Goal: Task Accomplishment & Management: Manage account settings

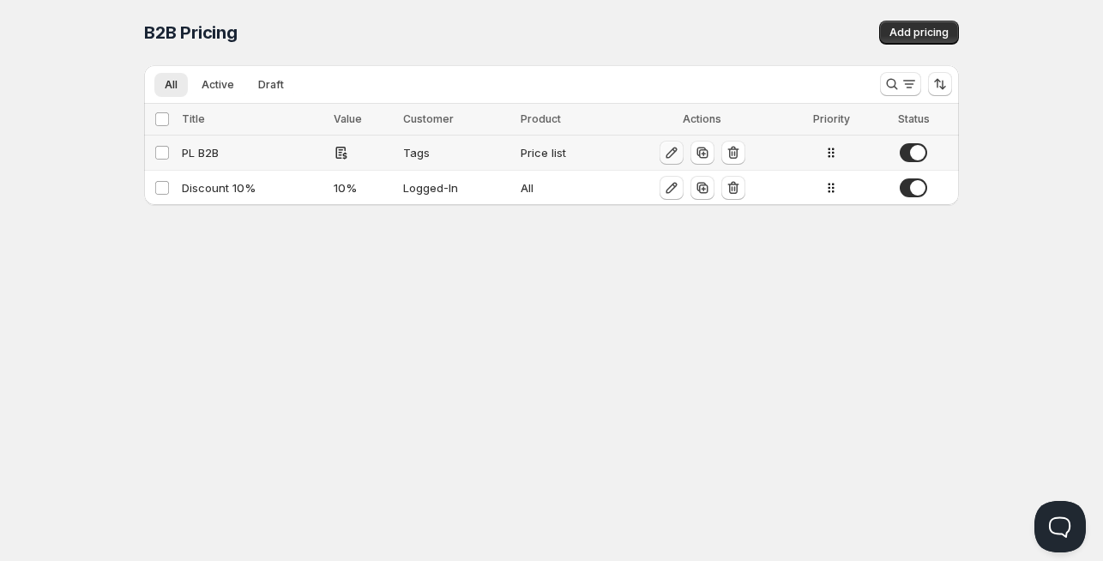
click at [672, 154] on icon "button" at bounding box center [671, 153] width 11 height 11
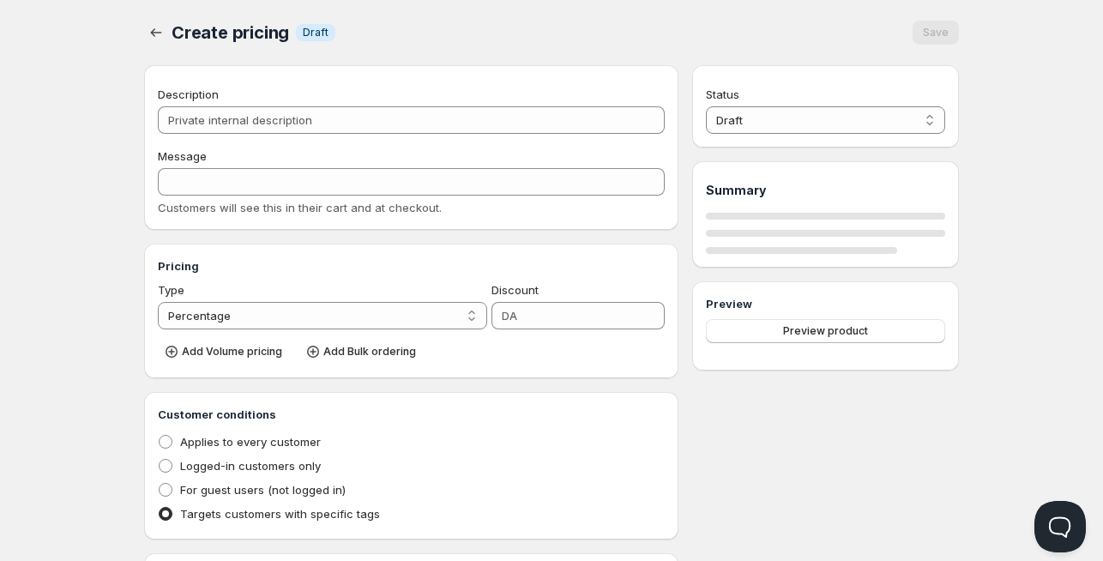
type input "PL B2B"
type input "PL_B2B"
radio input "true"
select select "1"
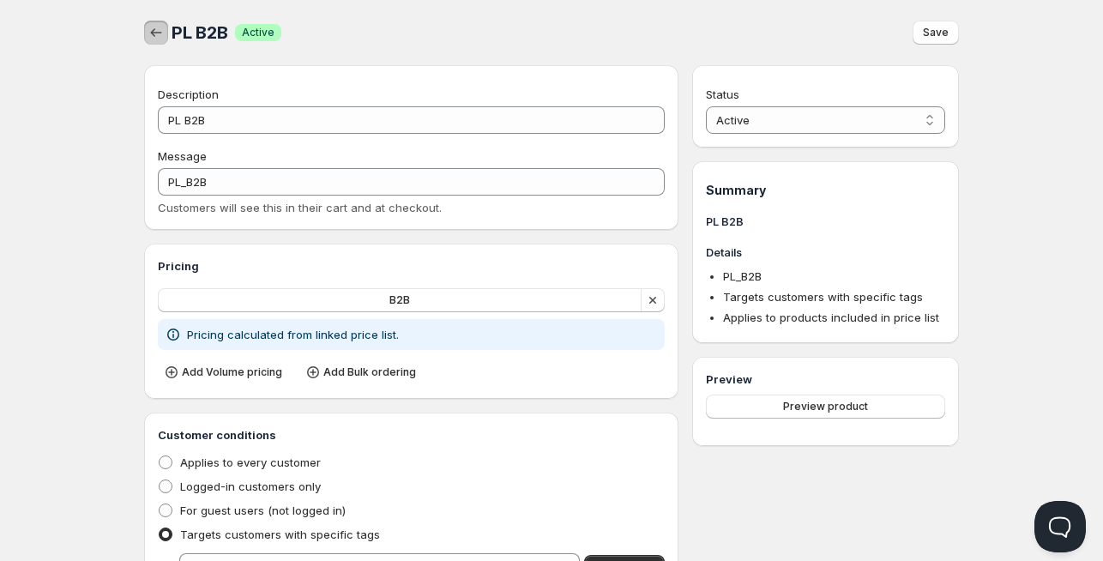
click at [157, 36] on icon "button" at bounding box center [156, 32] width 17 height 17
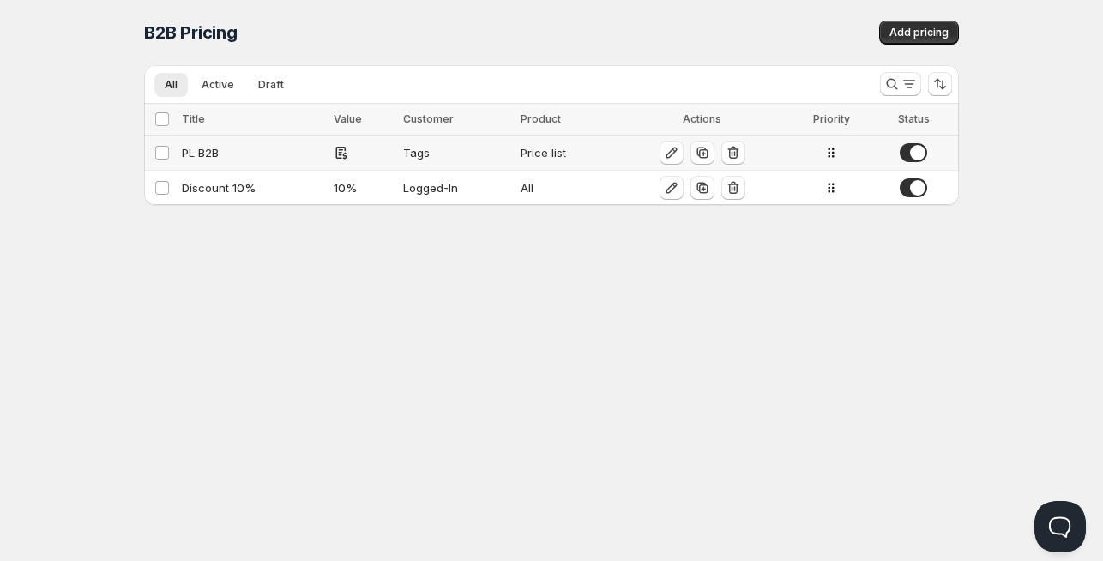
click at [202, 153] on div "PL B2B" at bounding box center [253, 152] width 142 height 17
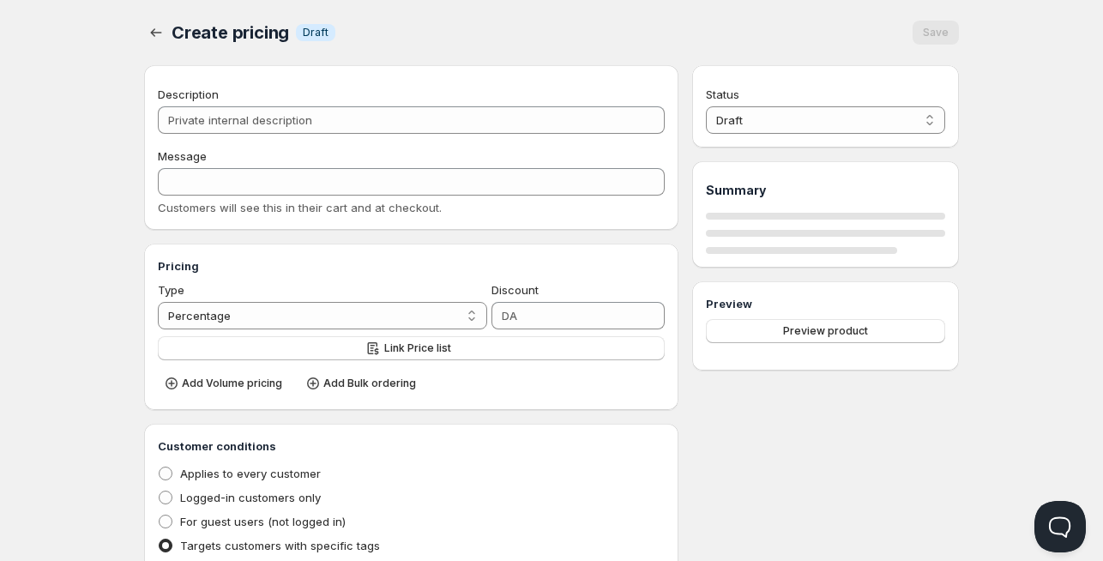
type input "PL B2B"
type input "PL_B2B"
radio input "true"
select select "1"
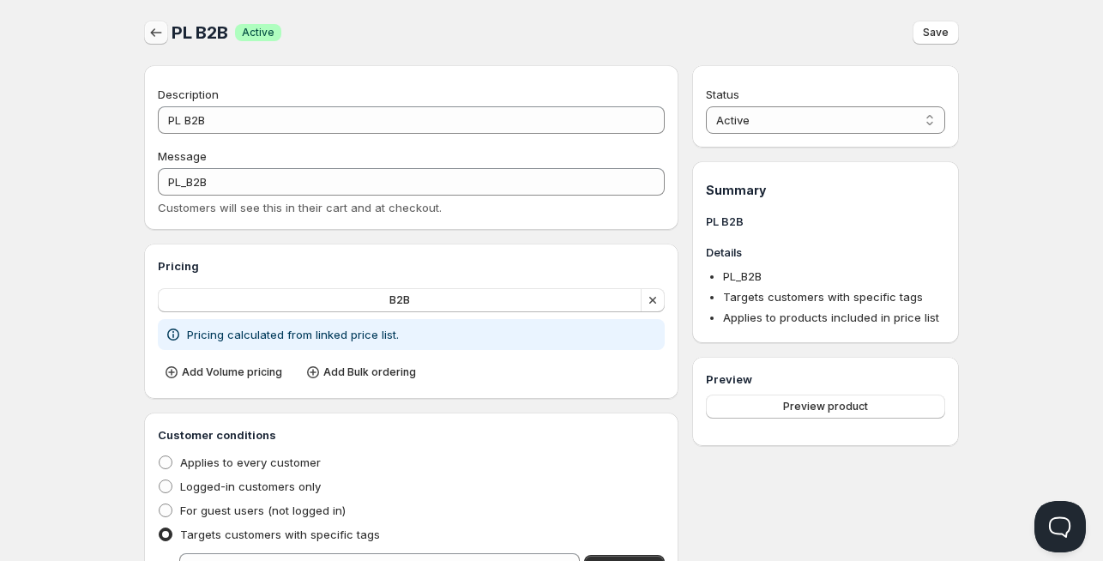
click at [157, 36] on icon "button" at bounding box center [156, 32] width 17 height 17
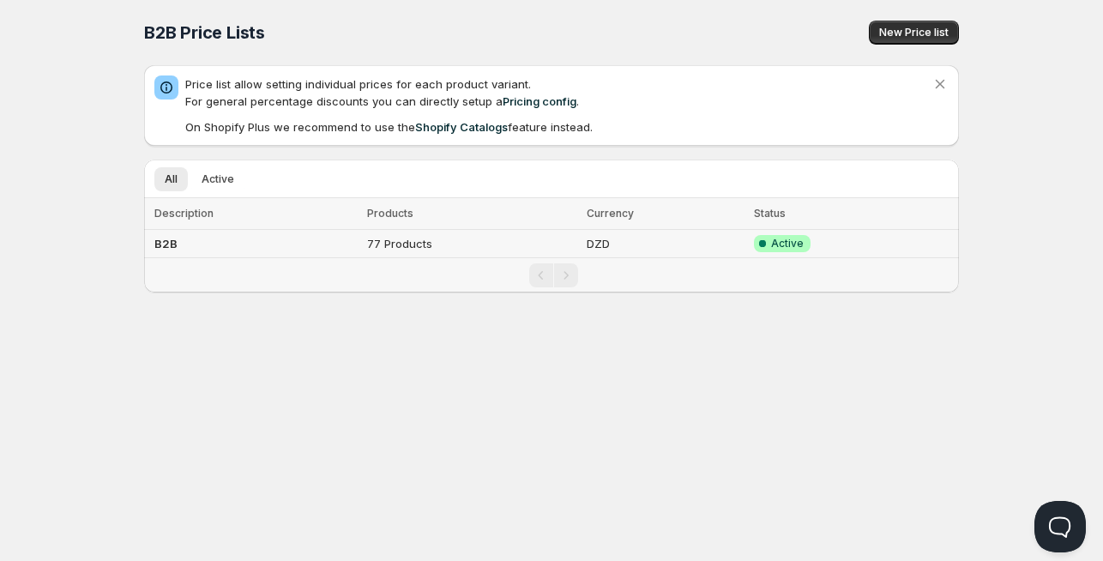
click at [161, 239] on b "B2B" at bounding box center [165, 244] width 23 height 14
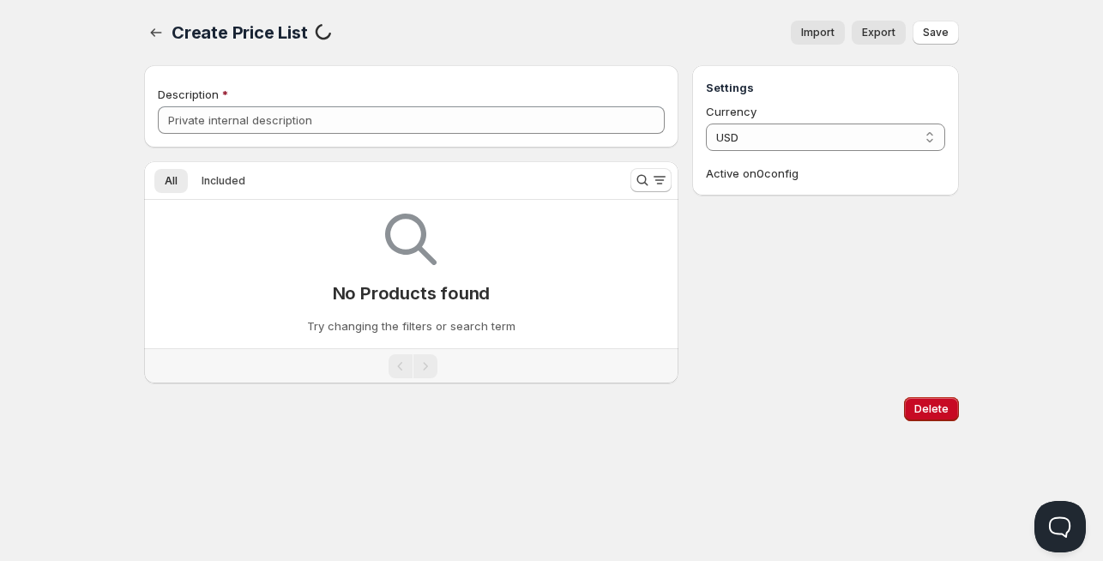
type input "B2B"
select select "DZD"
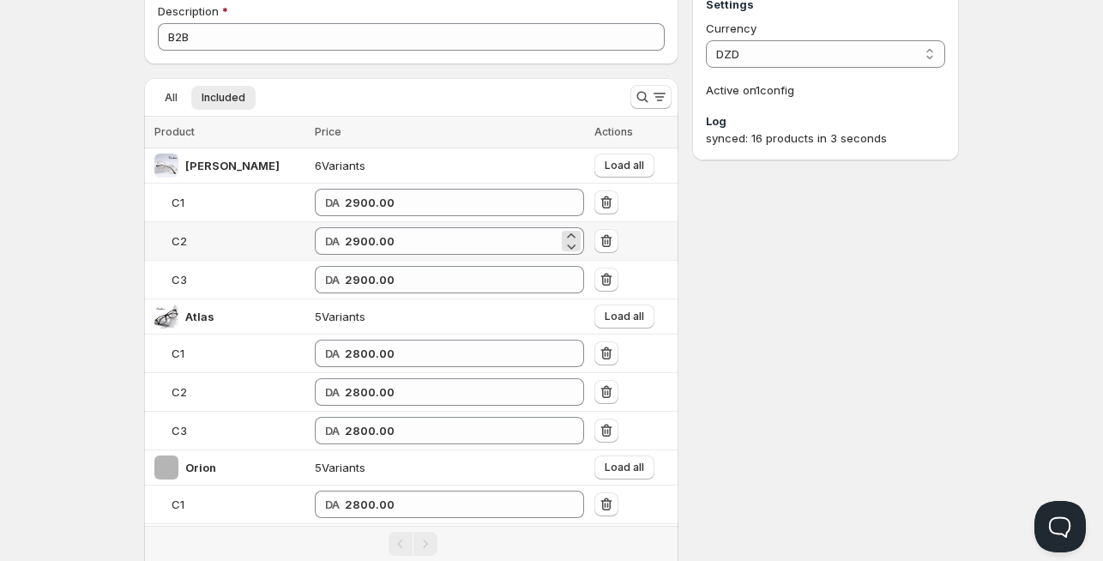
scroll to position [84, 0]
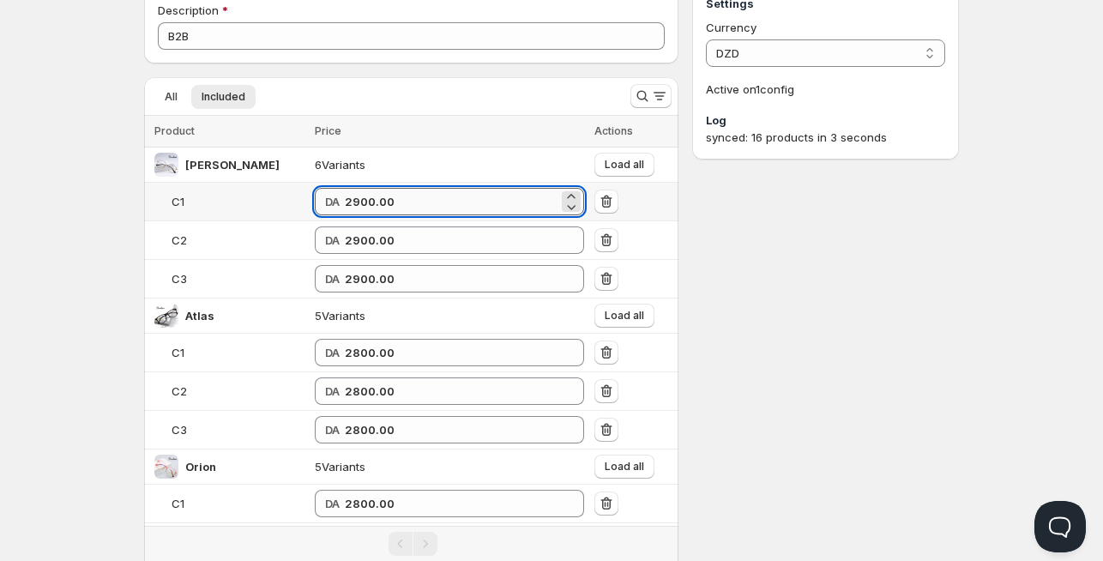
click at [383, 201] on input "2900.00" at bounding box center [452, 201] width 214 height 27
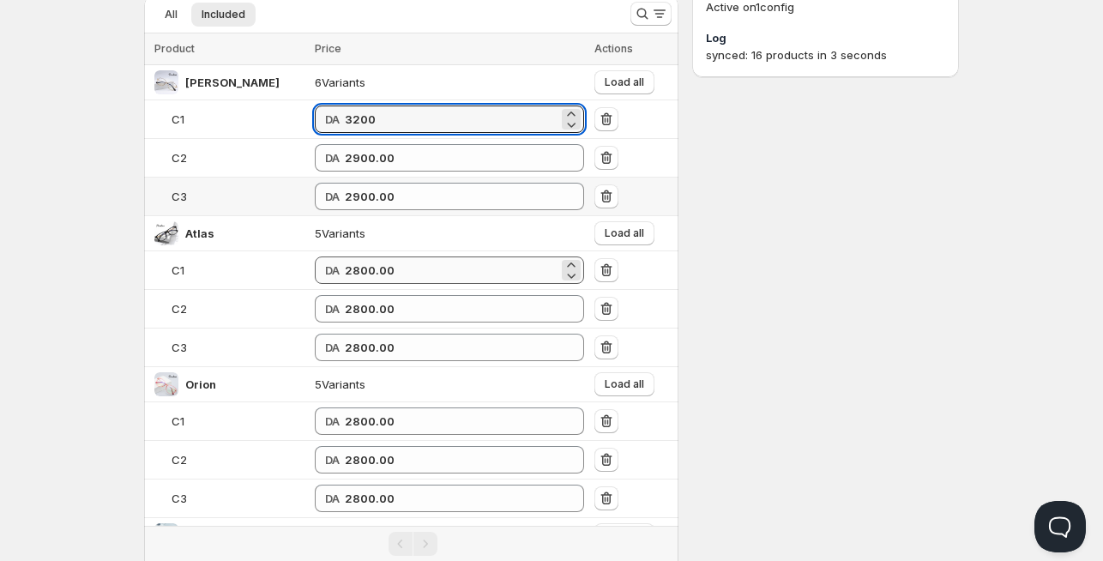
scroll to position [168, 0]
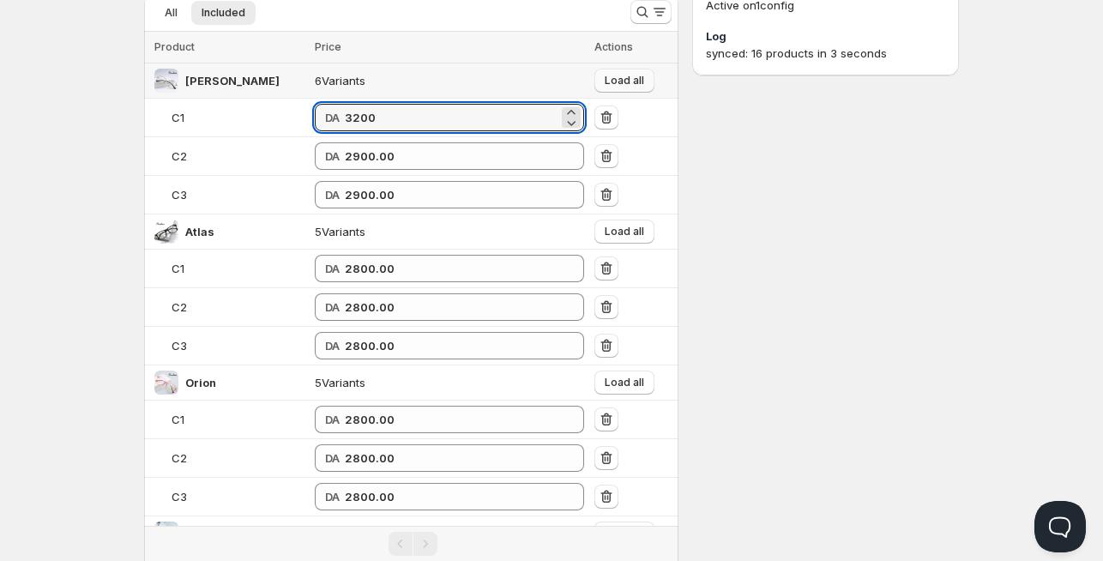
type input "3200"
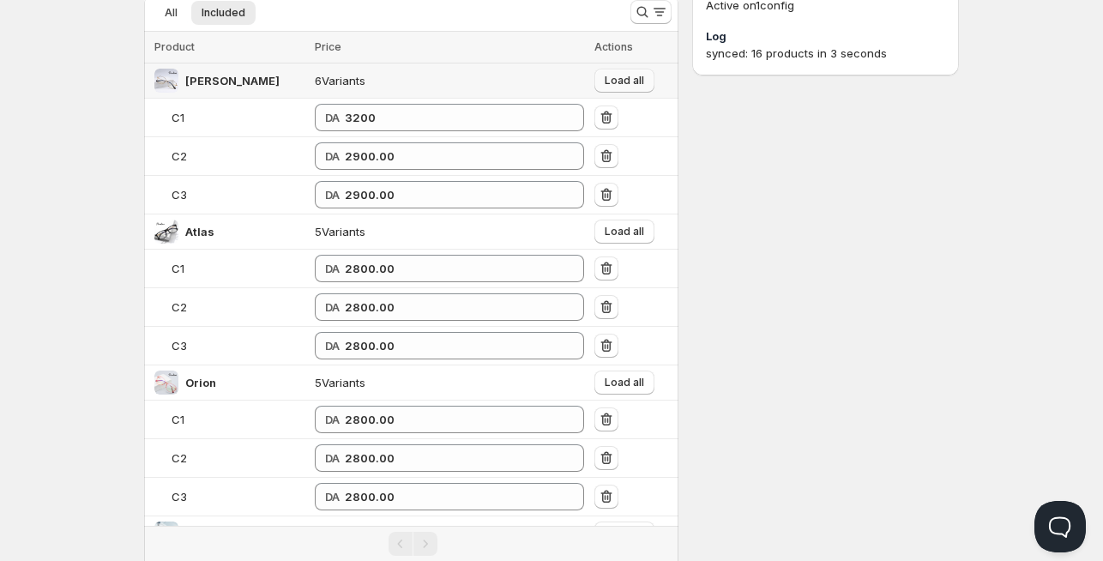
click at [605, 83] on span "Load all" at bounding box center [624, 81] width 39 height 14
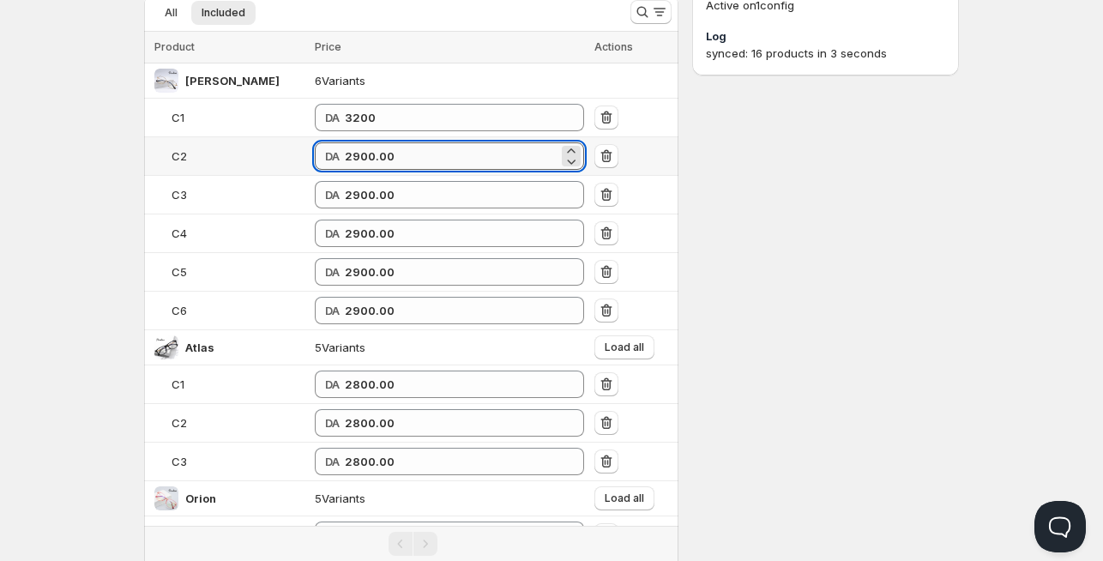
click at [431, 160] on input "2900.00" at bounding box center [452, 155] width 214 height 27
drag, startPoint x: 431, startPoint y: 160, endPoint x: 284, endPoint y: 169, distance: 147.0
click at [310, 169] on td "DA 2900.00" at bounding box center [450, 156] width 280 height 39
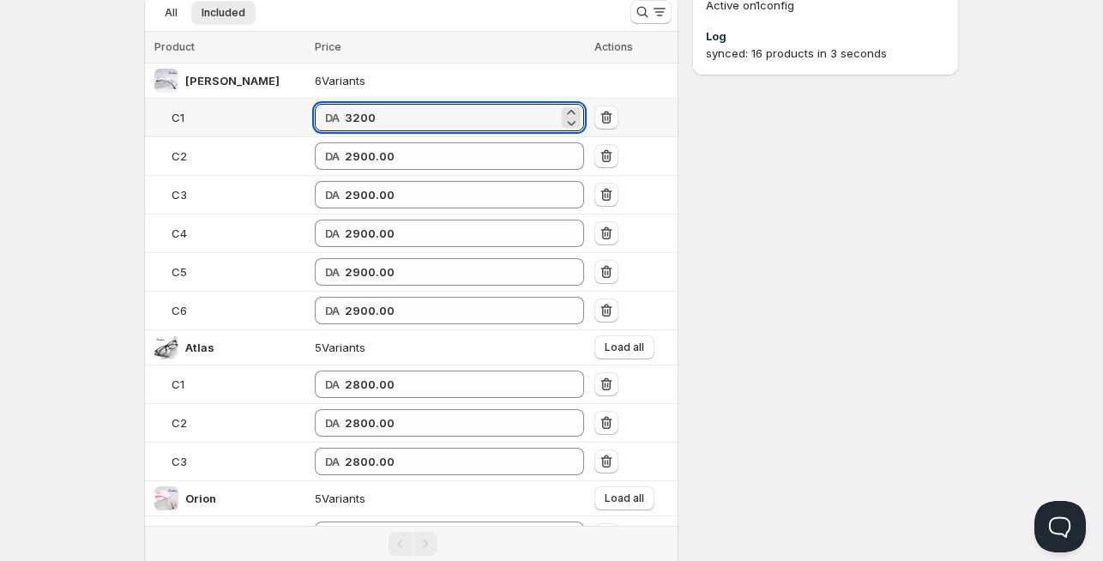
drag, startPoint x: 365, startPoint y: 117, endPoint x: 275, endPoint y: 118, distance: 90.1
click at [275, 118] on tr "C1 DA 3200" at bounding box center [411, 118] width 534 height 39
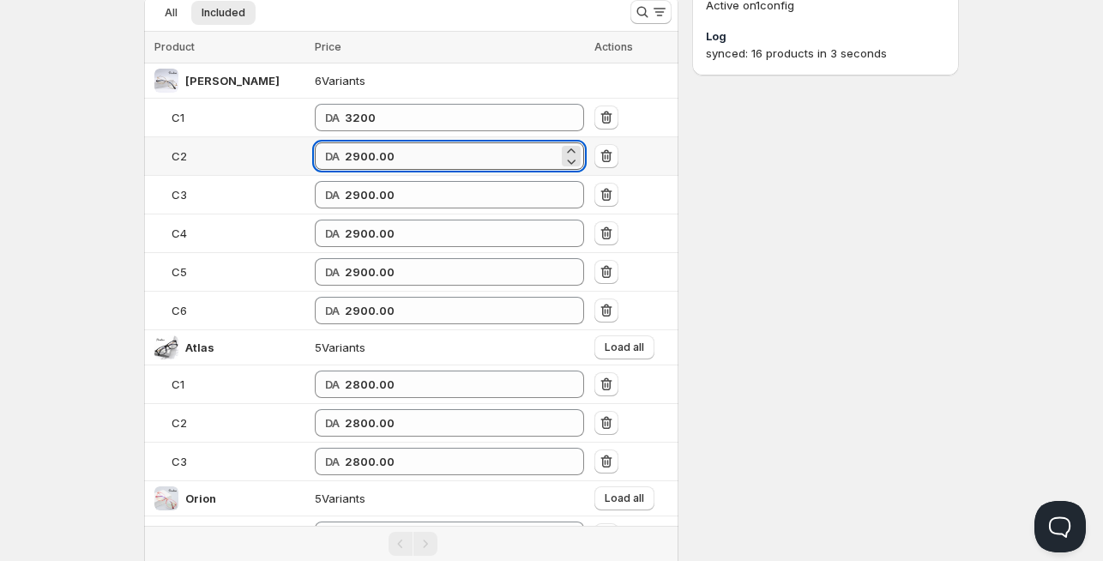
click at [345, 142] on input "2900.00" at bounding box center [452, 155] width 214 height 27
drag, startPoint x: 339, startPoint y: 144, endPoint x: 334, endPoint y: 153, distance: 10.0
click at [345, 153] on input "2900.00" at bounding box center [452, 155] width 214 height 27
paste input "32"
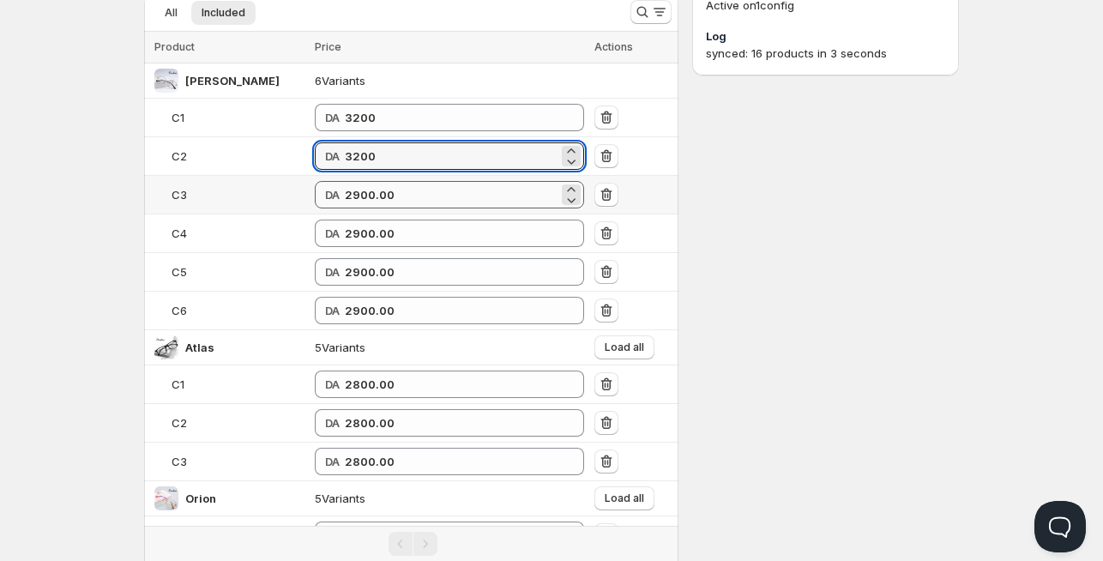
type input "3200"
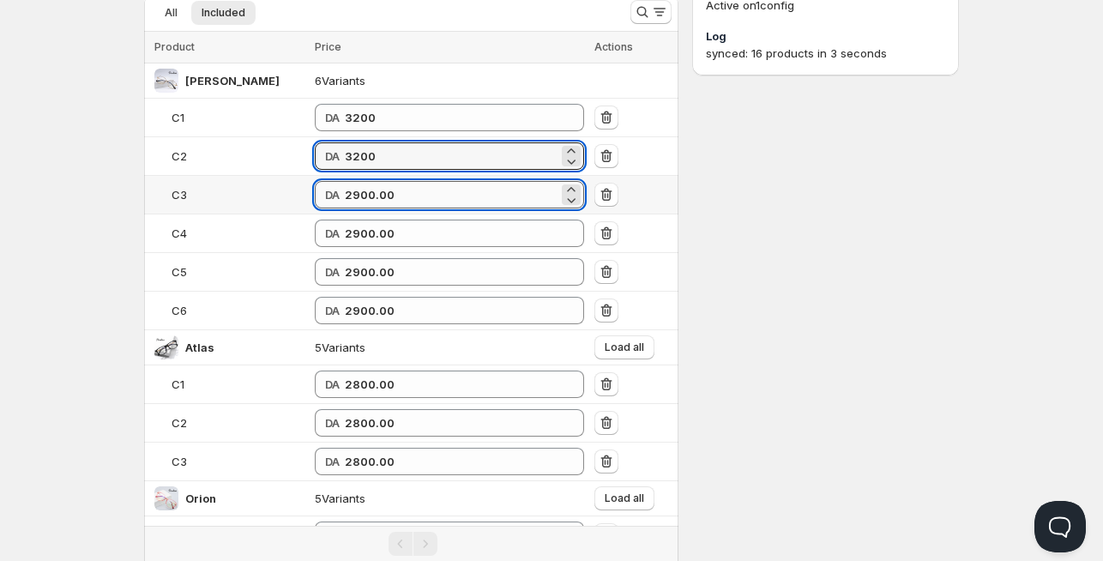
click at [350, 190] on input "2900.00" at bounding box center [452, 194] width 214 height 27
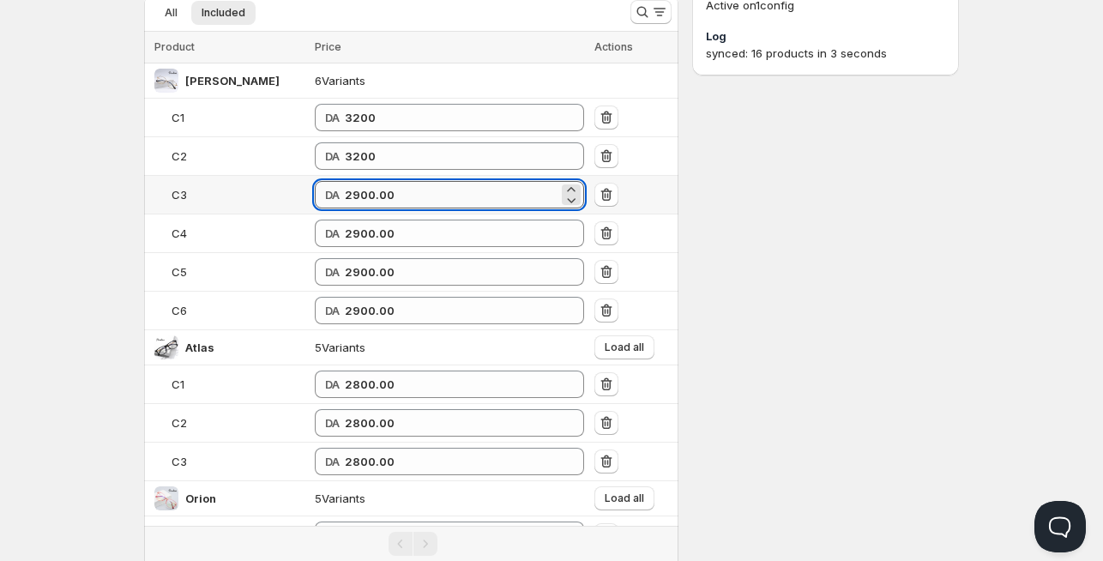
click at [350, 190] on input "2900.00" at bounding box center [452, 194] width 214 height 27
paste input "32"
type input "3200"
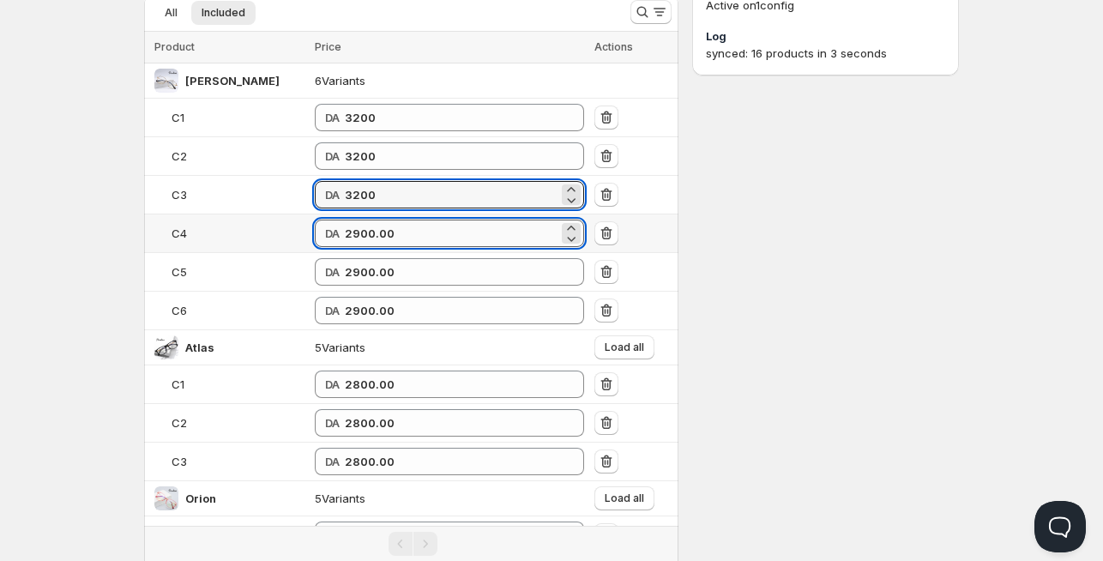
click at [347, 226] on input "2900.00" at bounding box center [452, 233] width 214 height 27
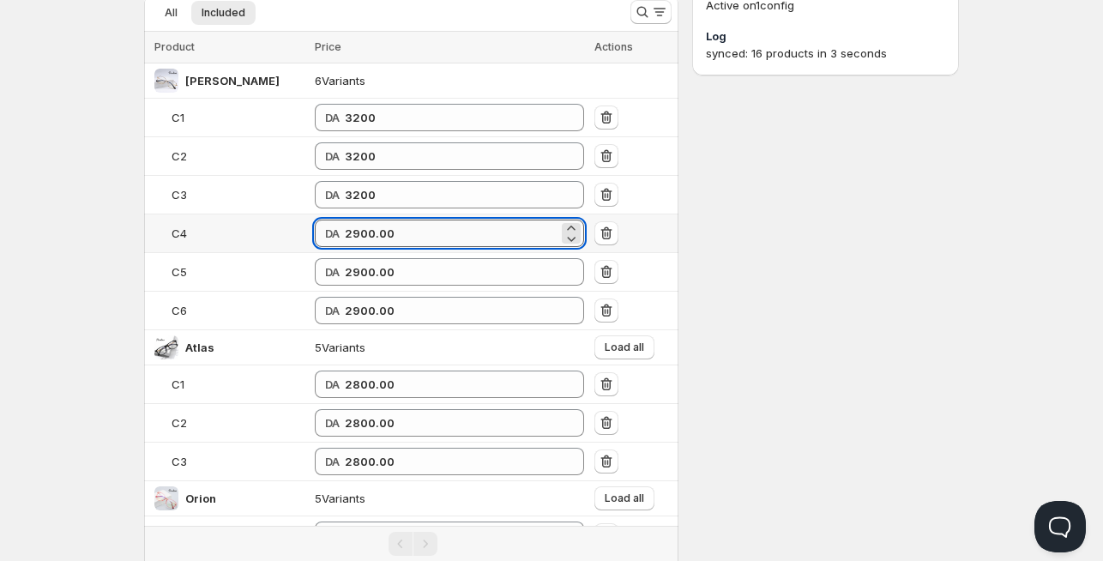
click at [347, 226] on input "2900.00" at bounding box center [452, 233] width 214 height 27
paste input "32"
type input "3200"
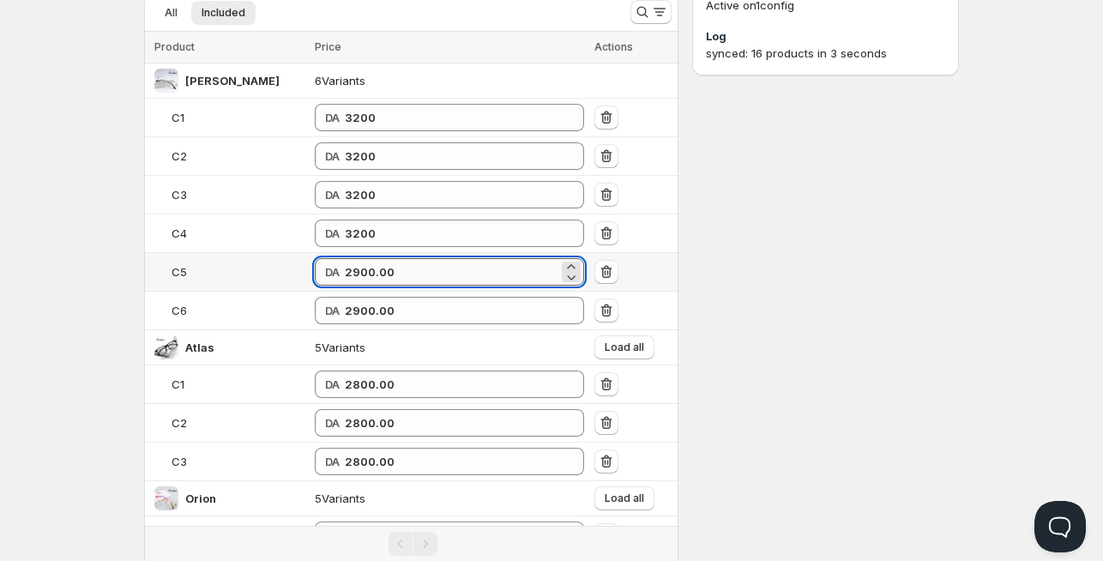
click at [345, 263] on input "2900.00" at bounding box center [452, 271] width 214 height 27
click at [345, 262] on input "2900.00" at bounding box center [452, 271] width 214 height 27
paste input "32"
type input "3200"
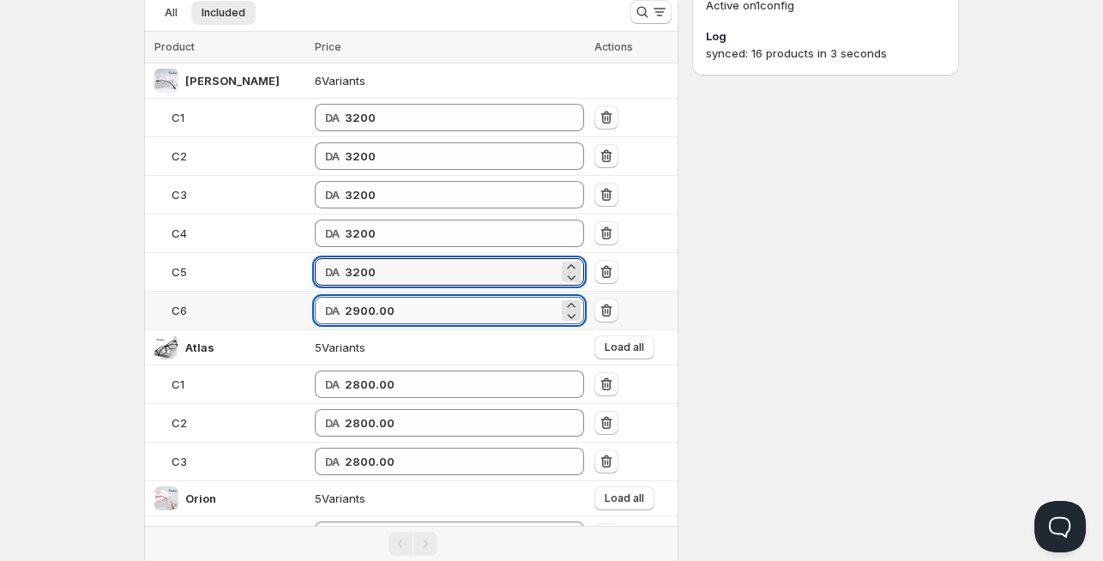
click at [345, 303] on input "2900.00" at bounding box center [452, 310] width 214 height 27
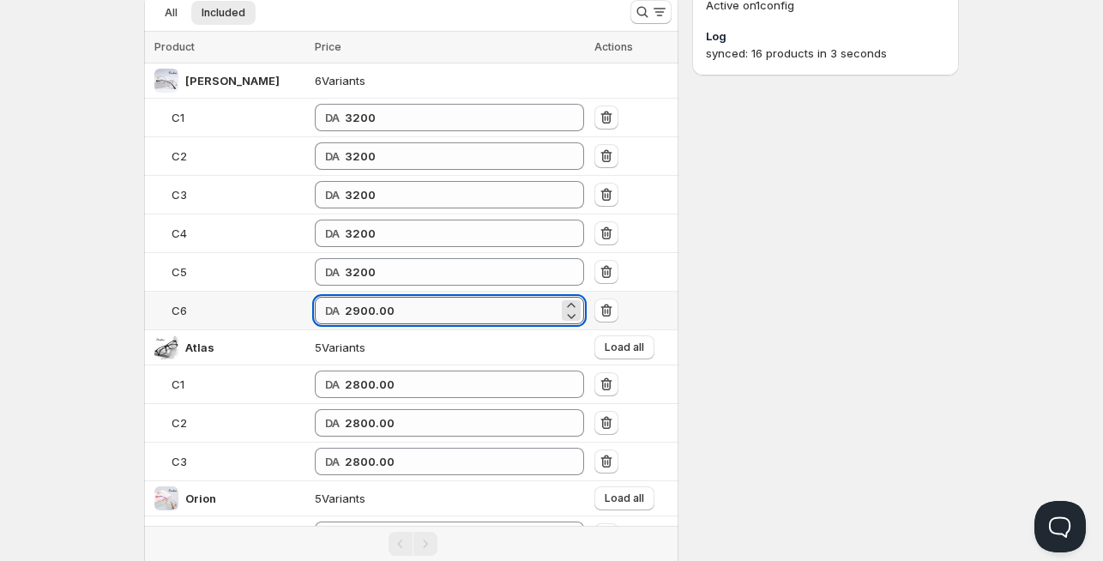
click at [345, 303] on input "2900.00" at bounding box center [452, 310] width 214 height 27
paste input "32"
type input "3200"
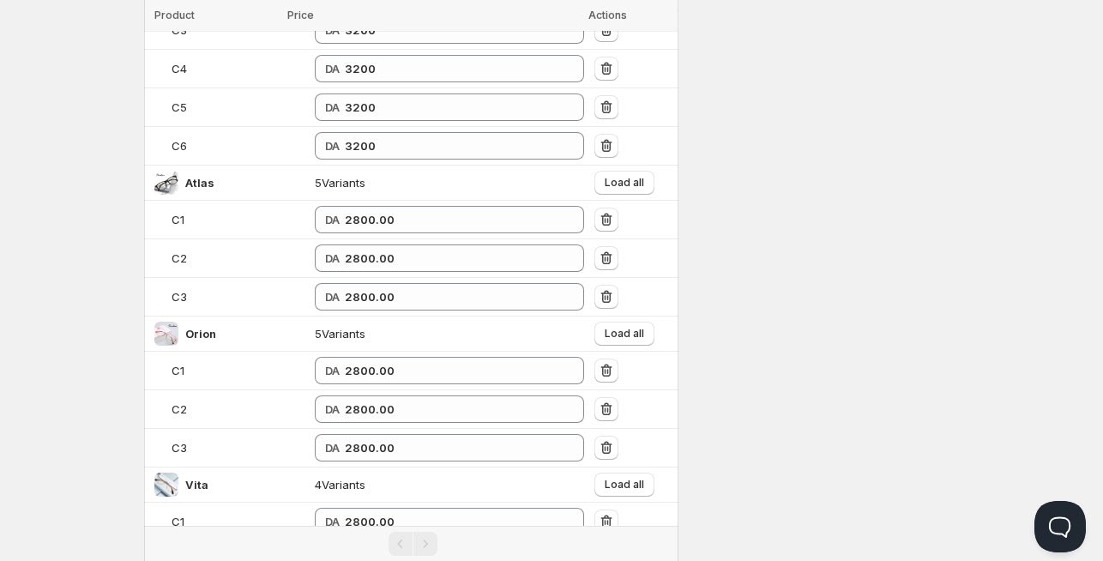
scroll to position [337, 0]
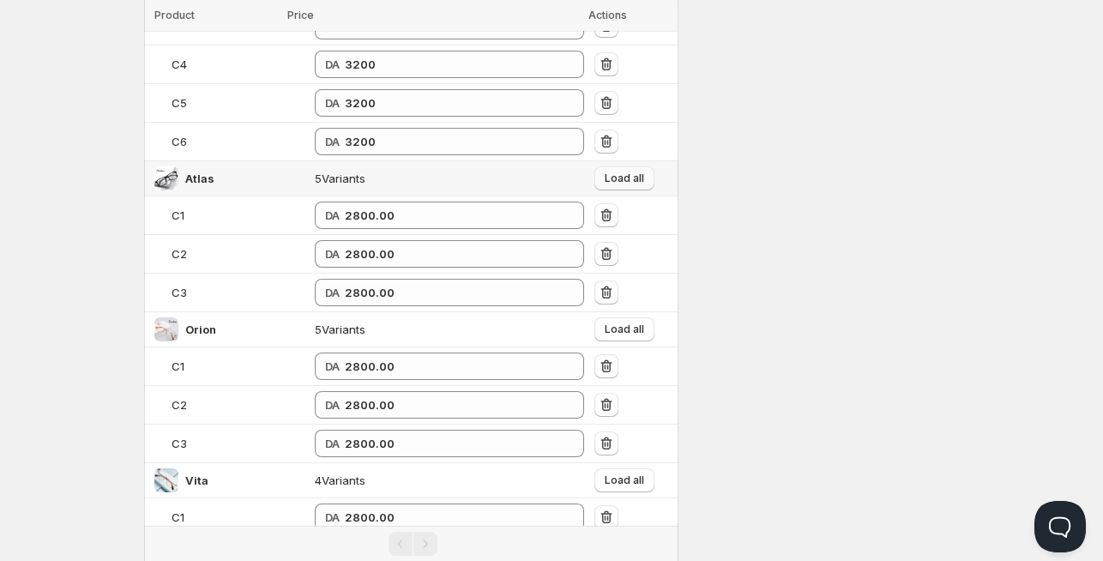
drag, startPoint x: 621, startPoint y: 177, endPoint x: 611, endPoint y: 178, distance: 10.3
click at [621, 177] on span "Load all" at bounding box center [624, 179] width 39 height 14
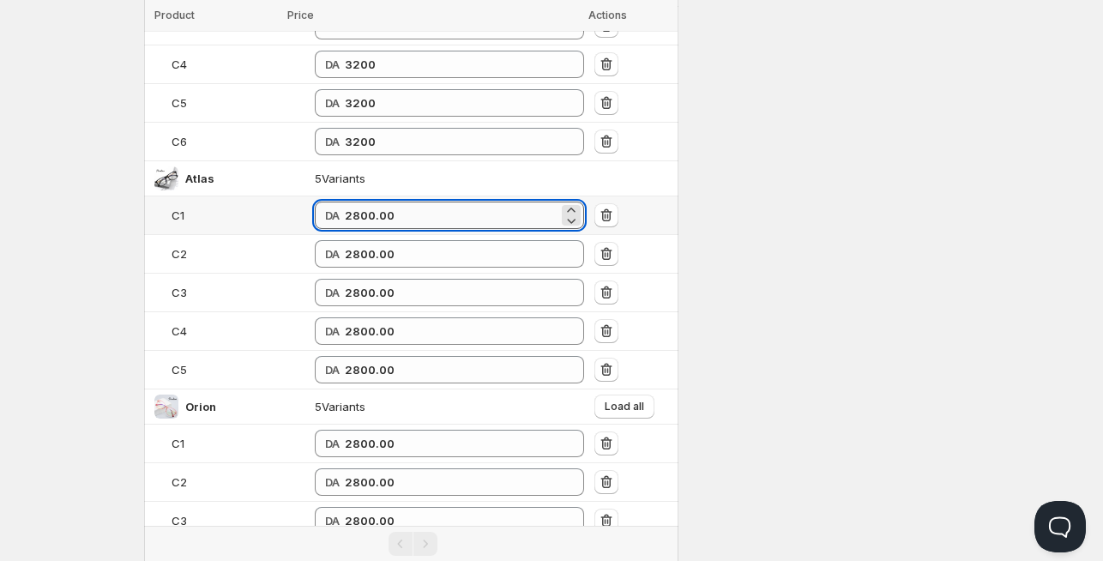
click at [371, 220] on input "2800.00" at bounding box center [452, 215] width 214 height 27
click at [371, 219] on input "2800.00" at bounding box center [452, 215] width 214 height 27
type input "3300"
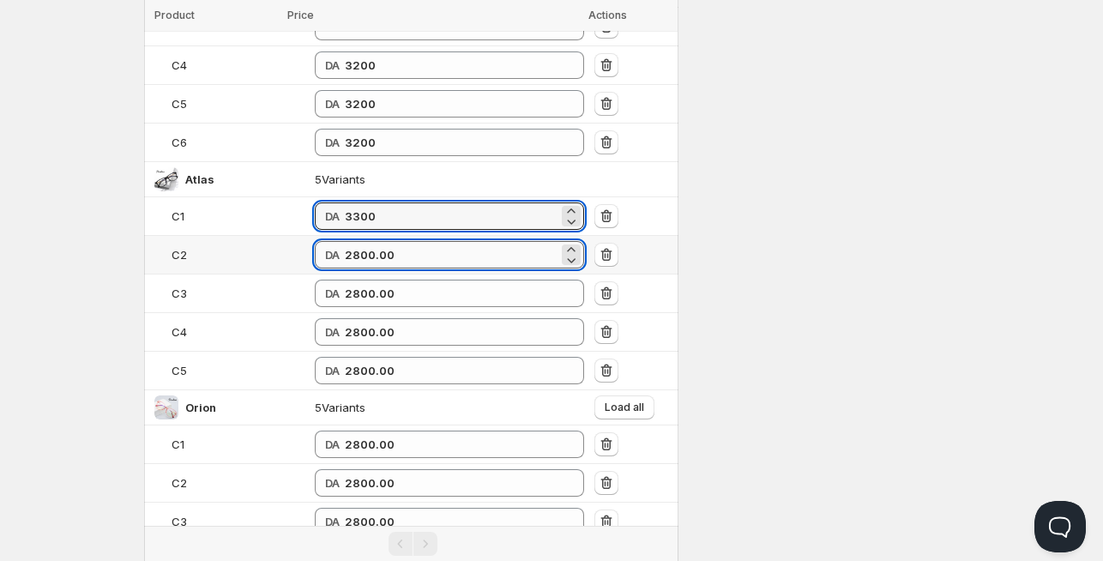
click at [524, 242] on input "2800.00" at bounding box center [452, 254] width 214 height 27
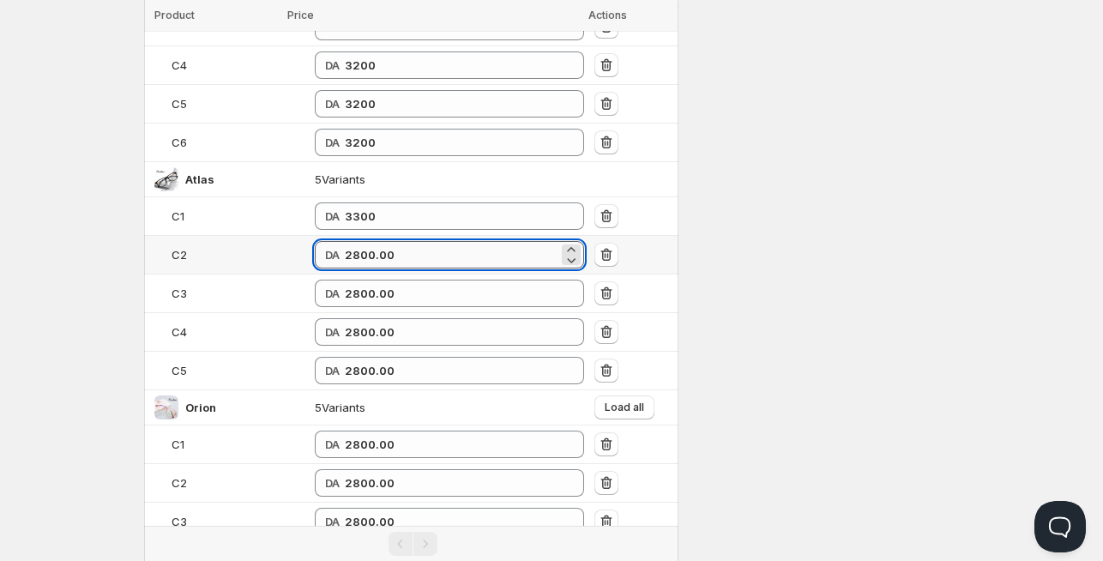
click at [524, 242] on input "2800.00" at bounding box center [452, 254] width 214 height 27
type input "3300"
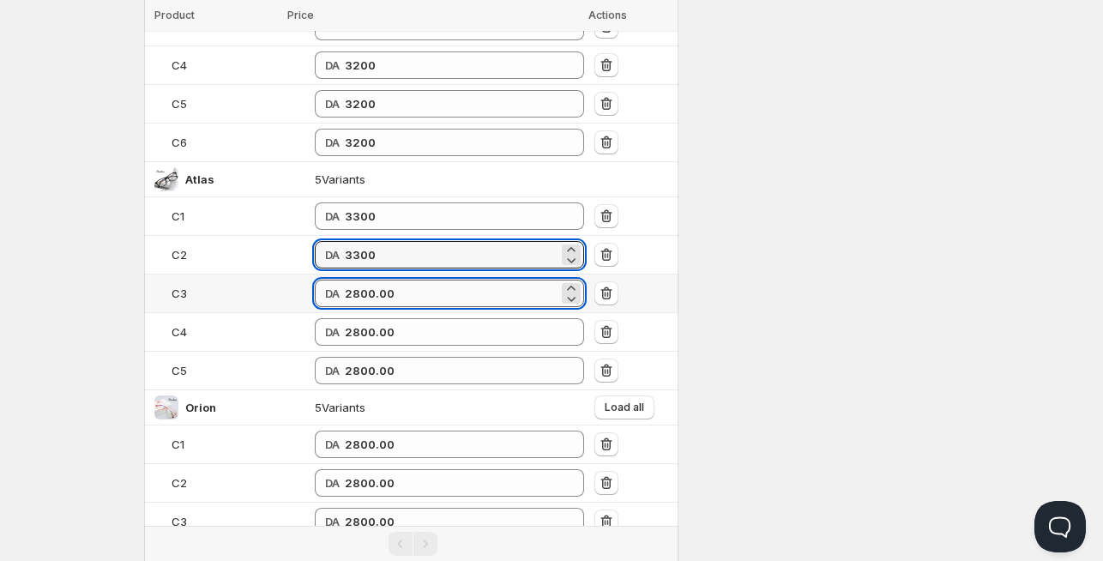
click at [438, 285] on input "2800.00" at bounding box center [452, 293] width 214 height 27
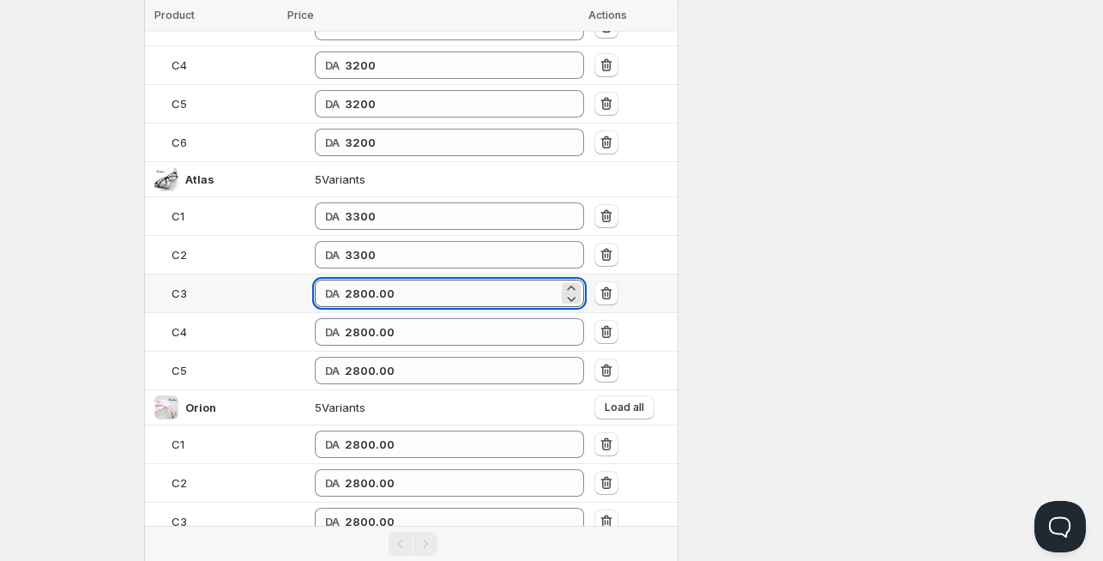
click at [438, 285] on input "2800.00" at bounding box center [452, 293] width 214 height 27
type input "3300"
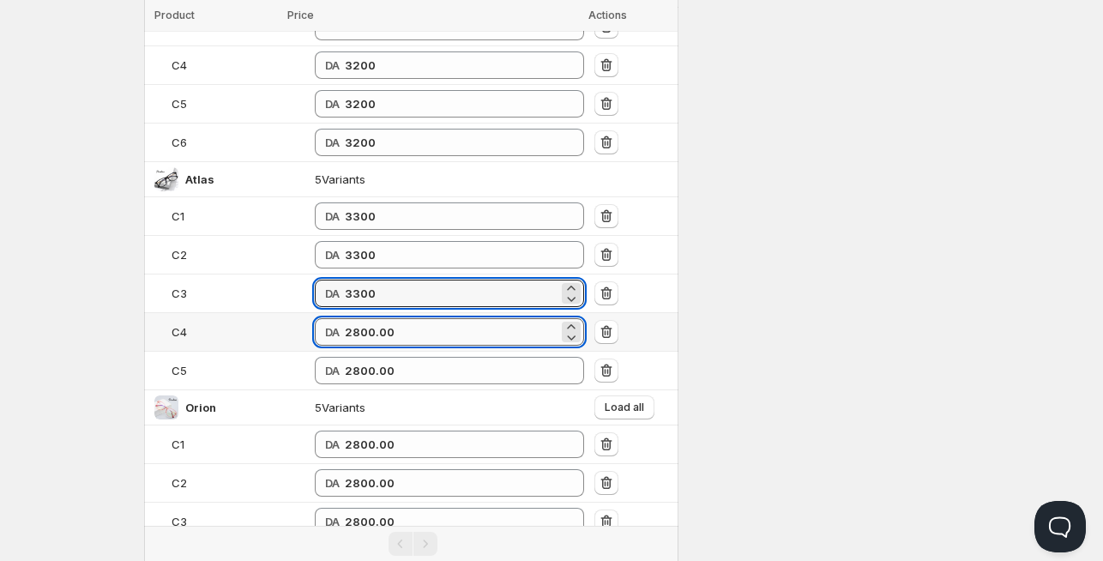
click at [396, 318] on input "2800.00" at bounding box center [452, 331] width 214 height 27
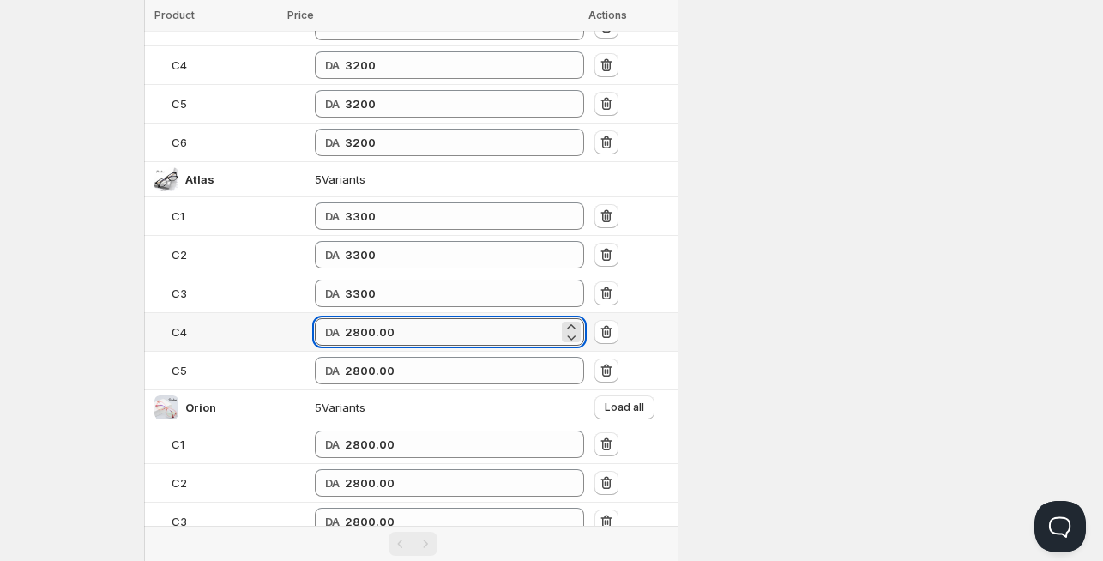
click at [396, 318] on input "2800.00" at bounding box center [452, 331] width 214 height 27
type input "3300"
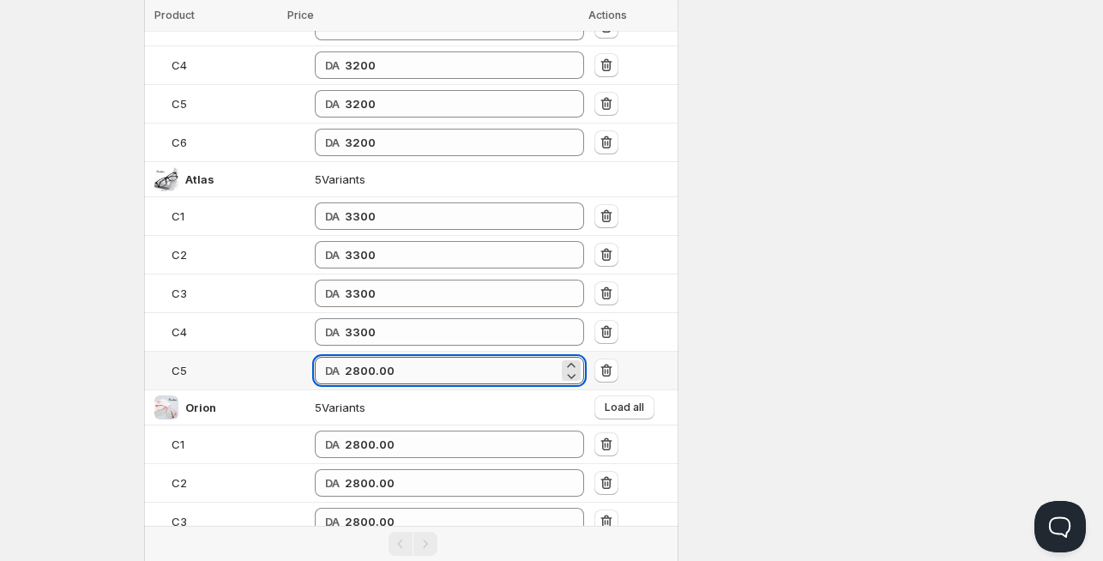
click at [380, 364] on input "2800.00" at bounding box center [452, 370] width 214 height 27
click at [380, 365] on input "2800.00" at bounding box center [452, 370] width 214 height 27
type input "3300"
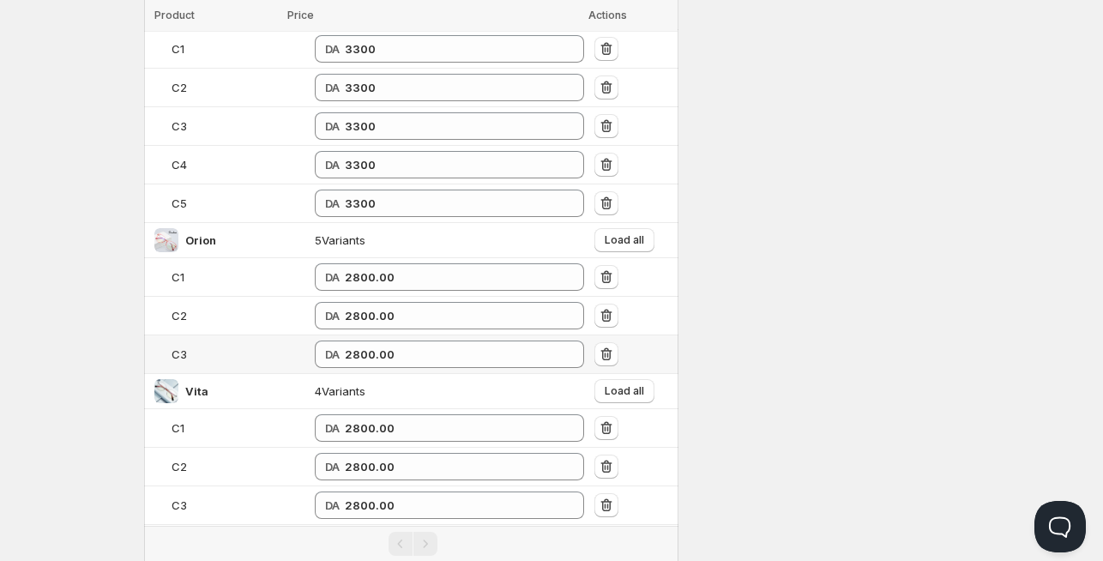
scroll to position [505, 0]
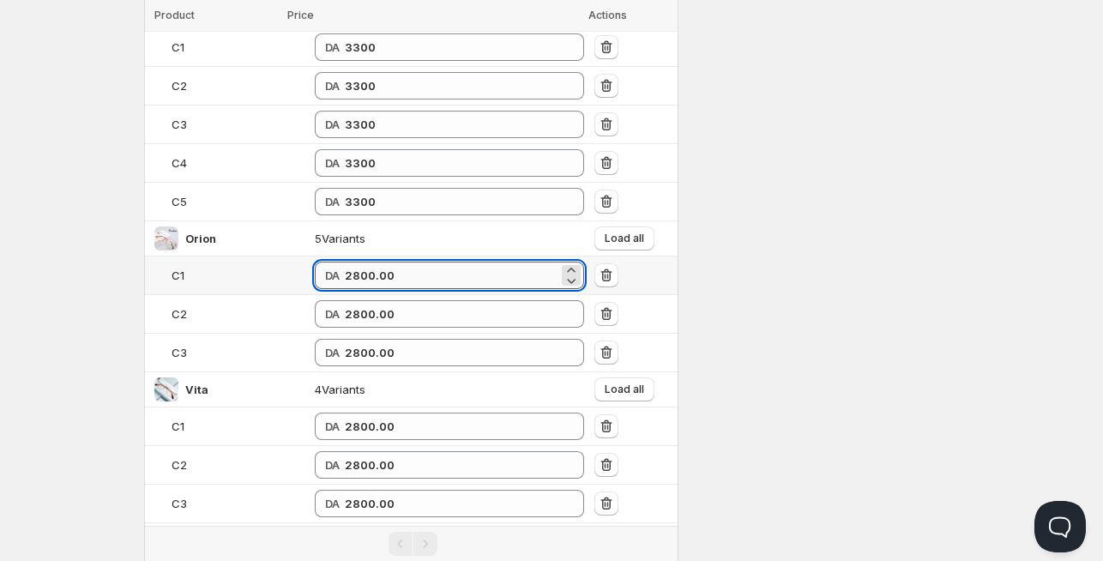
click at [345, 273] on input "2800.00" at bounding box center [452, 275] width 214 height 27
type input "3200"
click at [605, 242] on span "Load all" at bounding box center [624, 239] width 39 height 14
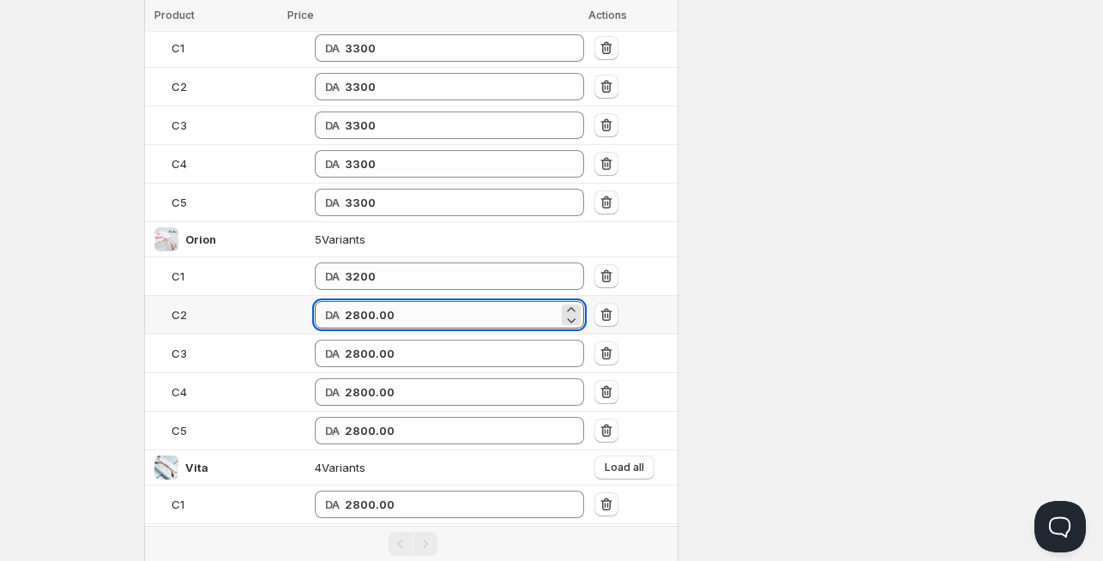
click at [383, 306] on input "2800.00" at bounding box center [452, 314] width 214 height 27
paste input "32"
type input "3200"
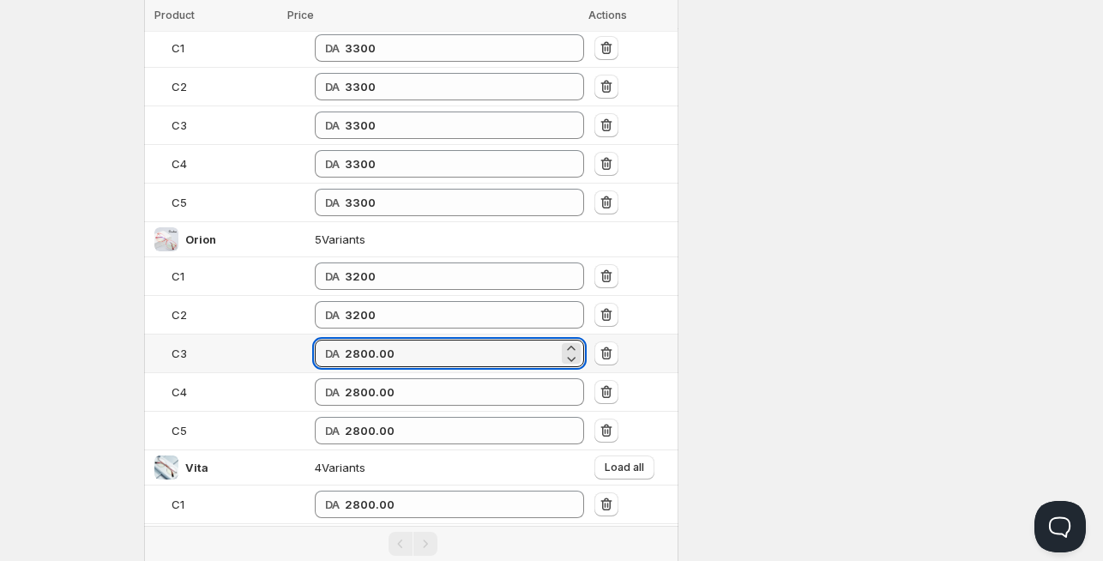
drag, startPoint x: 401, startPoint y: 345, endPoint x: 216, endPoint y: 345, distance: 184.5
click at [216, 345] on tr "C3 DA 2800.00" at bounding box center [411, 354] width 534 height 39
paste input "32"
type input "3200"
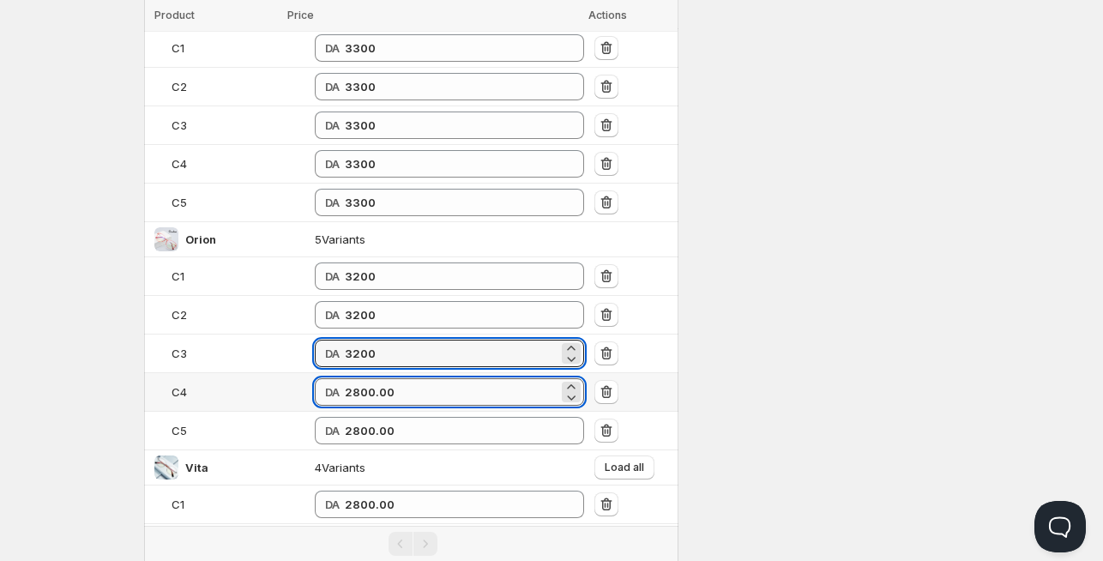
click at [430, 383] on input "2800.00" at bounding box center [452, 391] width 214 height 27
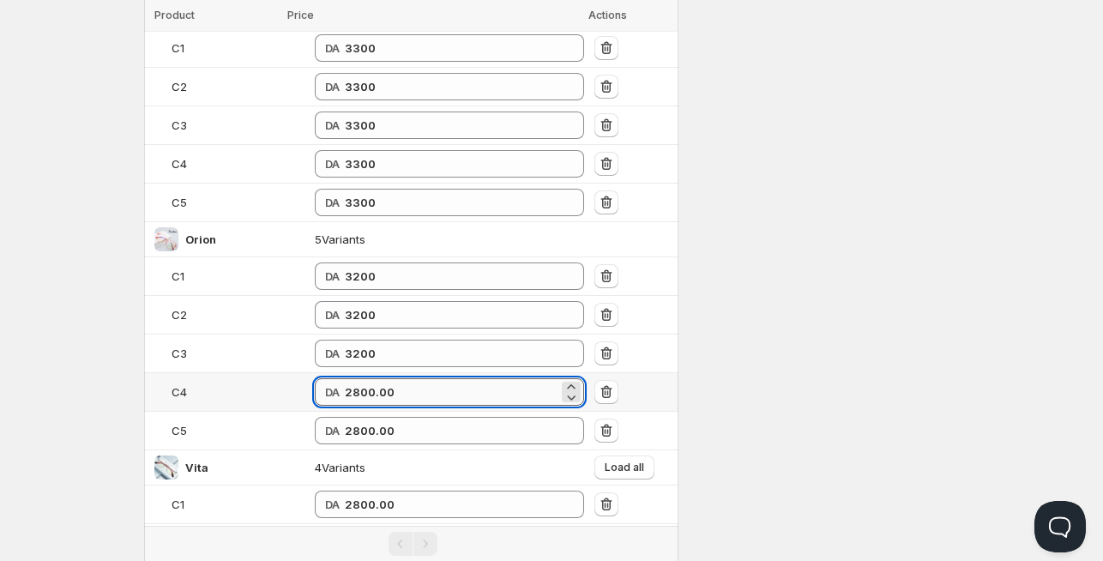
click at [429, 383] on input "2800.00" at bounding box center [452, 391] width 214 height 27
click at [388, 379] on input "2800.00" at bounding box center [452, 391] width 214 height 27
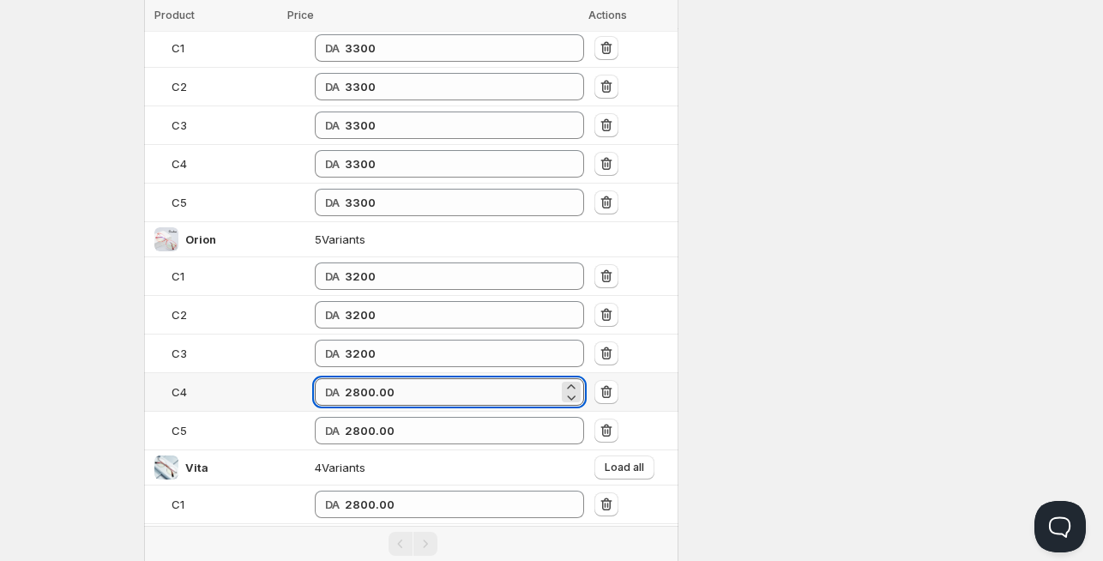
click at [345, 389] on input "2800.00" at bounding box center [452, 391] width 214 height 27
paste input "32"
type input "3200"
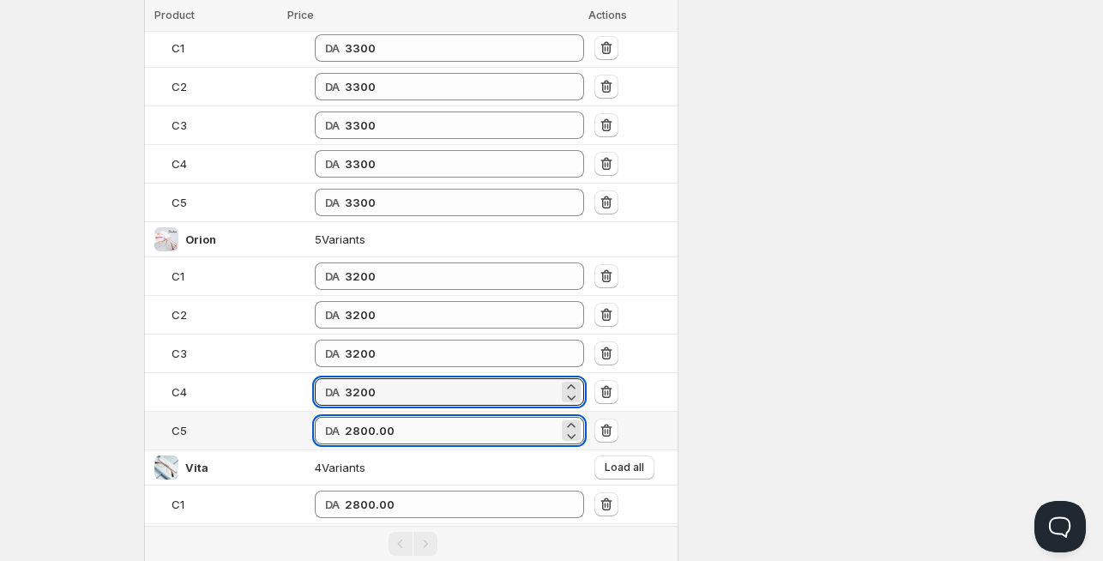
click at [345, 430] on input "2800.00" at bounding box center [452, 430] width 214 height 27
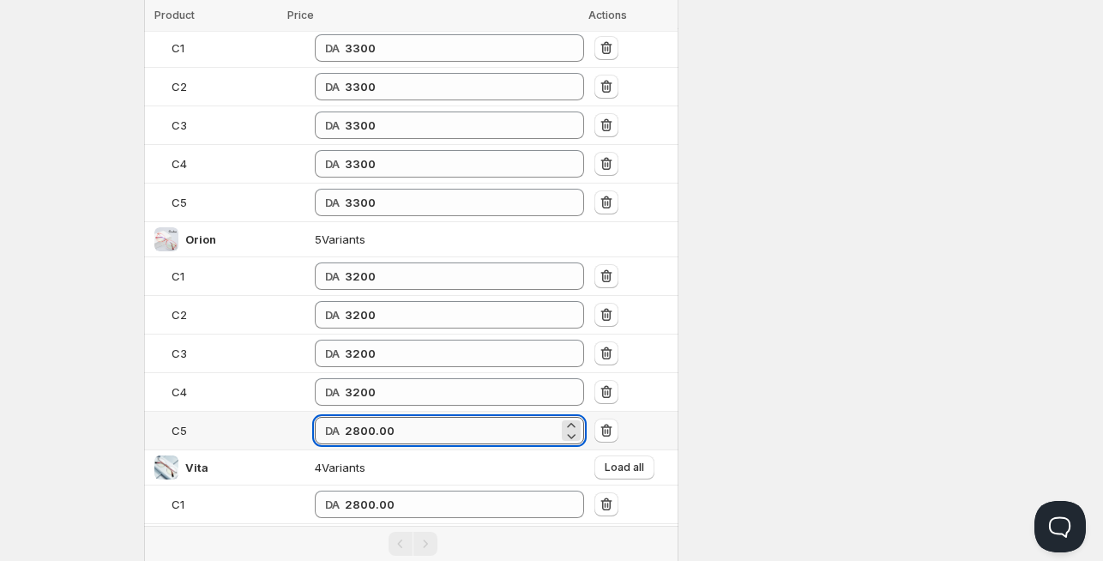
click at [345, 430] on input "2800.00" at bounding box center [452, 430] width 214 height 27
paste input "32"
type input "3200"
click at [257, 415] on td "C5" at bounding box center [227, 431] width 166 height 39
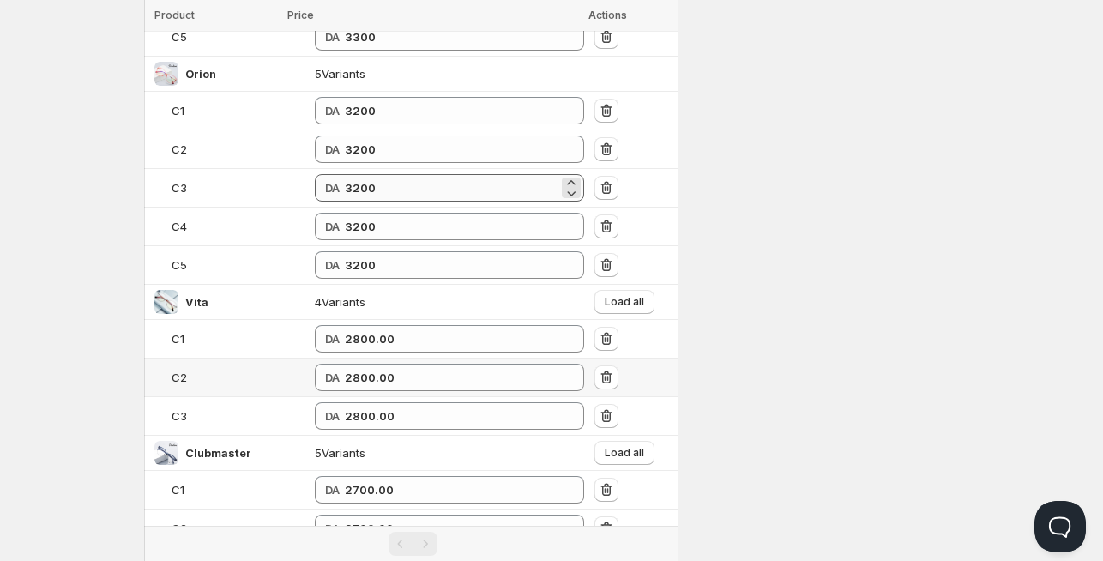
scroll to position [673, 0]
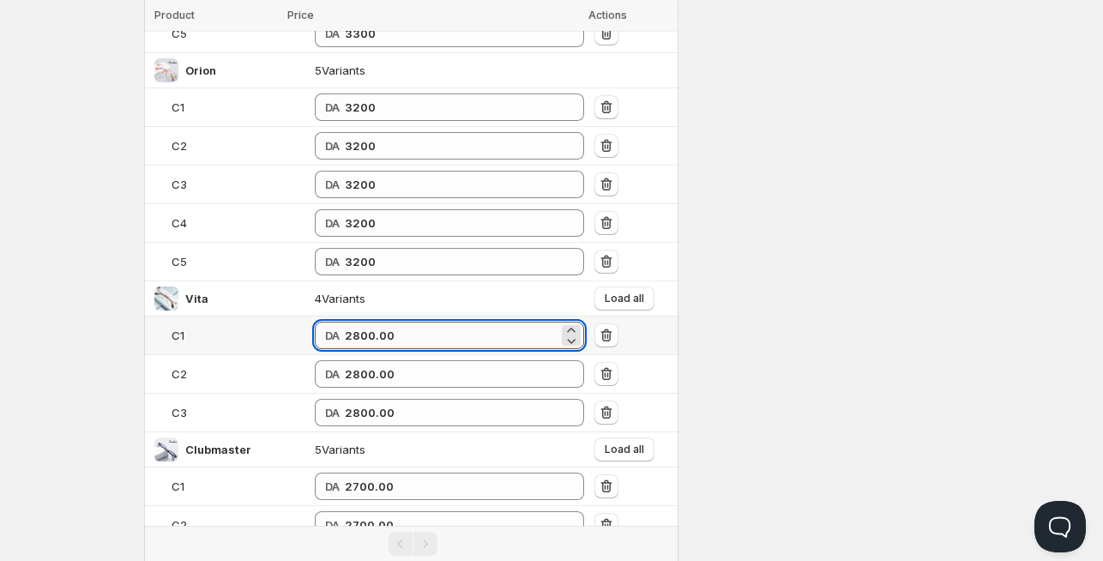
click at [345, 333] on input "2800.00" at bounding box center [452, 335] width 214 height 27
click at [639, 299] on button "Load all" at bounding box center [625, 299] width 60 height 24
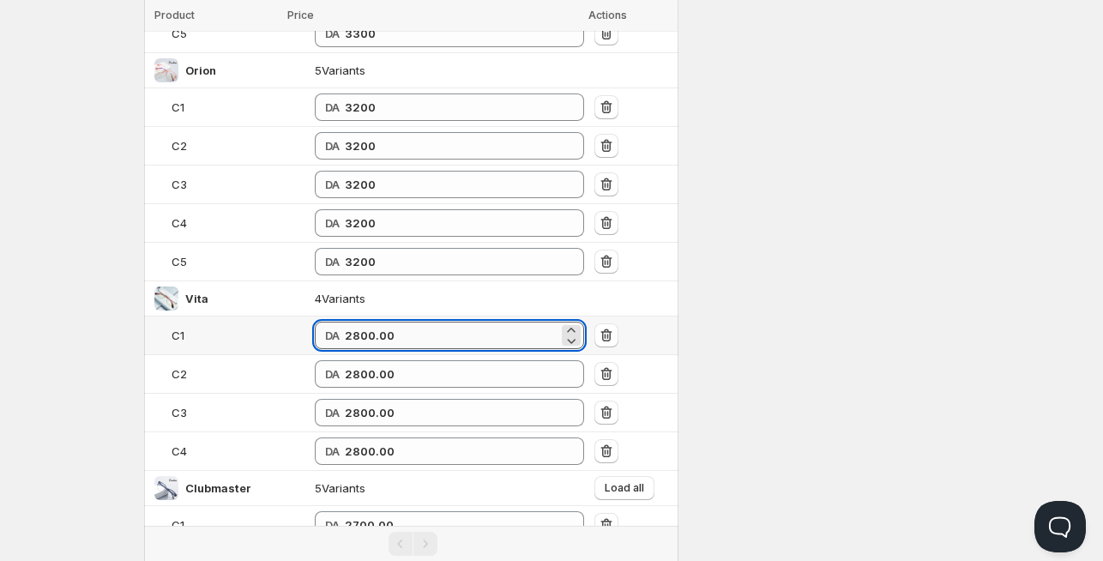
click at [345, 330] on input "2800.00" at bounding box center [452, 335] width 214 height 27
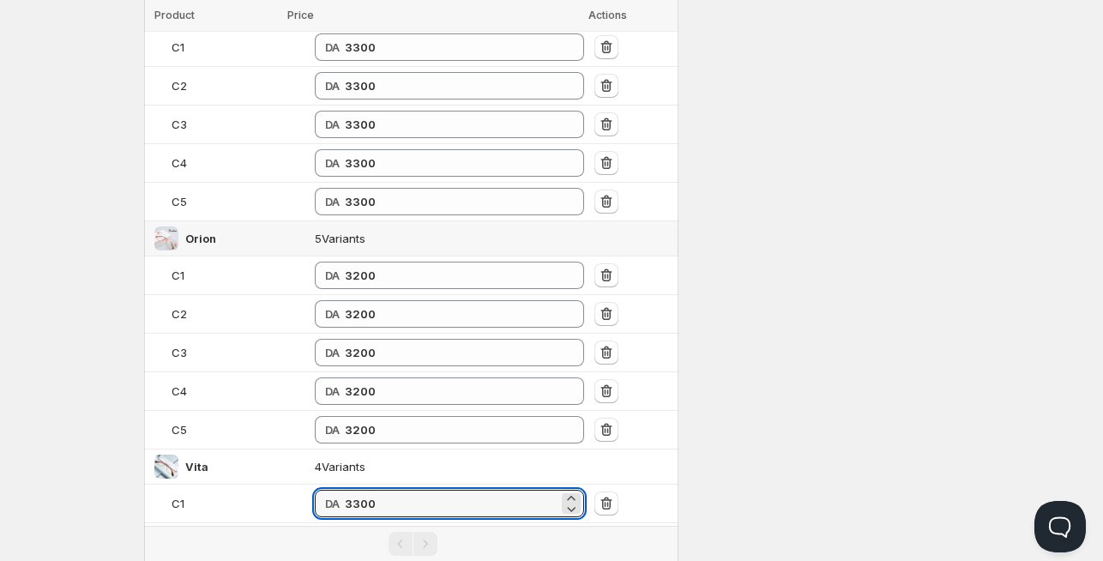
scroll to position [505, 0]
type input "3300"
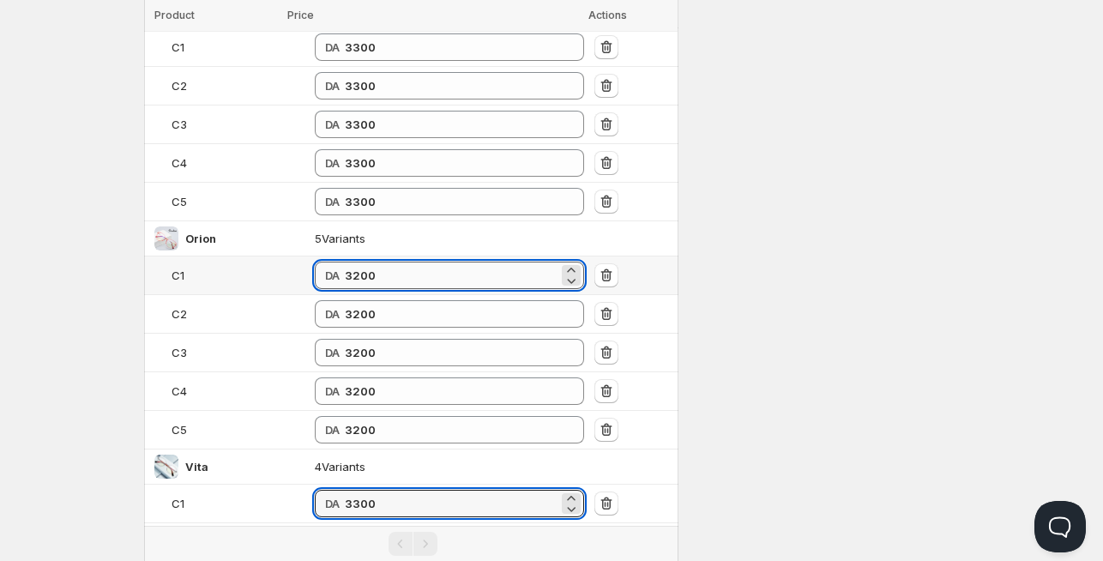
click at [352, 269] on input "3200" at bounding box center [452, 275] width 214 height 27
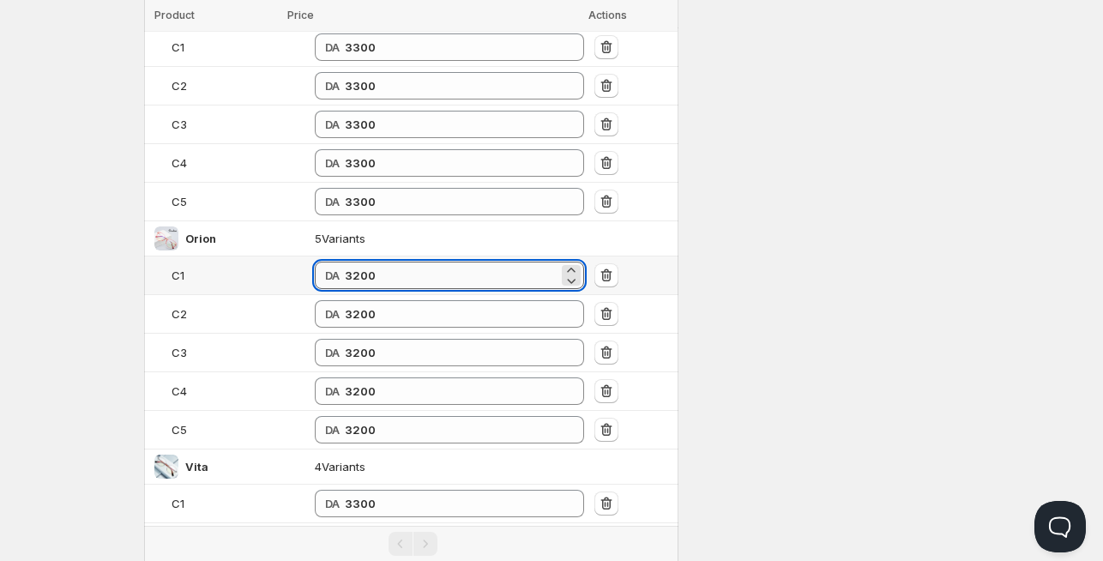
click at [352, 269] on input "3200" at bounding box center [452, 275] width 214 height 27
click at [383, 275] on input "3202" at bounding box center [452, 275] width 214 height 27
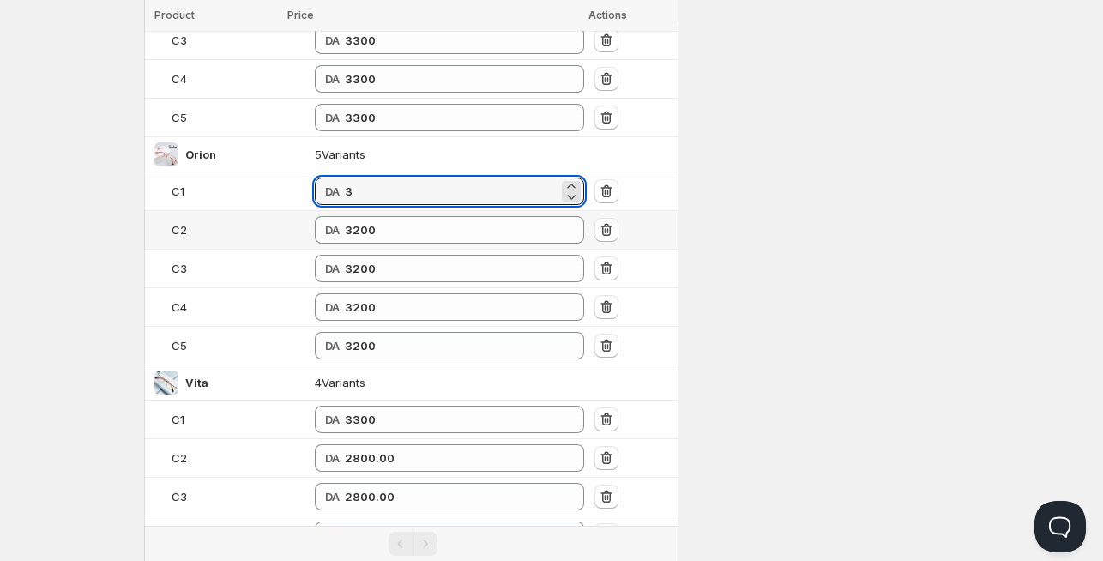
scroll to position [589, 0]
type input "3200"
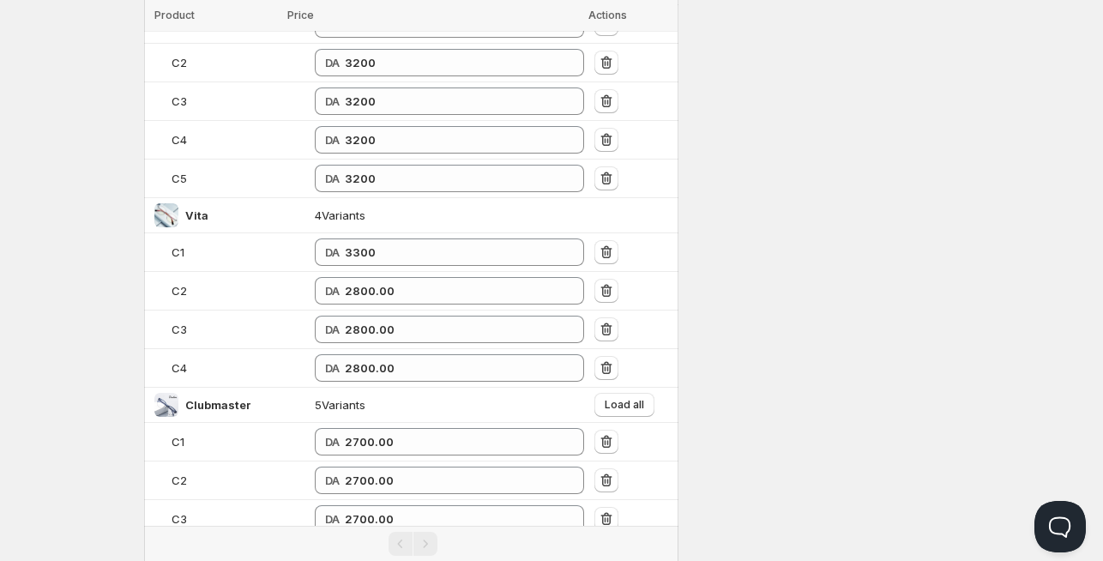
scroll to position [758, 0]
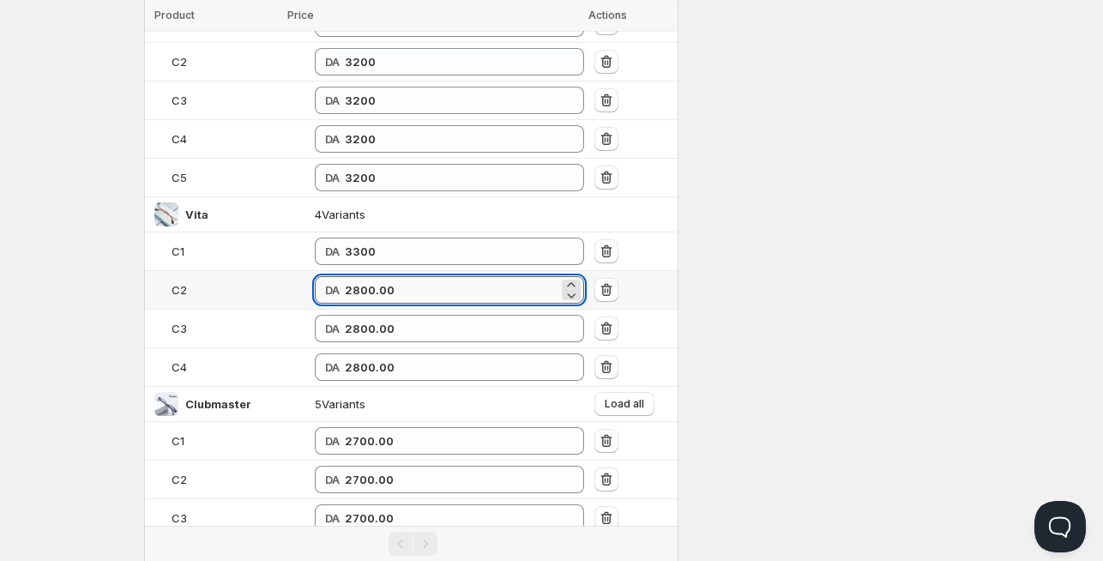
click at [366, 280] on input "2800.00" at bounding box center [452, 289] width 214 height 27
click at [366, 279] on input "2800.00" at bounding box center [452, 289] width 214 height 27
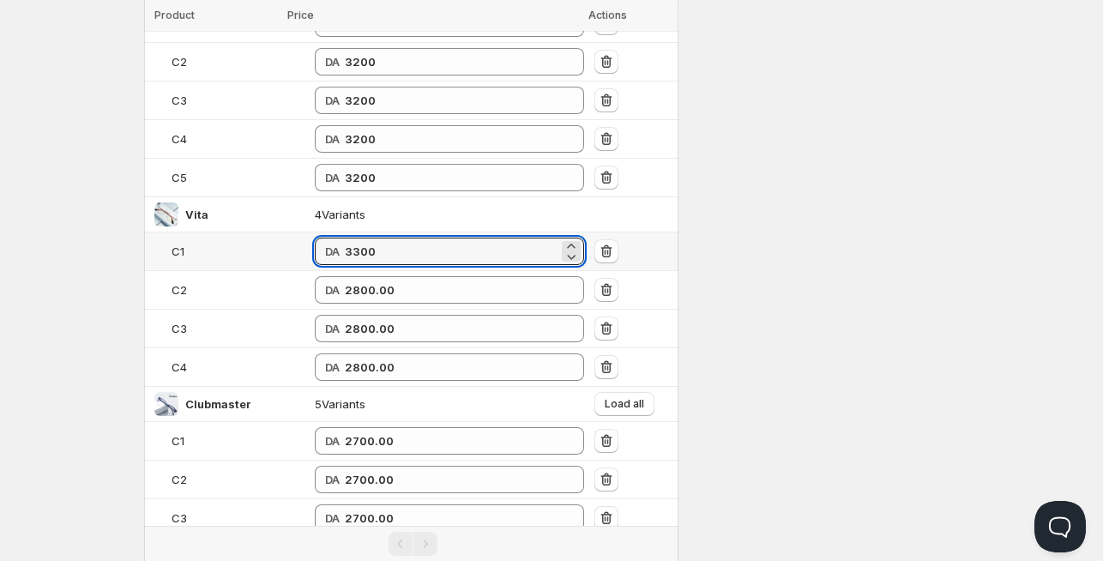
drag, startPoint x: 250, startPoint y: 253, endPoint x: 206, endPoint y: 257, distance: 44.0
click at [206, 257] on tr "C1 DA 3300" at bounding box center [411, 251] width 534 height 39
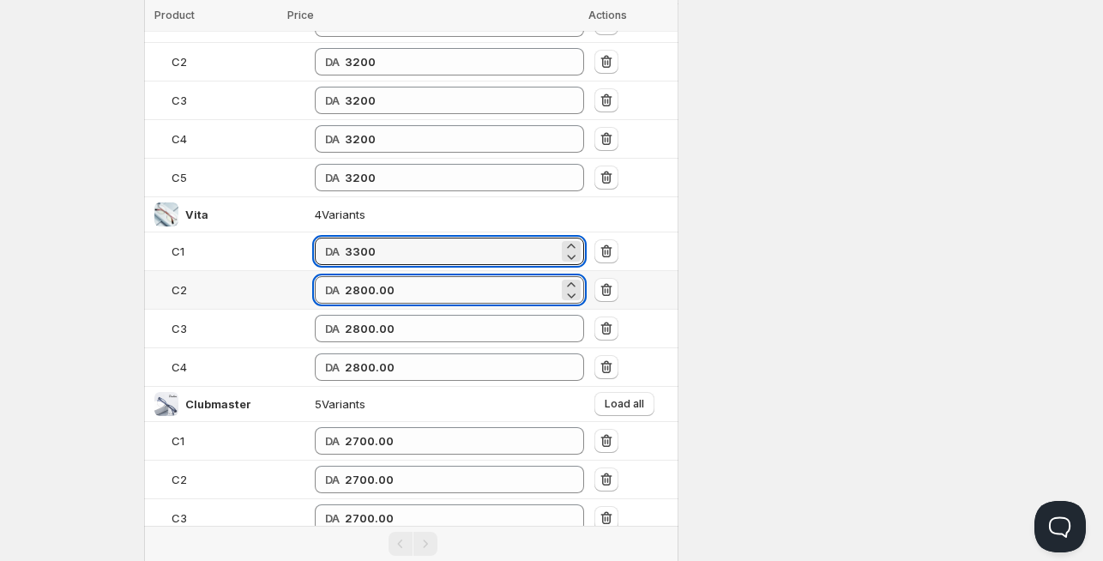
click at [365, 287] on input "2800.00" at bounding box center [452, 289] width 214 height 27
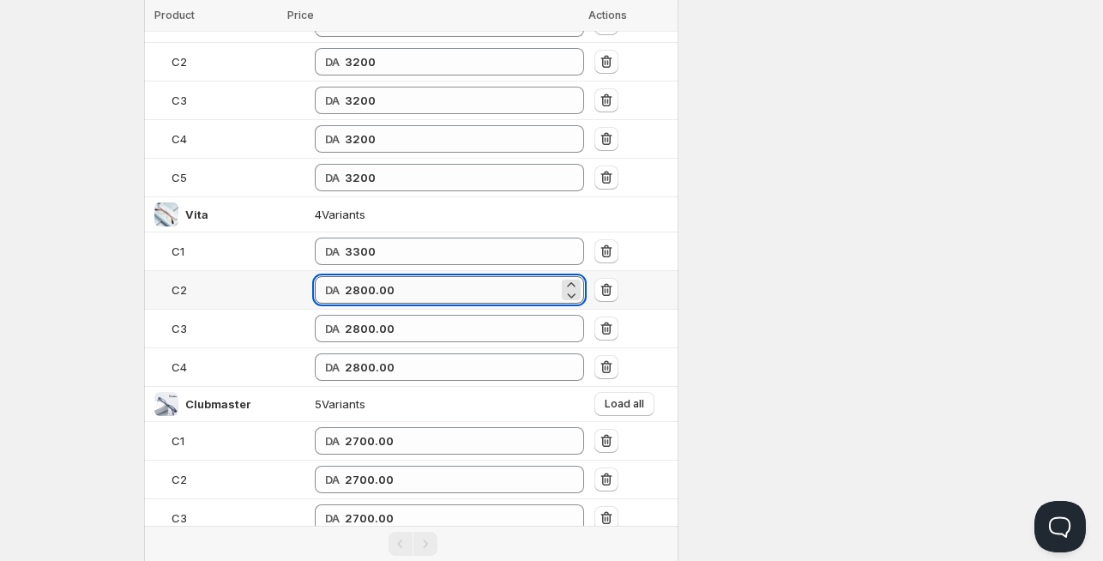
click at [345, 279] on input "2800.00" at bounding box center [452, 289] width 214 height 27
paste input "33"
type input "3300"
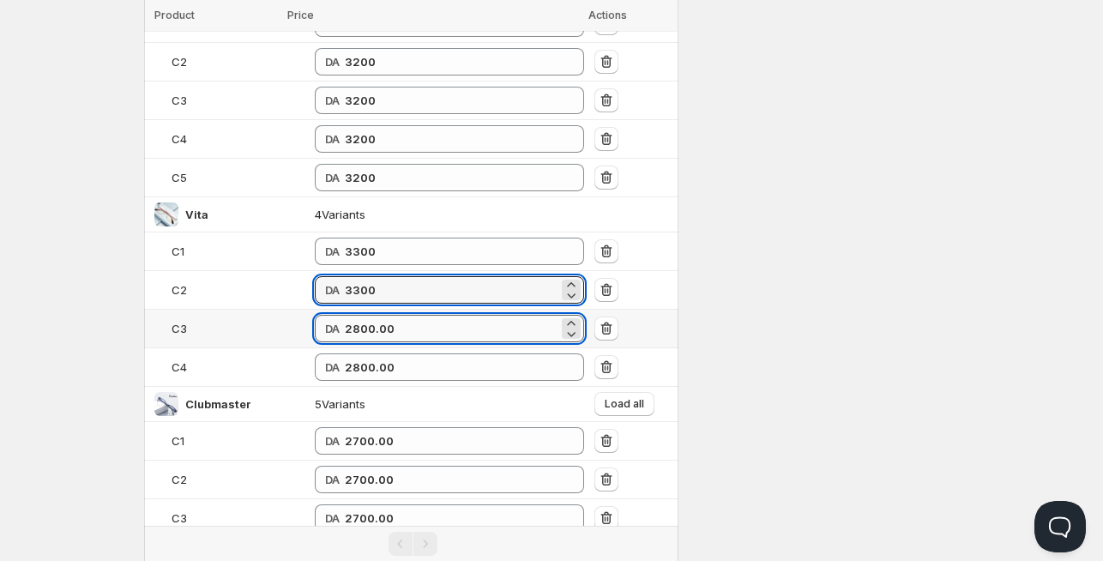
click at [345, 323] on input "2800.00" at bounding box center [452, 328] width 214 height 27
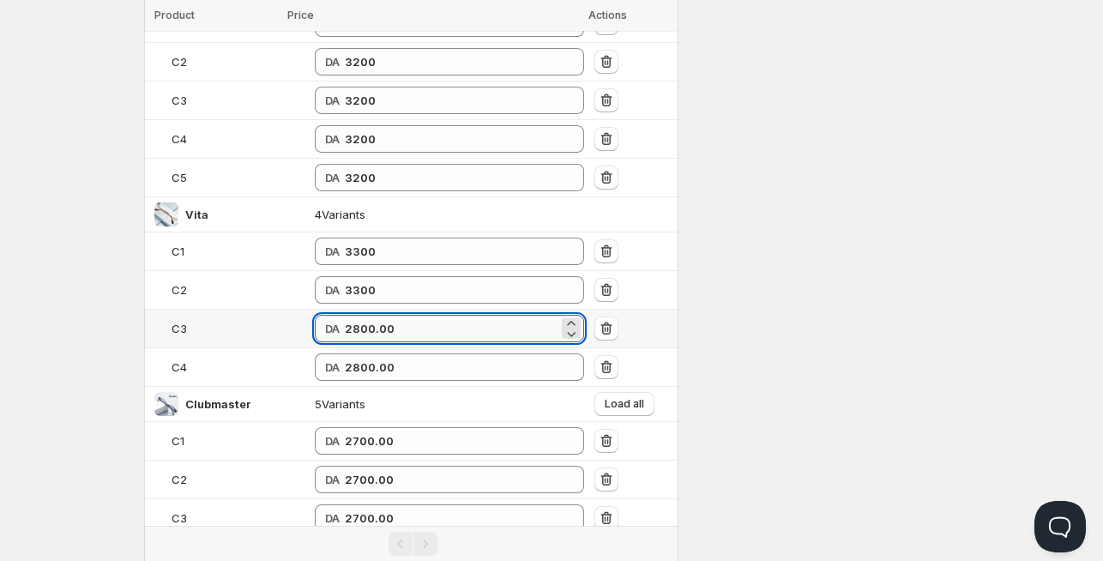
click at [345, 323] on input "2800.00" at bounding box center [452, 328] width 214 height 27
paste input "33"
type input "3300"
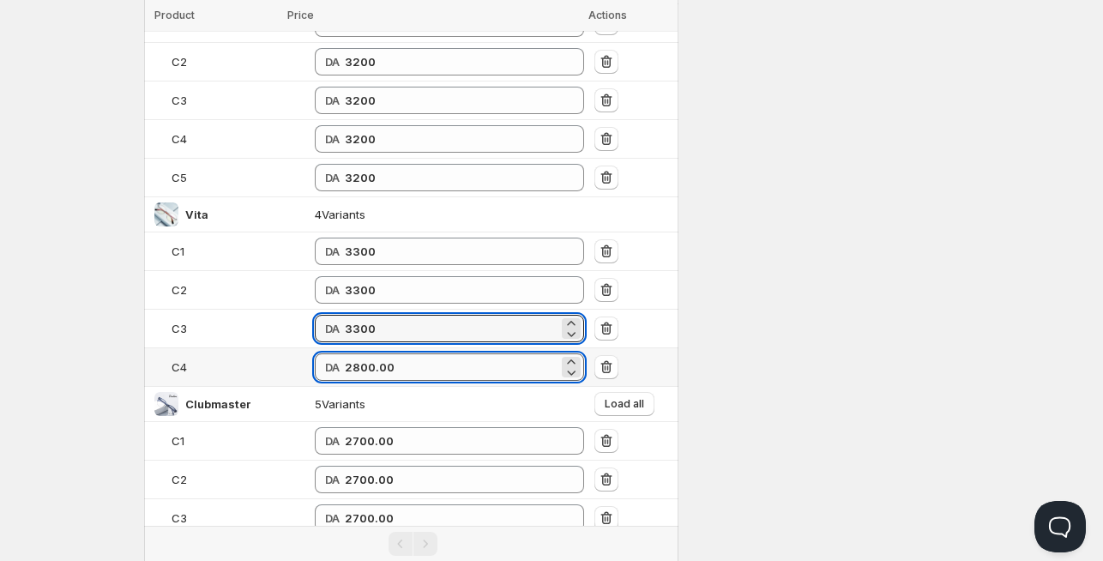
click at [345, 359] on input "2800.00" at bounding box center [452, 366] width 214 height 27
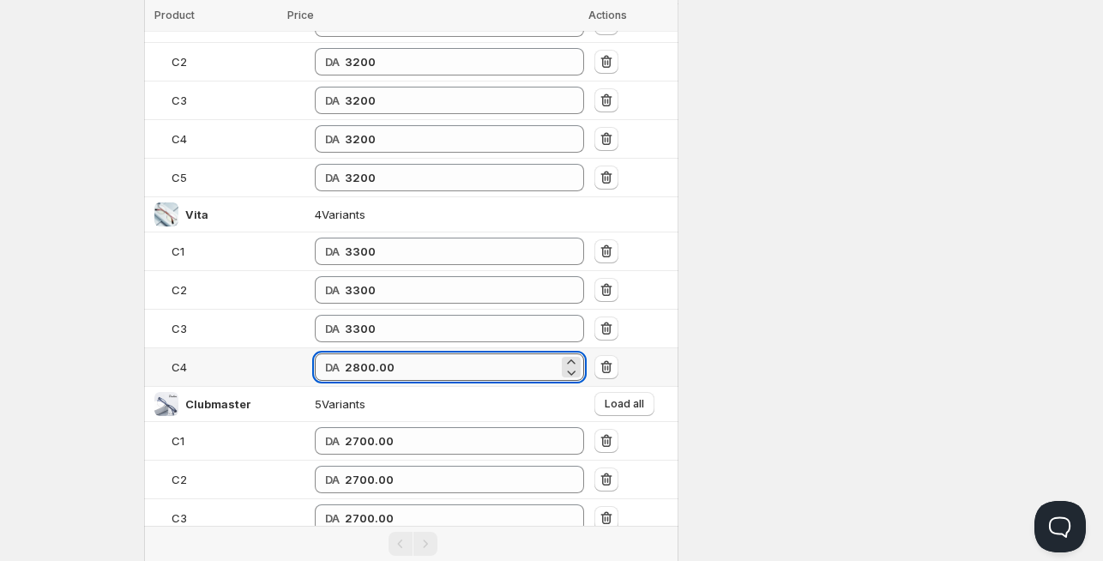
click at [345, 359] on input "2800.00" at bounding box center [452, 366] width 214 height 27
paste input "33"
type input "3300"
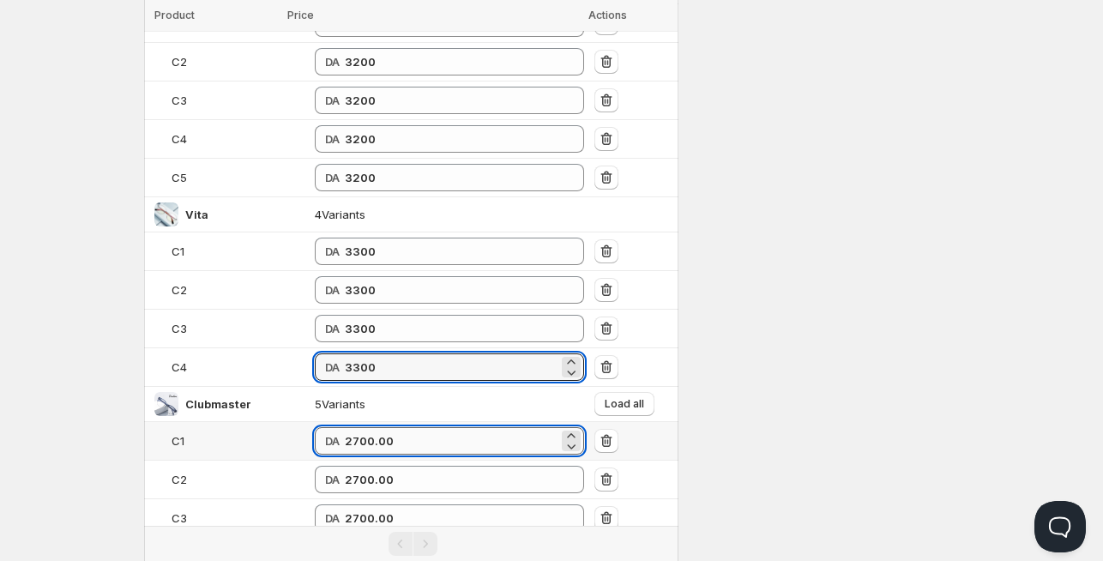
click at [381, 434] on input "2700.00" at bounding box center [452, 440] width 214 height 27
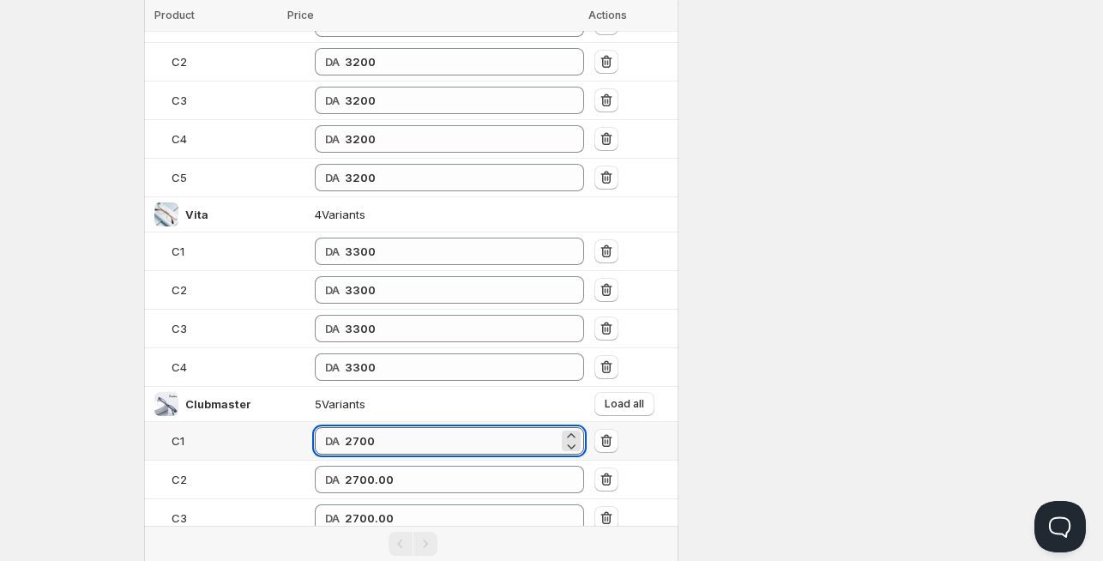
click at [369, 429] on input "2700" at bounding box center [452, 440] width 214 height 27
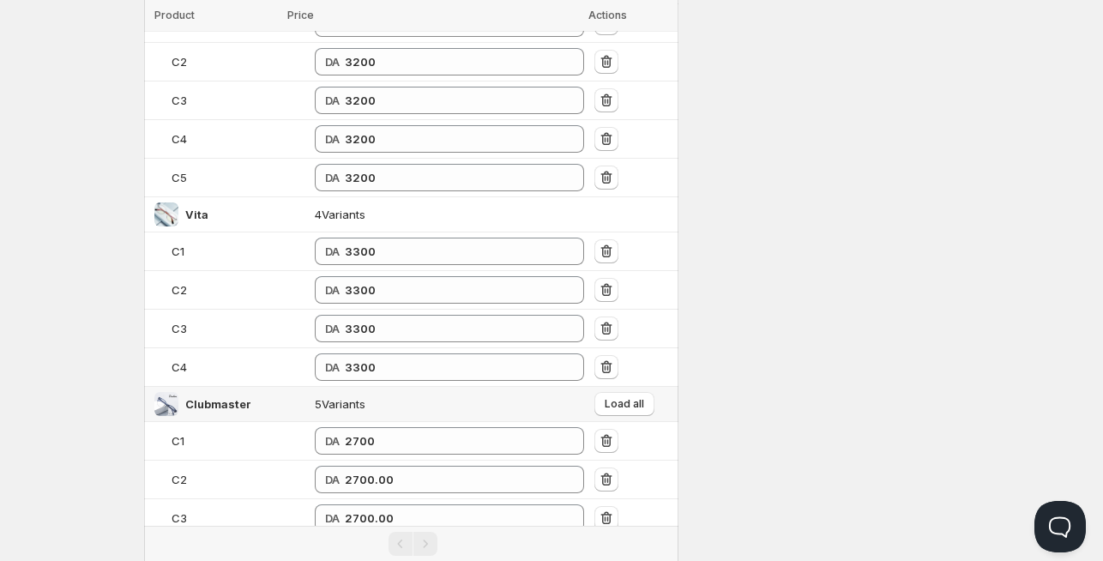
drag, startPoint x: 609, startPoint y: 390, endPoint x: 707, endPoint y: 404, distance: 98.8
click at [611, 392] on button "Load all" at bounding box center [625, 404] width 60 height 24
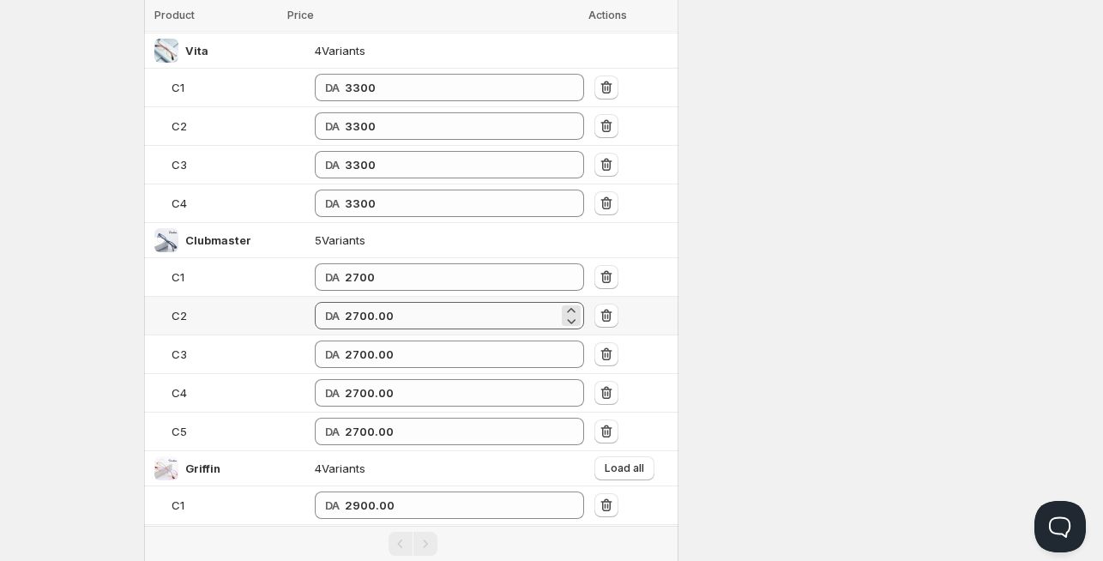
scroll to position [926, 0]
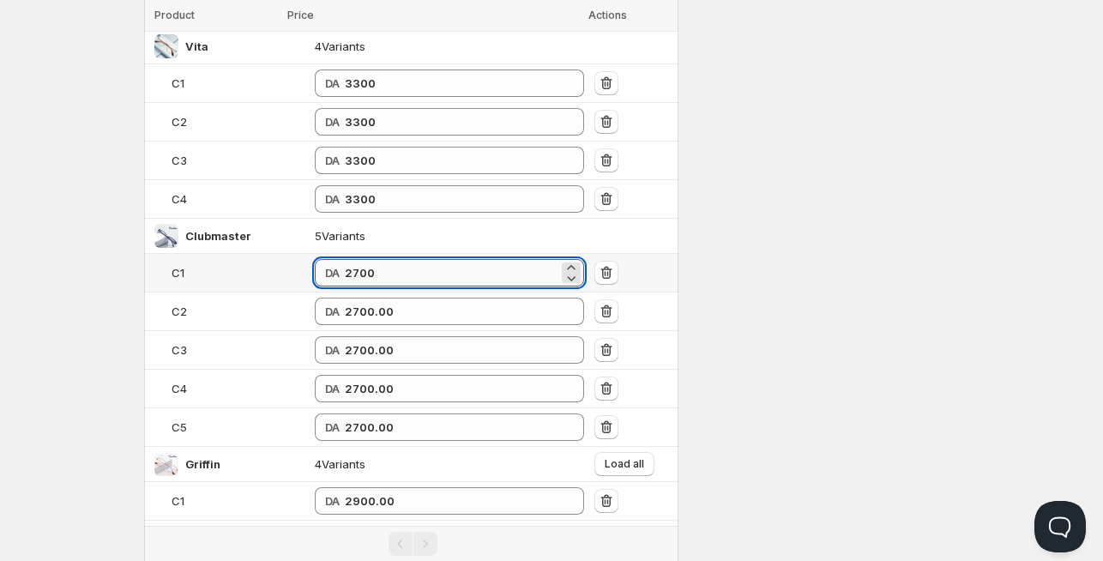
click at [345, 267] on input "2700" at bounding box center [452, 272] width 214 height 27
type input "2900"
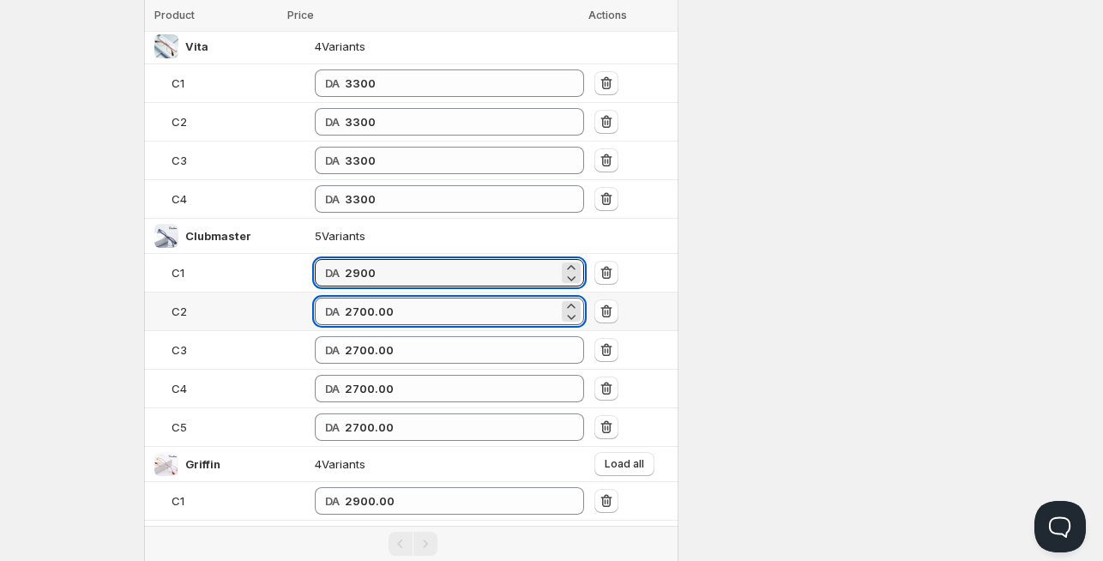
click at [354, 306] on input "2700.00" at bounding box center [452, 311] width 214 height 27
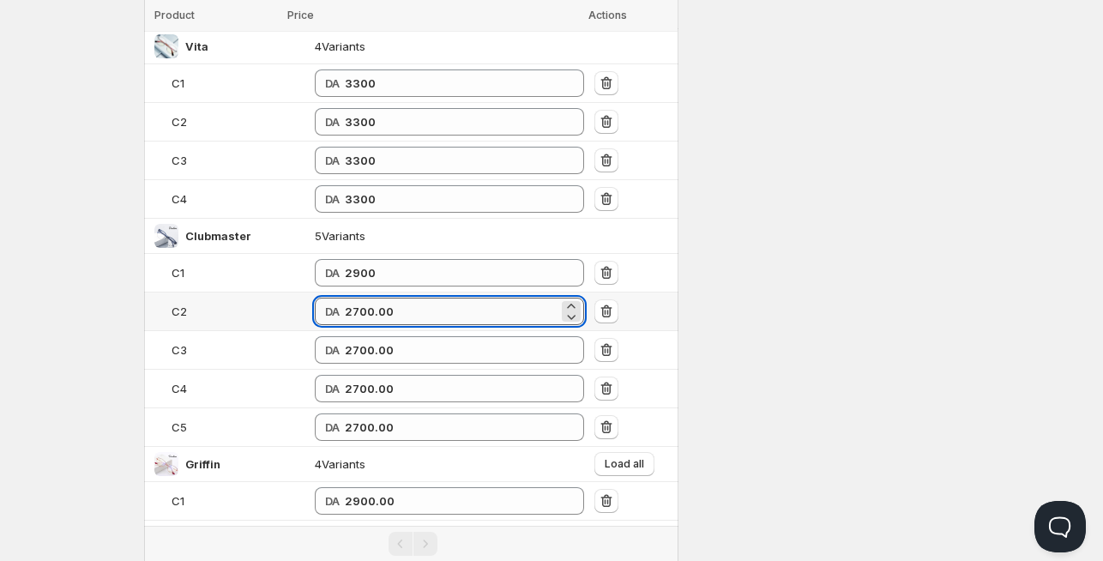
click at [354, 306] on input "2700.00" at bounding box center [452, 311] width 214 height 27
paste input "9"
type input "2900"
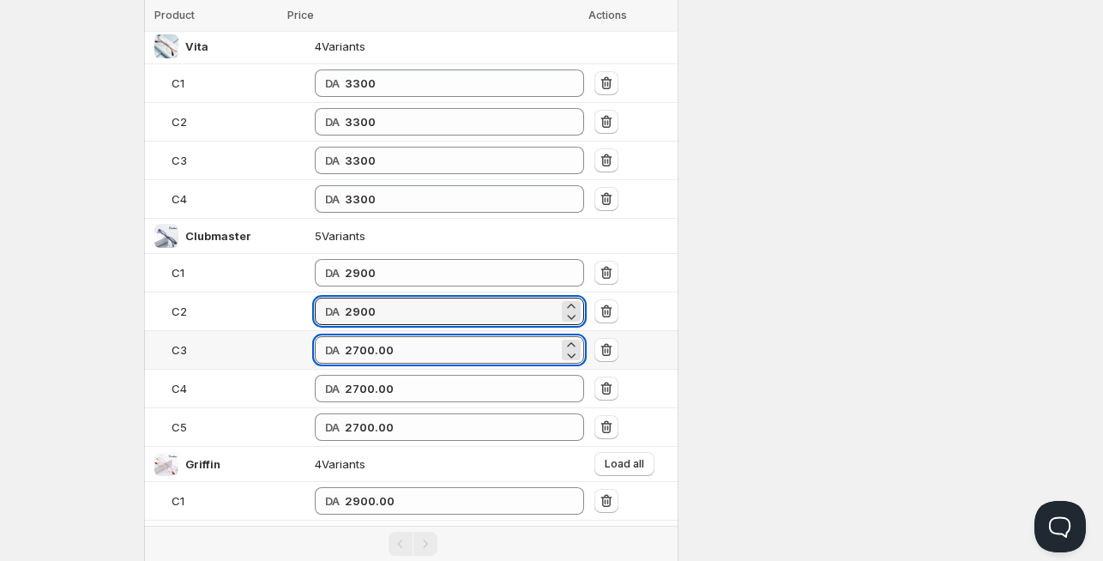
click at [345, 348] on input "2700.00" at bounding box center [452, 349] width 214 height 27
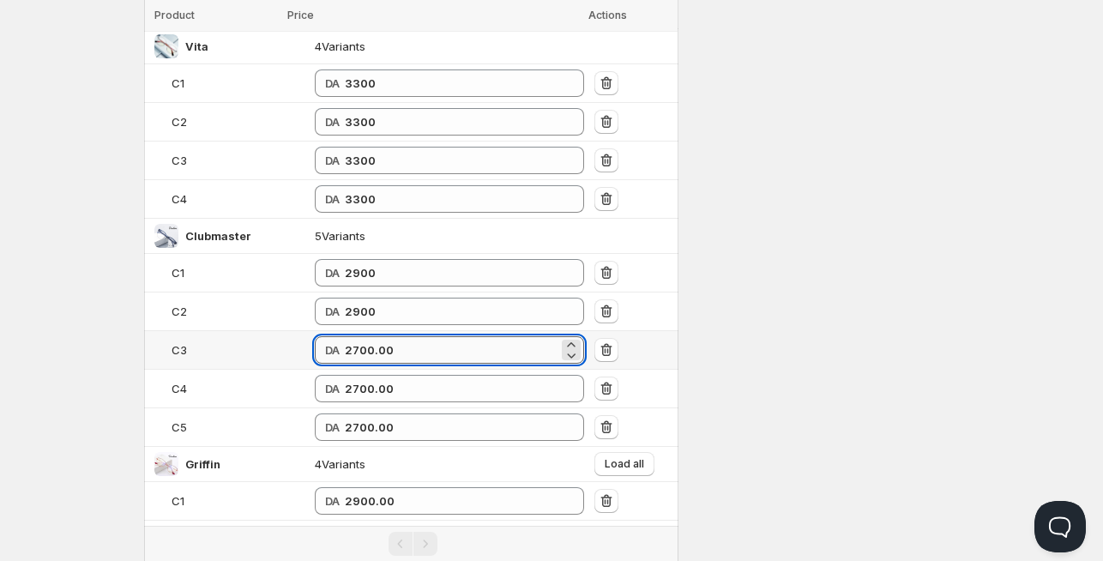
click at [345, 347] on input "2700.00" at bounding box center [452, 349] width 214 height 27
paste input "9"
type input "2900"
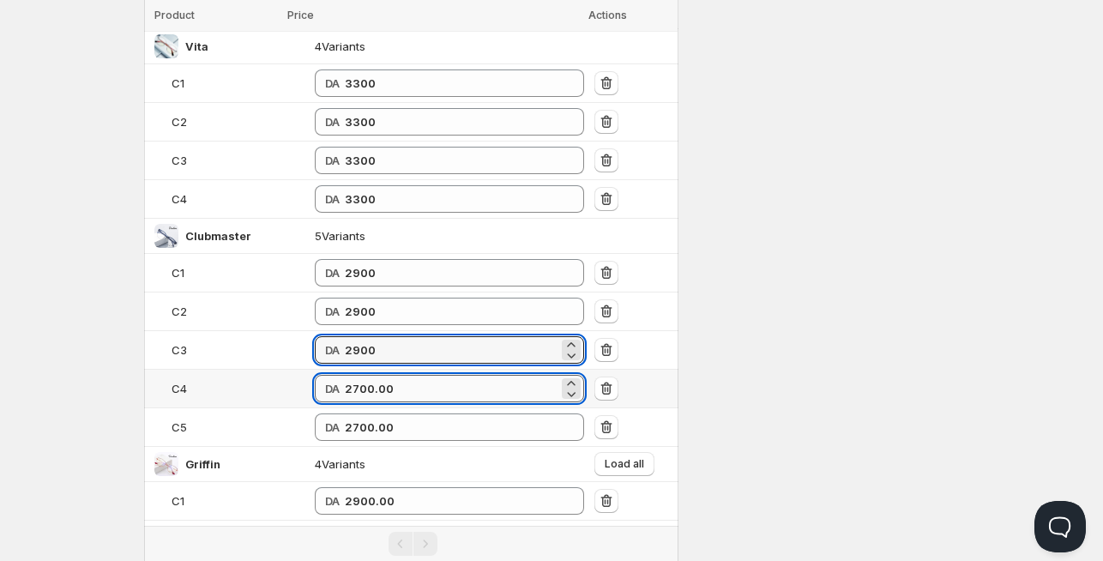
click at [345, 382] on input "2700.00" at bounding box center [452, 388] width 214 height 27
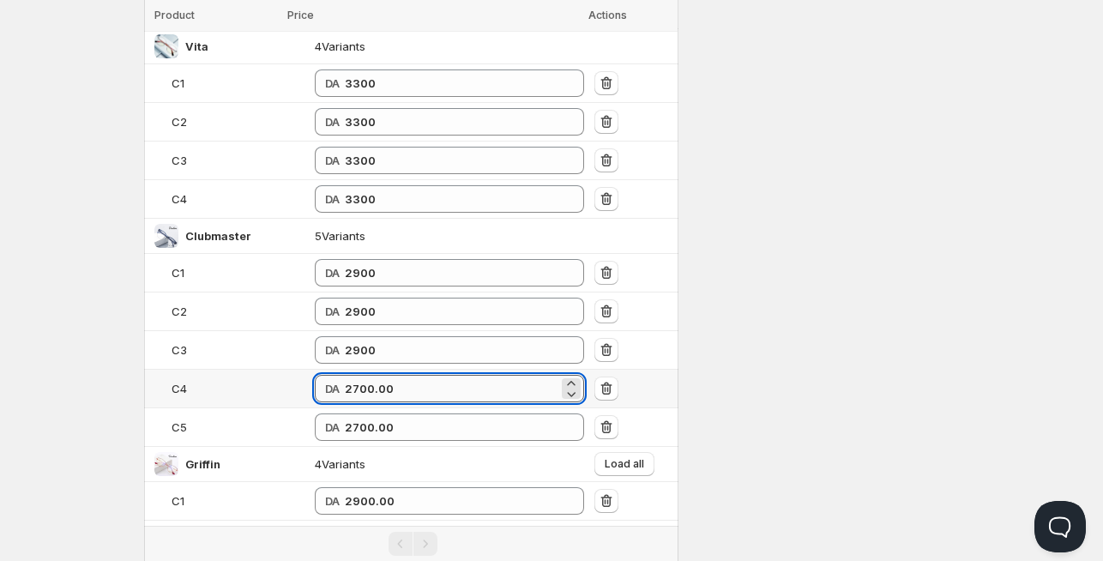
click at [345, 382] on input "2700.00" at bounding box center [452, 388] width 214 height 27
paste input "9"
type input "2900"
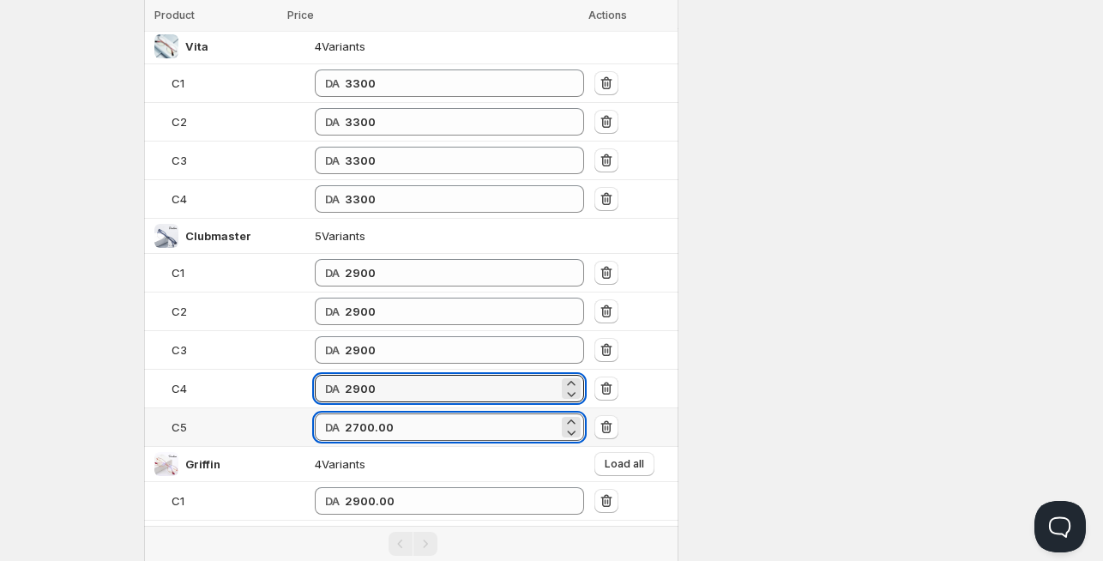
click at [345, 426] on input "2700.00" at bounding box center [452, 427] width 214 height 27
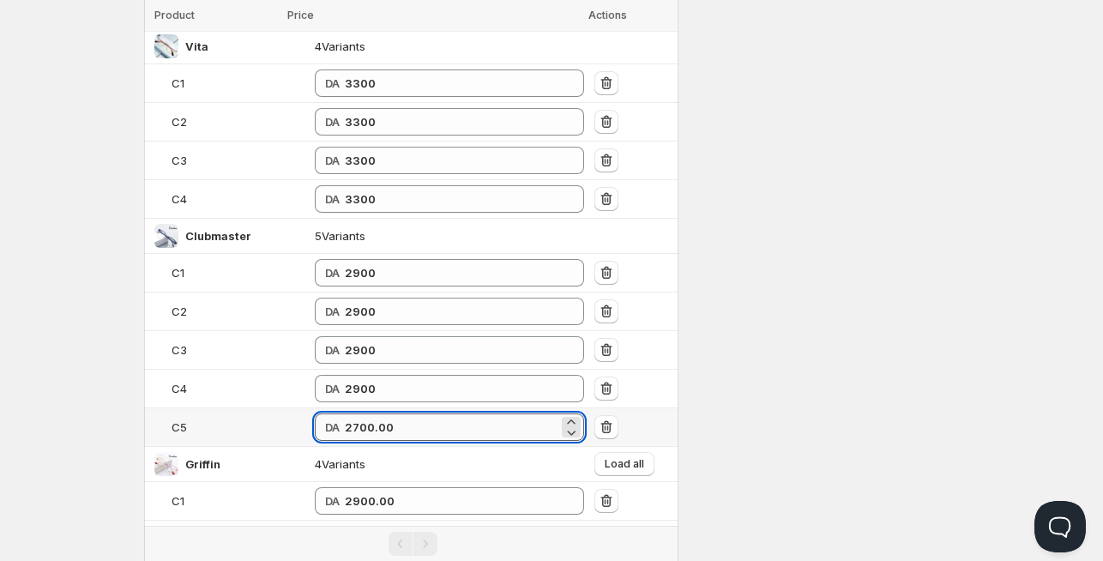
click at [345, 426] on input "2700.00" at bounding box center [452, 427] width 214 height 27
paste input "9"
type input "2900"
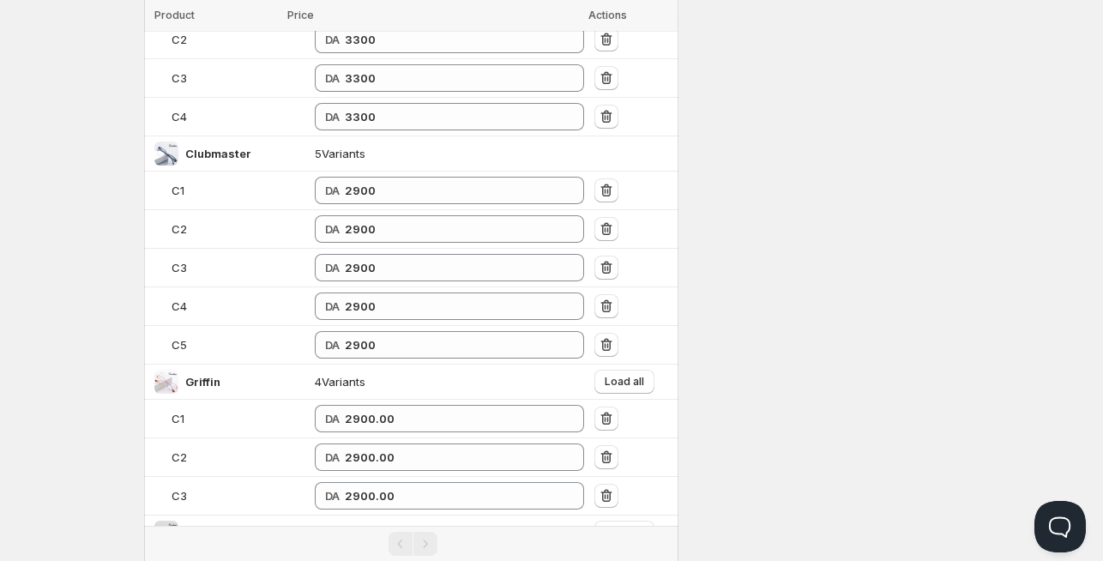
scroll to position [1010, 0]
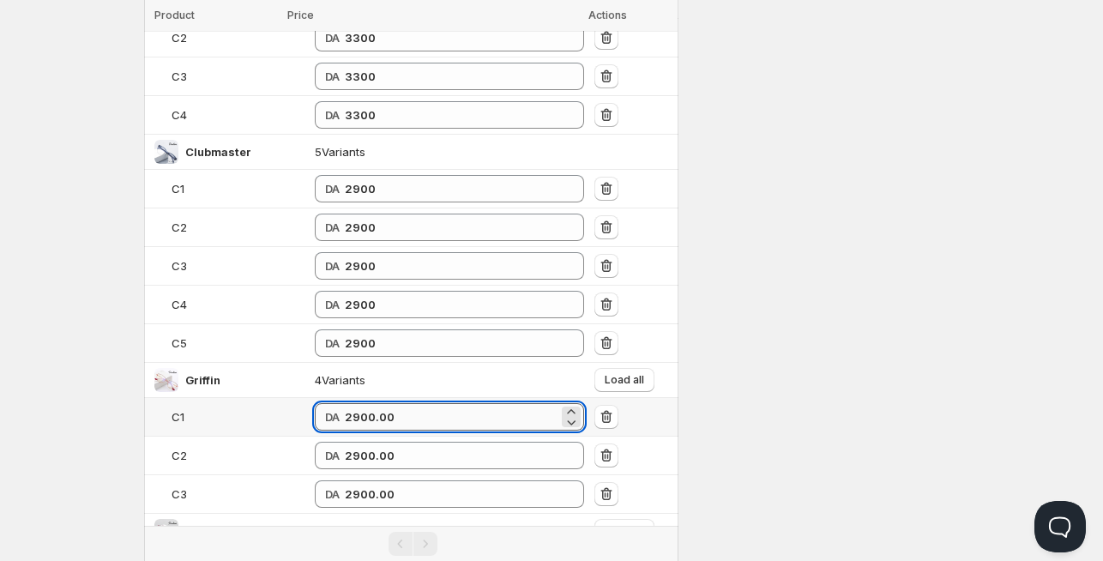
click at [347, 408] on input "2900.00" at bounding box center [452, 416] width 214 height 27
click at [384, 420] on input "2900.00" at bounding box center [452, 416] width 214 height 27
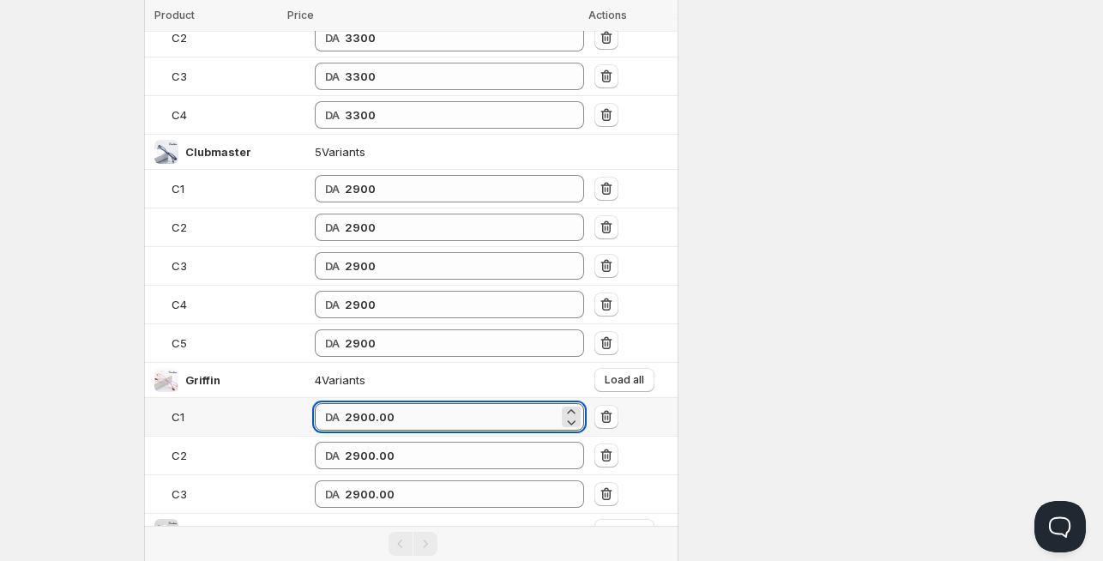
click at [345, 408] on input "2900.00" at bounding box center [452, 416] width 214 height 27
click at [345, 407] on input "3200" at bounding box center [452, 416] width 214 height 27
type input "3200"
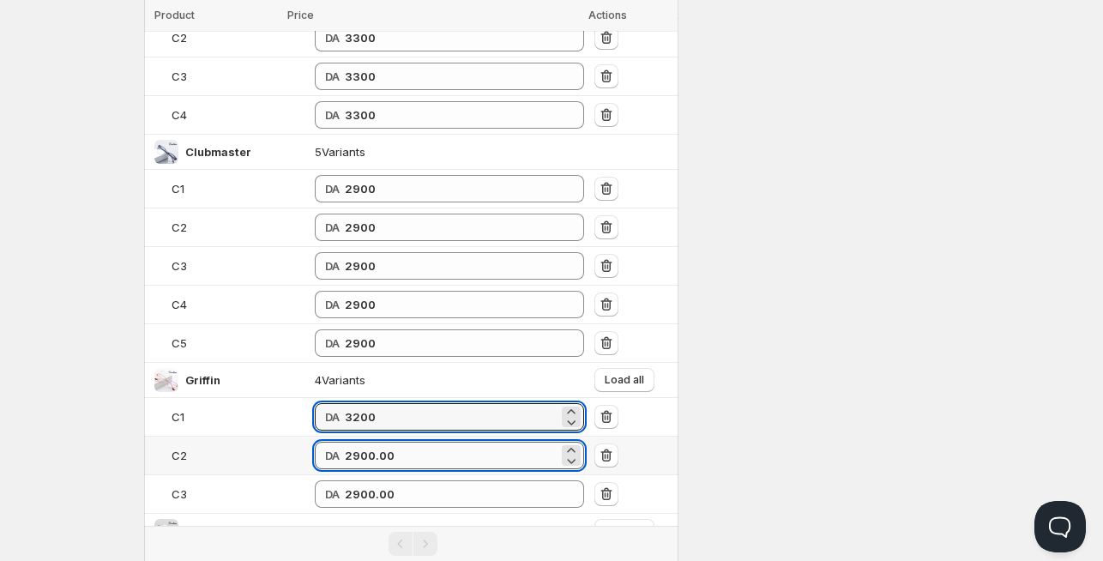
click at [349, 444] on input "2900.00" at bounding box center [452, 455] width 214 height 27
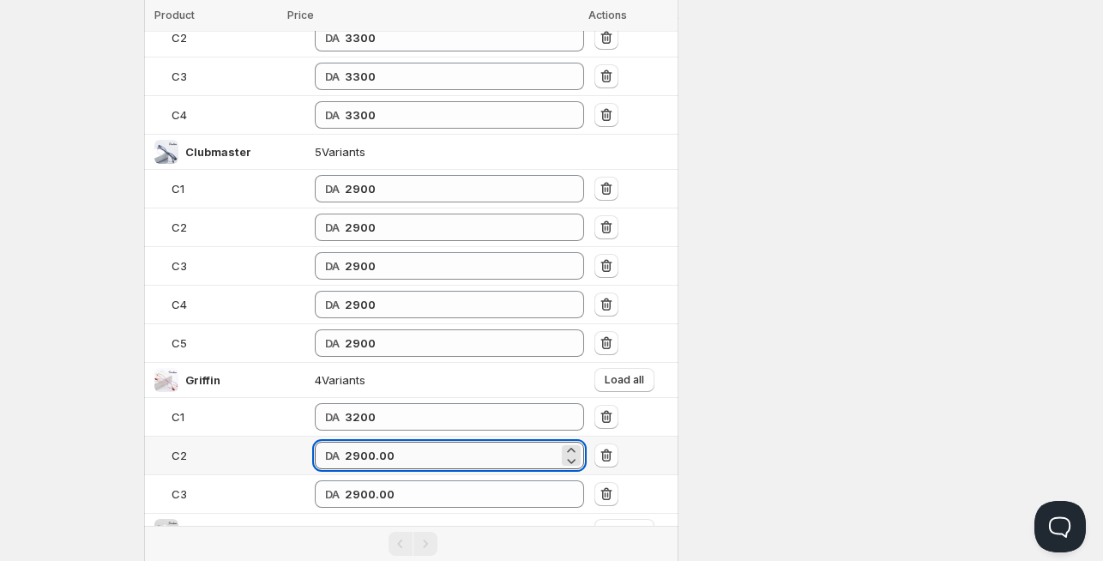
click at [349, 444] on input "2900.00" at bounding box center [452, 455] width 214 height 27
paste input "32"
type input "3200"
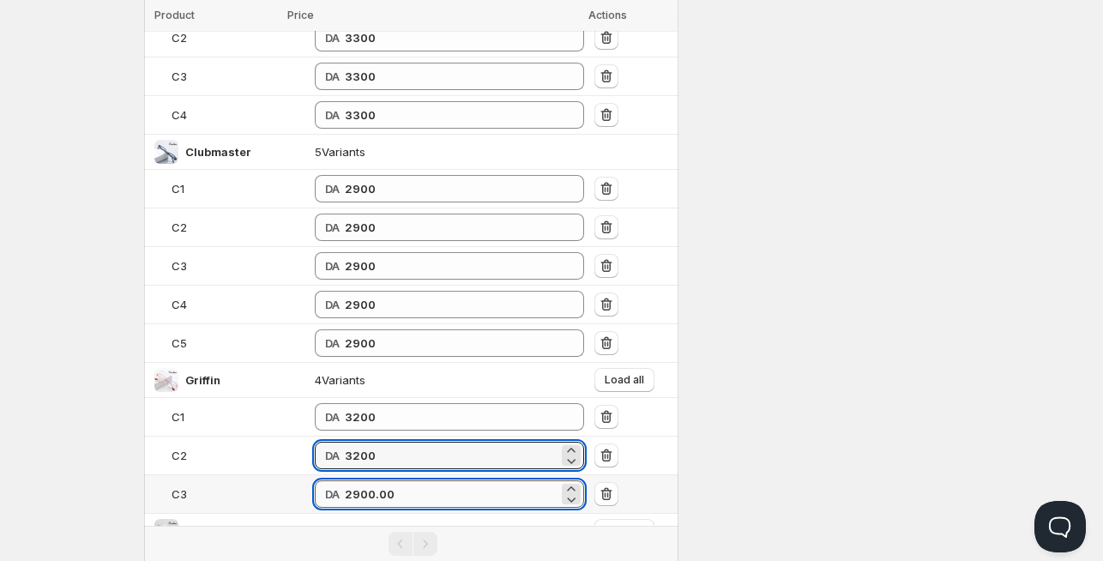
click at [345, 480] on input "2900.00" at bounding box center [452, 493] width 214 height 27
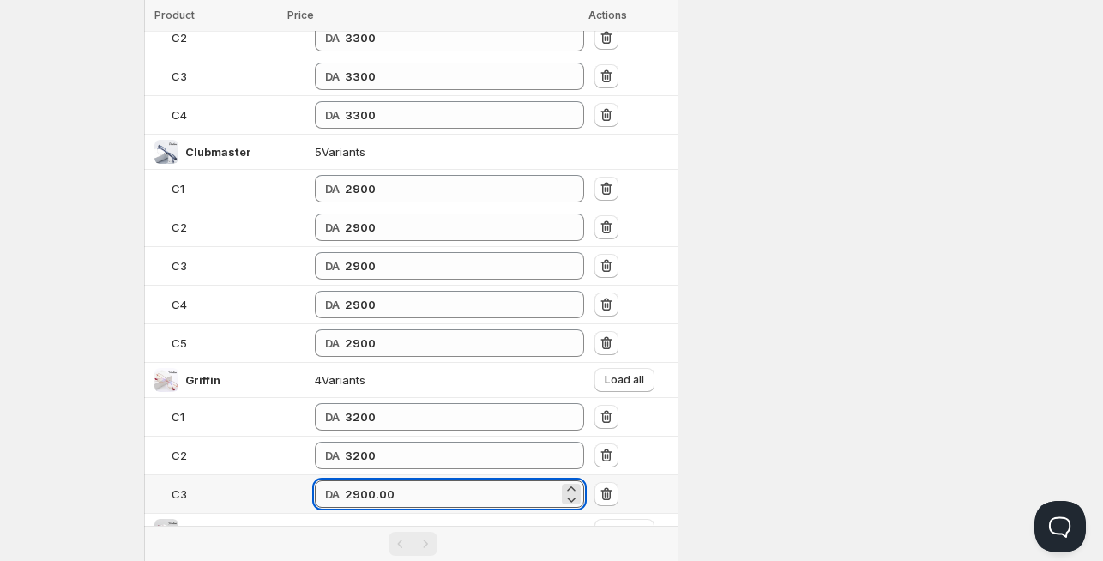
click at [345, 480] on input "2900.00" at bounding box center [452, 493] width 214 height 27
paste input "32"
type input "3200"
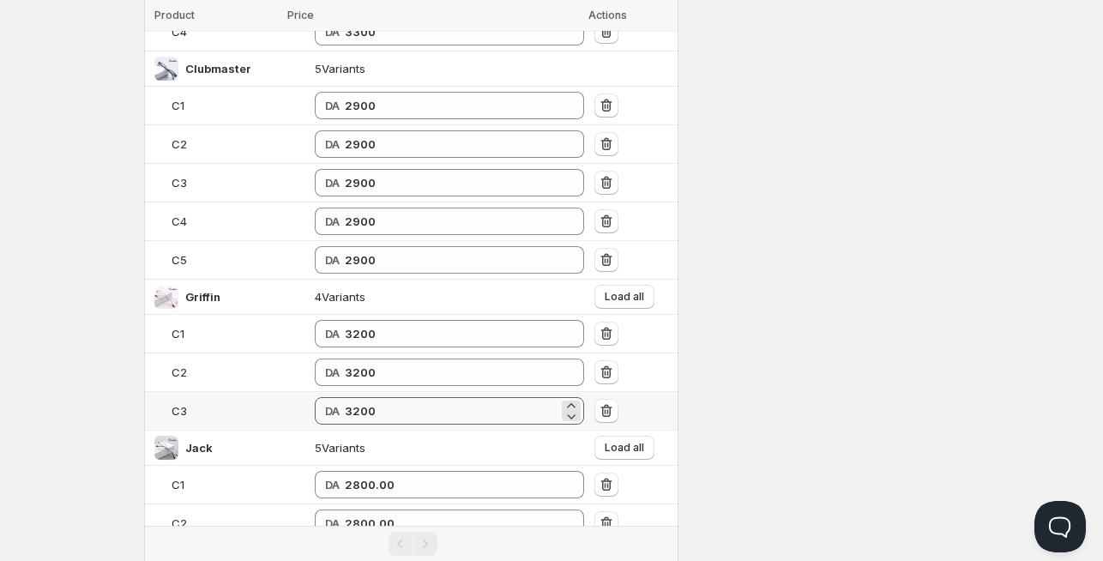
scroll to position [1094, 0]
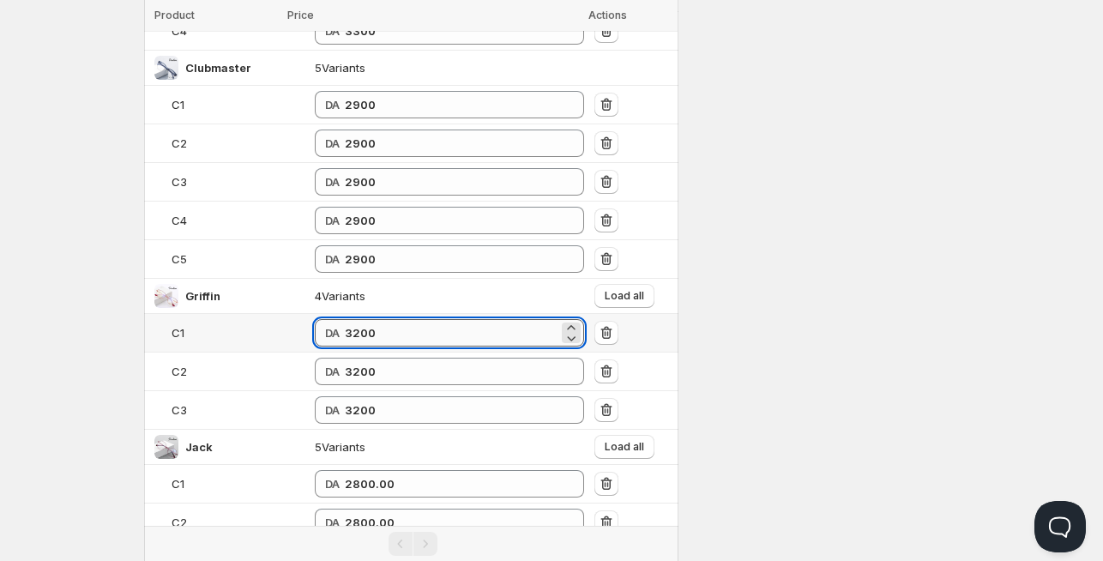
click at [345, 324] on input "3200" at bounding box center [452, 332] width 214 height 27
type input "3300"
click at [628, 291] on span "Load all" at bounding box center [624, 295] width 39 height 14
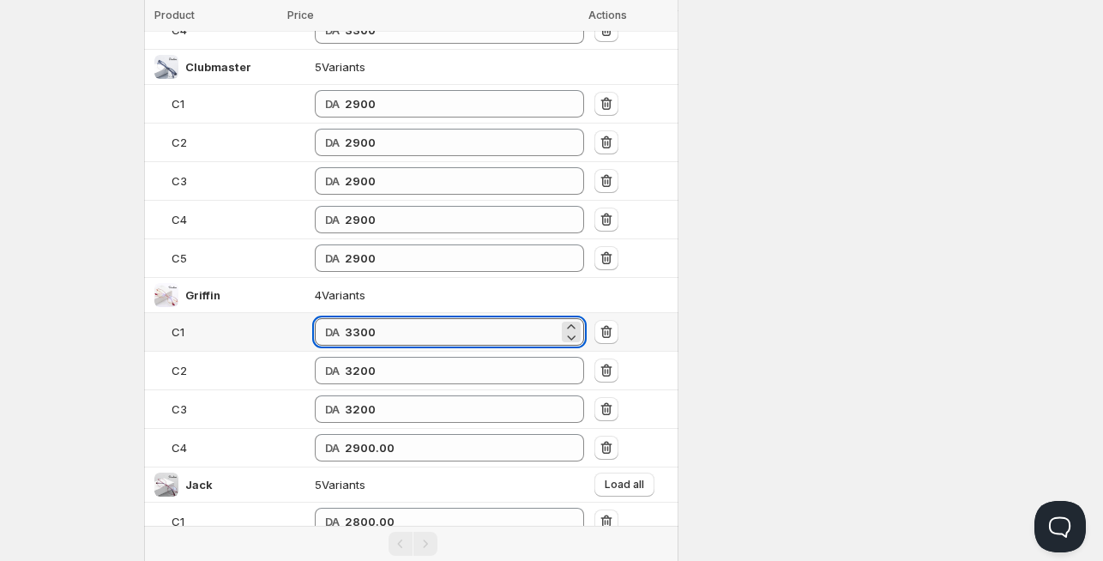
click at [345, 327] on input "3300" at bounding box center [452, 331] width 214 height 27
click at [345, 326] on input "3300" at bounding box center [452, 331] width 214 height 27
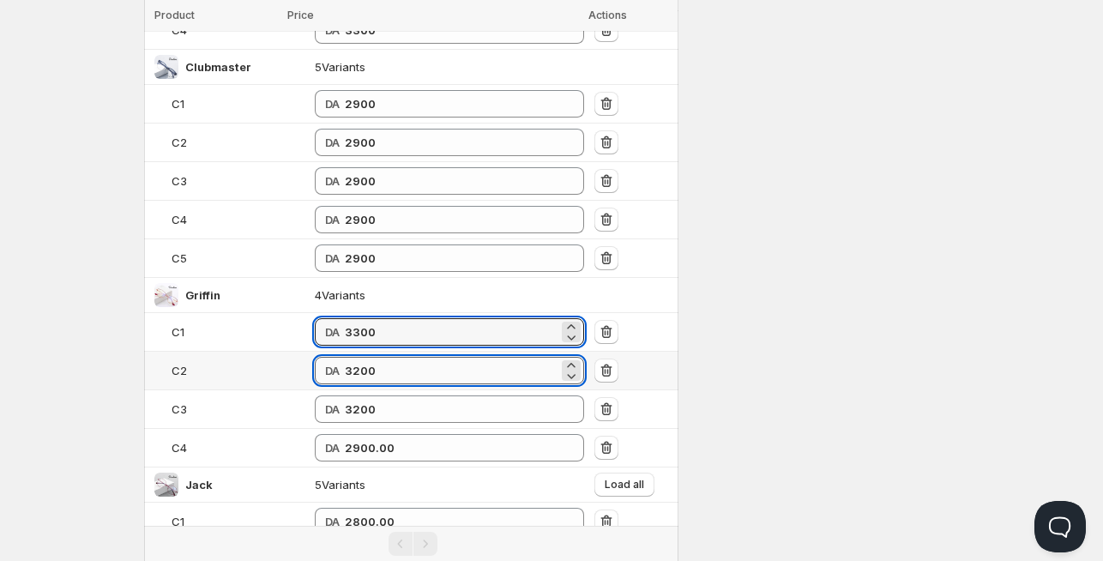
click at [345, 363] on input "3200" at bounding box center [452, 370] width 214 height 27
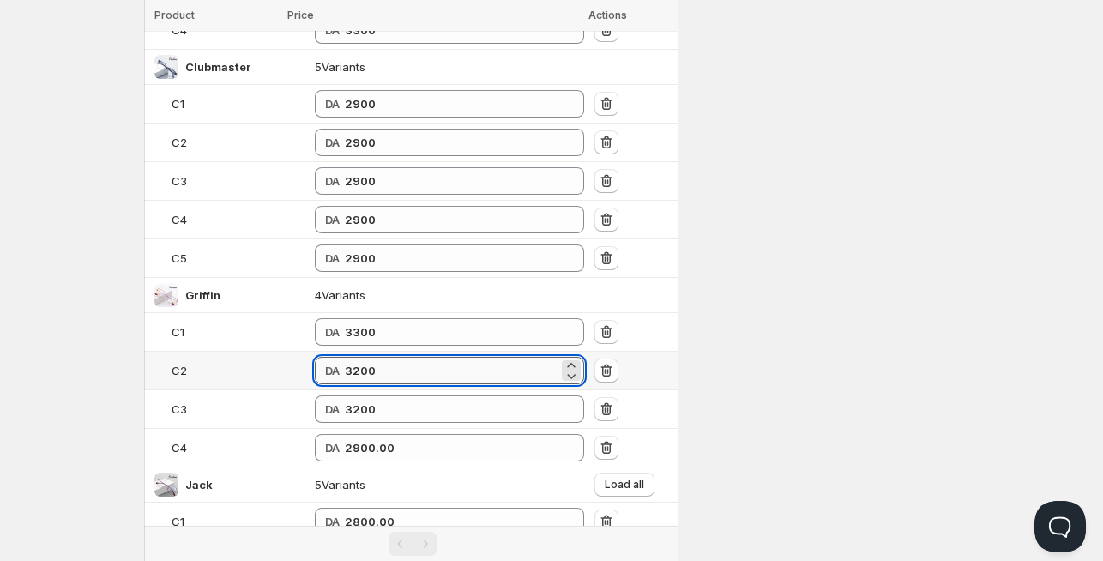
click at [345, 363] on input "3200" at bounding box center [452, 370] width 214 height 27
paste input "3"
type input "3300"
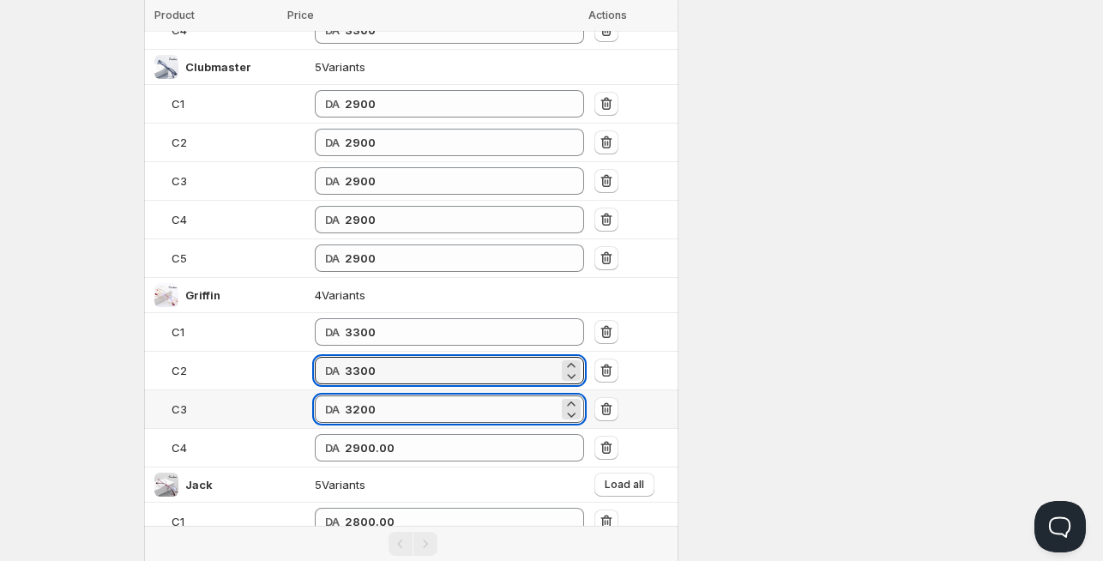
click at [345, 397] on input "3200" at bounding box center [452, 409] width 214 height 27
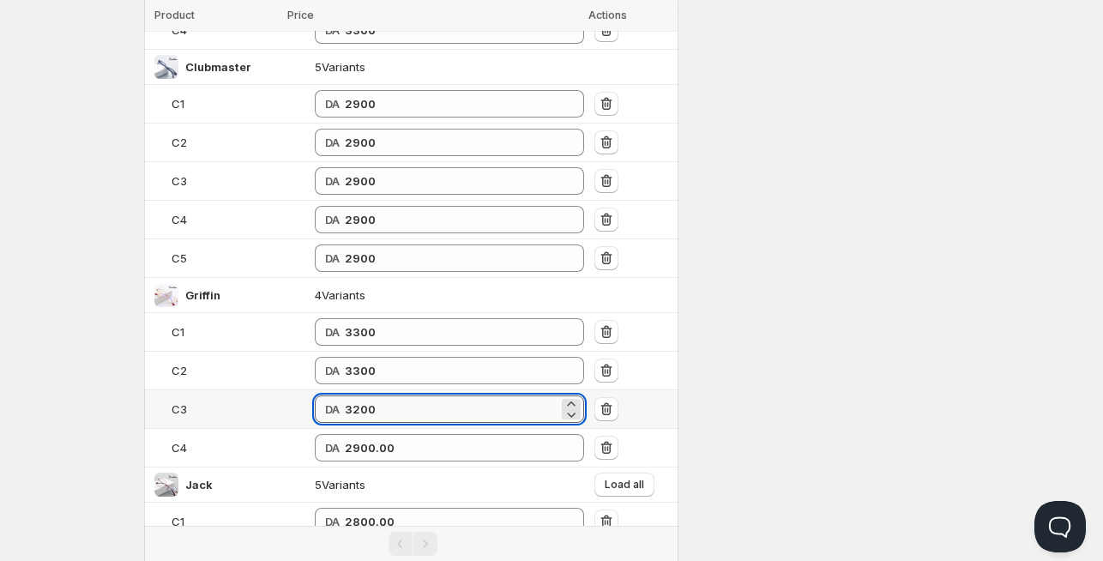
click at [345, 396] on input "3200" at bounding box center [452, 409] width 214 height 27
paste input "3"
type input "3300"
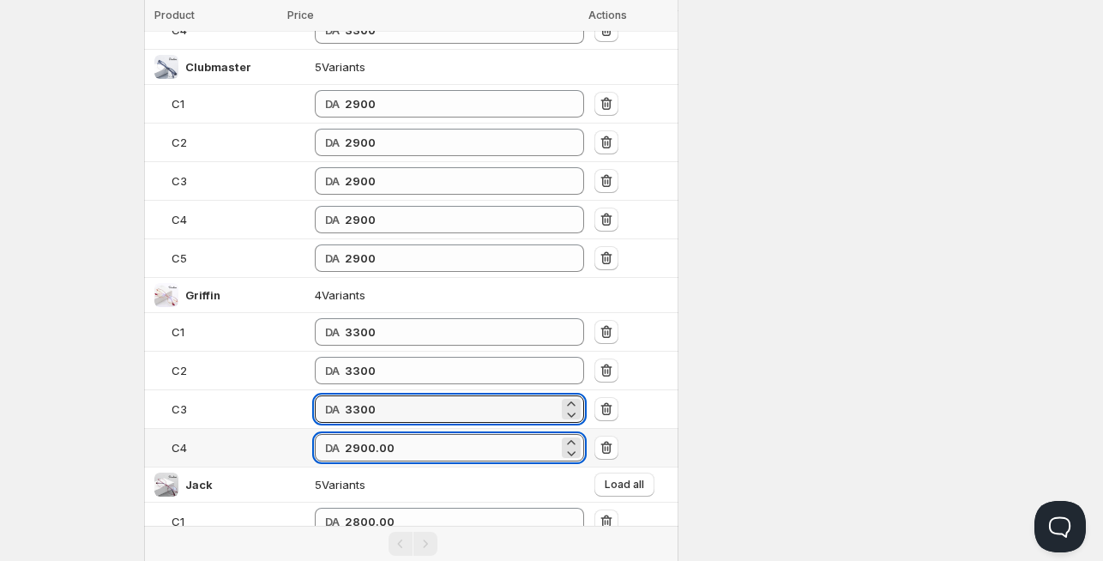
click at [345, 439] on input "2900.00" at bounding box center [452, 447] width 214 height 27
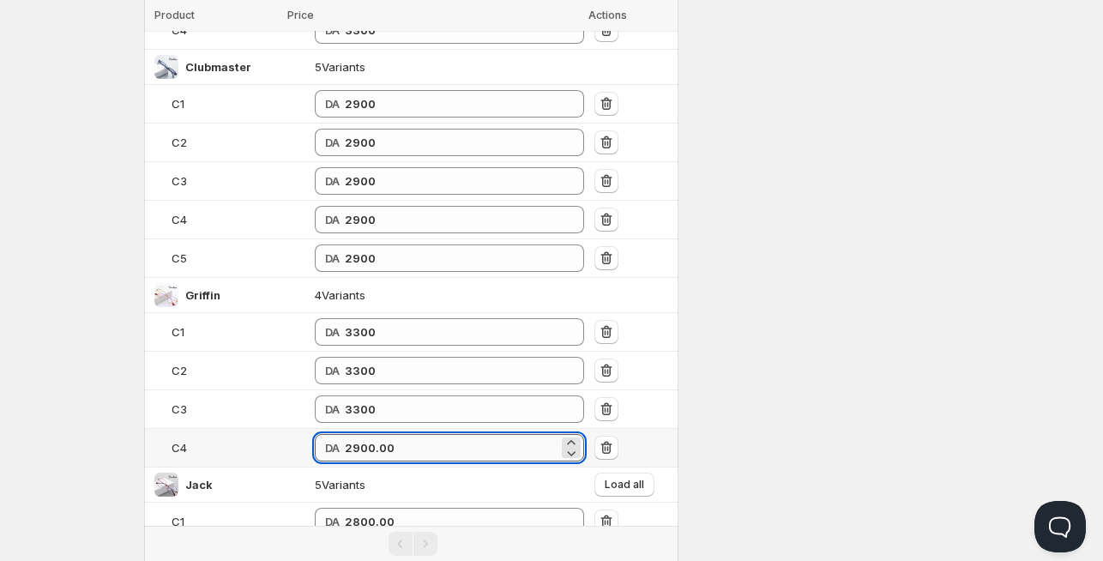
click at [345, 439] on input "2900.00" at bounding box center [452, 447] width 214 height 27
paste input "33"
type input "3300"
click at [378, 472] on td "5 Variants" at bounding box center [450, 485] width 280 height 35
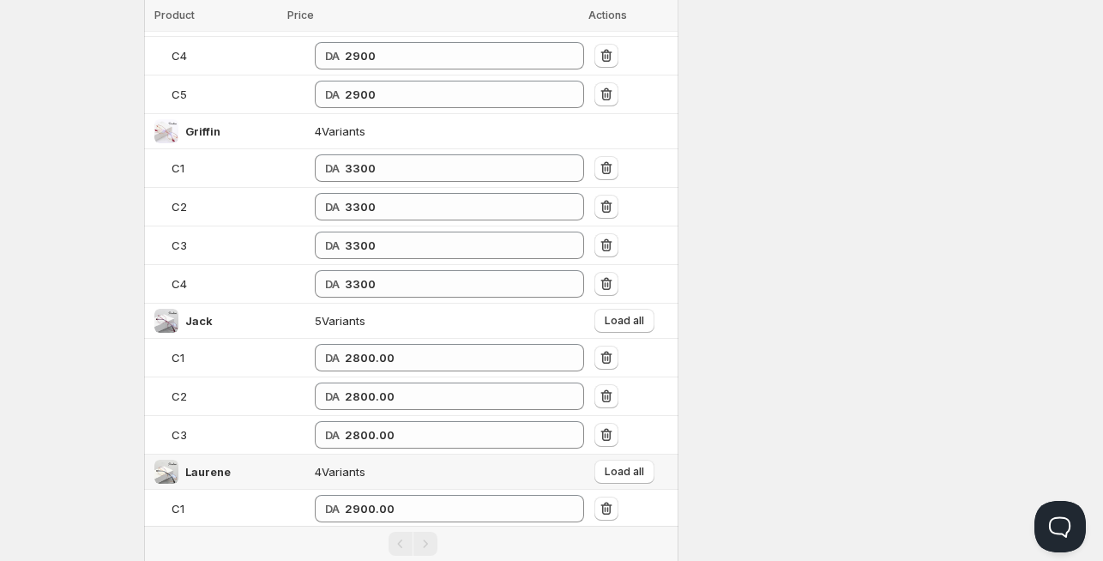
scroll to position [1263, 0]
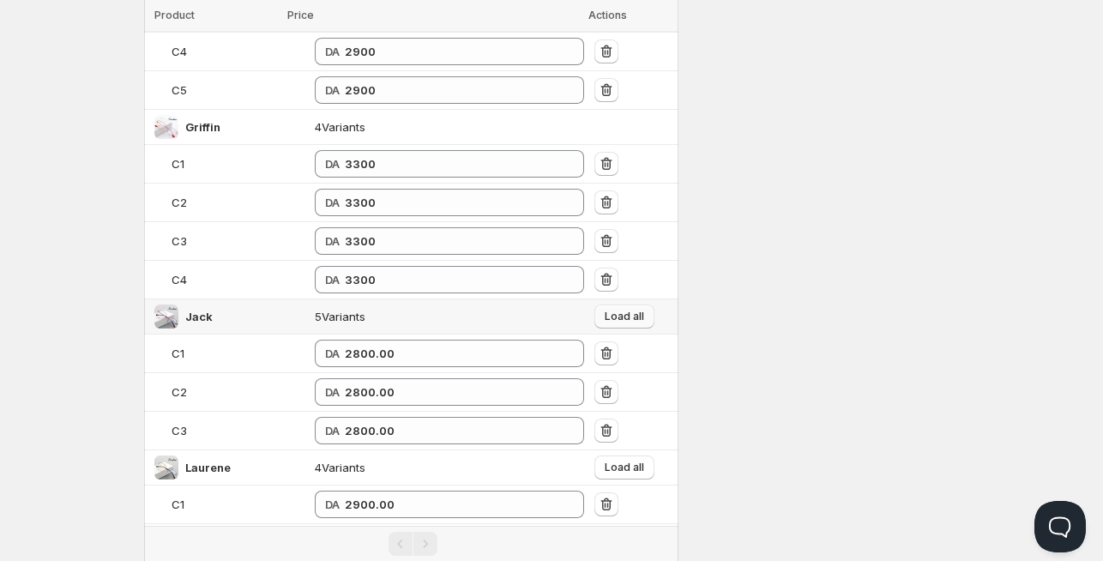
click at [605, 321] on button "Load all" at bounding box center [625, 317] width 60 height 24
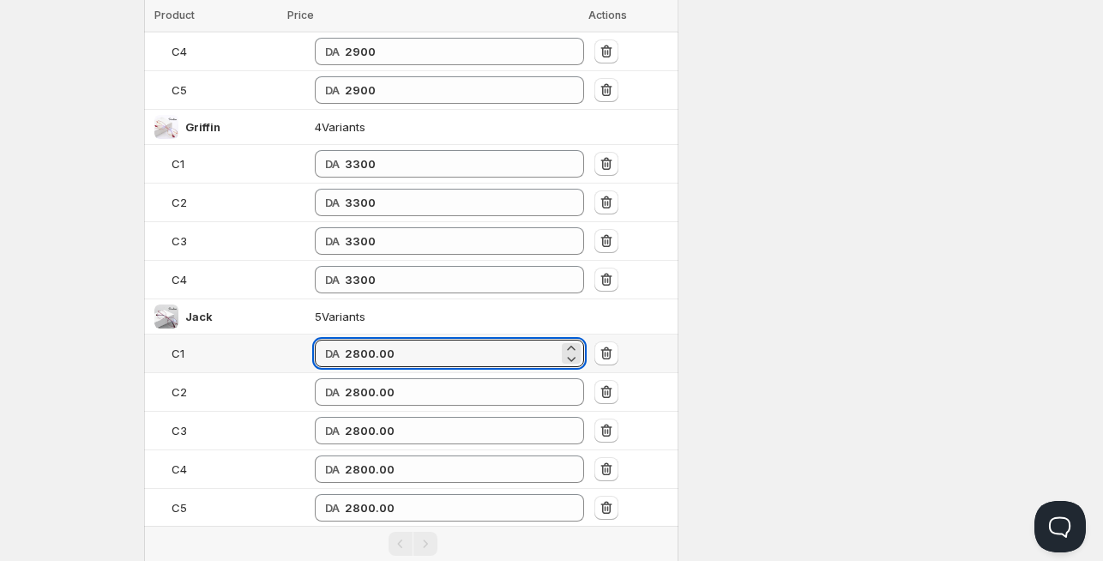
drag, startPoint x: 379, startPoint y: 345, endPoint x: 203, endPoint y: 353, distance: 176.0
click at [202, 354] on tr "C1 DA 2800.00" at bounding box center [411, 354] width 534 height 39
drag, startPoint x: 244, startPoint y: 348, endPoint x: 234, endPoint y: 348, distance: 9.4
click at [237, 348] on tr "C1 DA 3200" at bounding box center [411, 354] width 534 height 39
type input "3200"
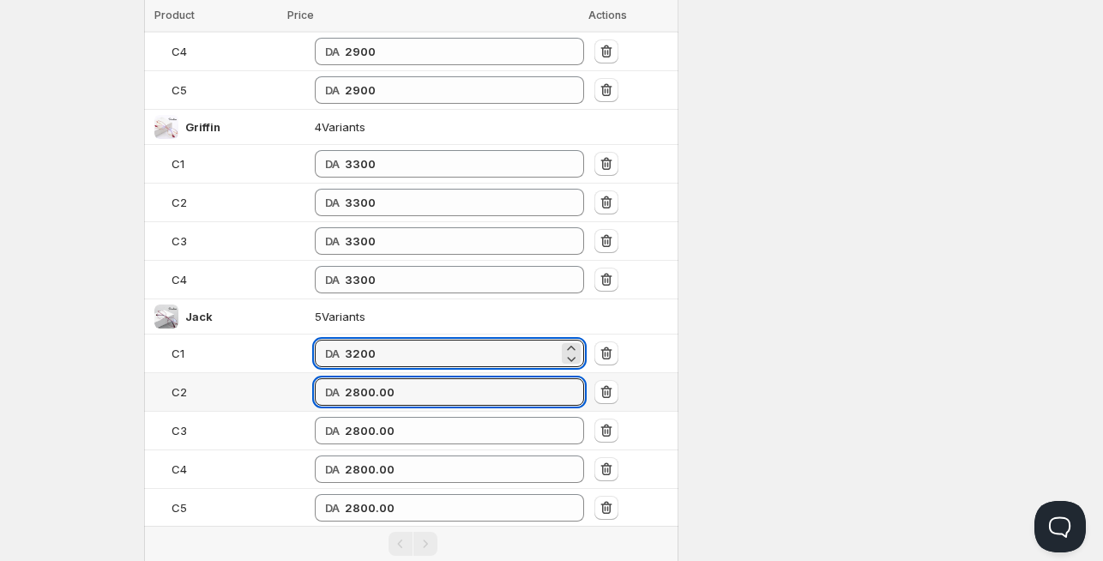
click at [220, 387] on tr "C2 DA 2800.00" at bounding box center [411, 392] width 534 height 39
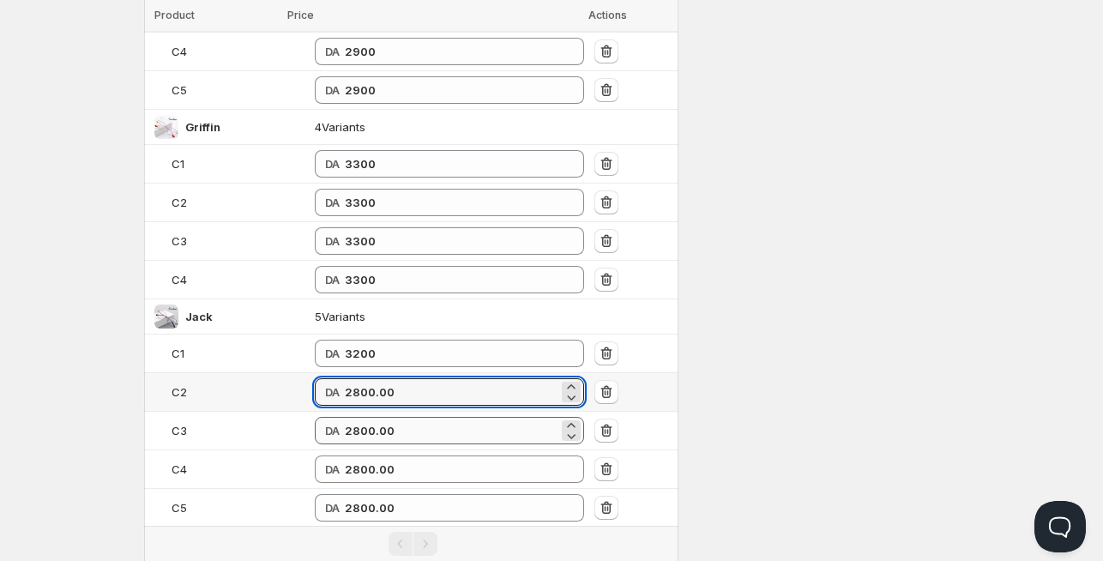
paste input "32"
type input "3200"
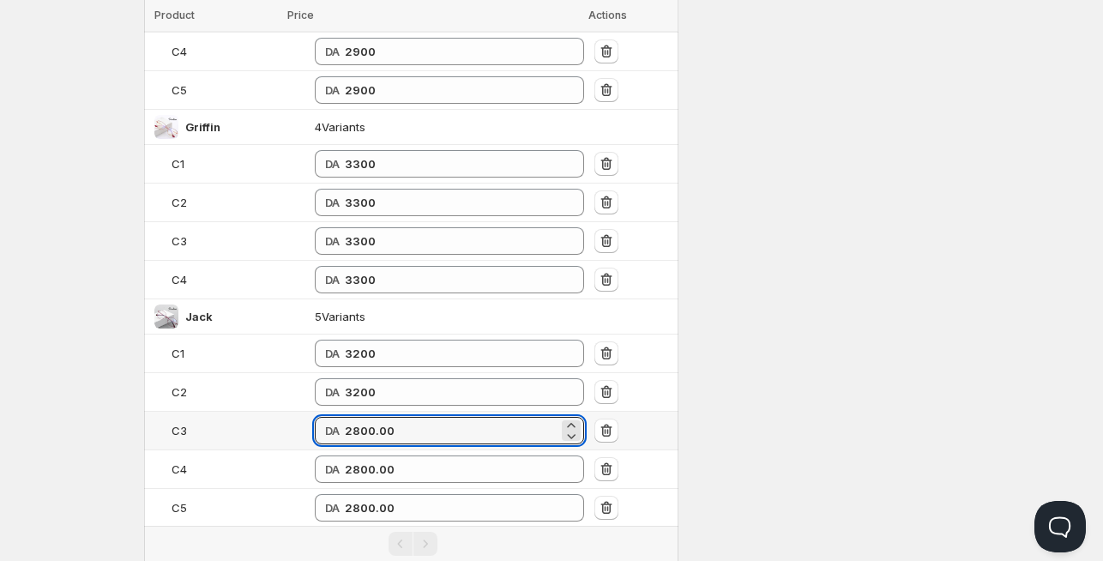
drag, startPoint x: 226, startPoint y: 425, endPoint x: 214, endPoint y: 424, distance: 12.0
click at [209, 425] on tr "C3 DA 2800.00" at bounding box center [411, 431] width 534 height 39
paste input "32"
type input "3200"
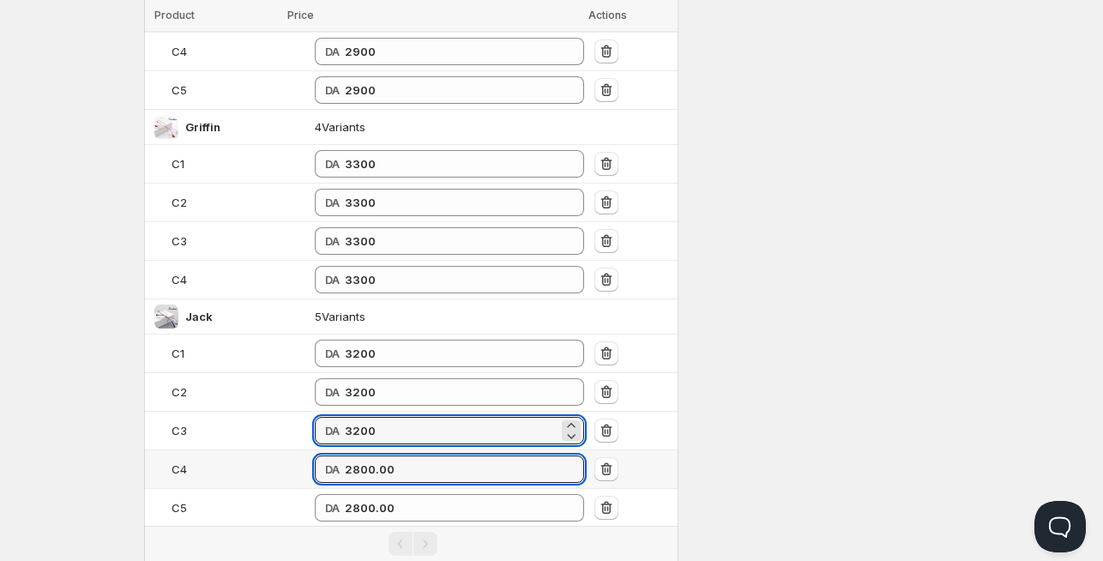
click at [154, 460] on tr "C4 DA 2800.00" at bounding box center [411, 469] width 534 height 39
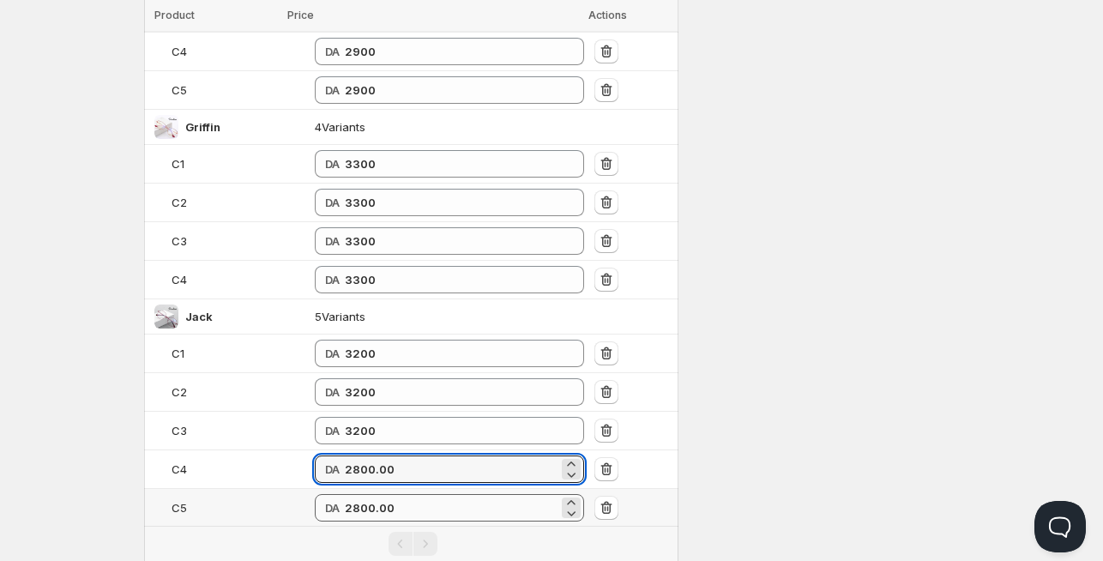
paste input "32"
type input "3200"
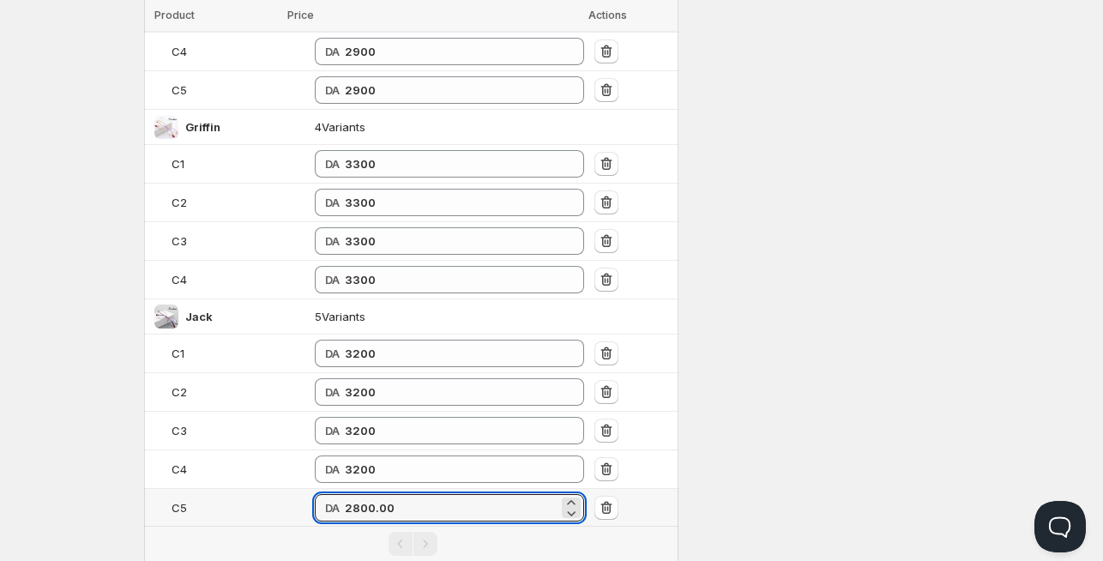
drag, startPoint x: 216, startPoint y: 506, endPoint x: 183, endPoint y: 504, distance: 33.5
click at [183, 504] on tr "C5 DA 2800.00" at bounding box center [411, 508] width 534 height 39
paste input "32"
type input "3200"
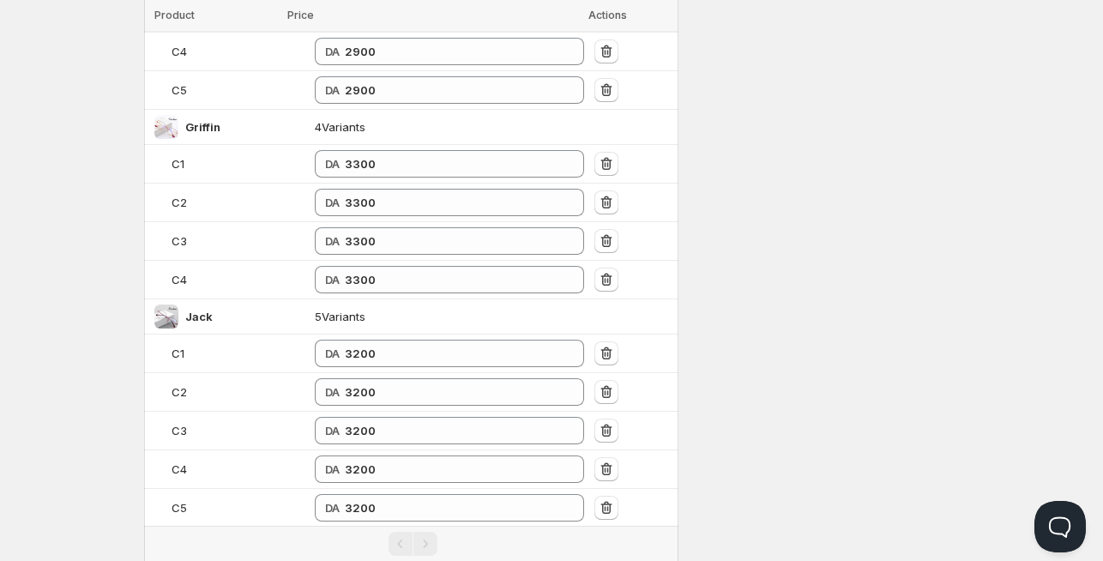
click at [714, 328] on div "Settings Currency DZD DZD Active on 1 config Log synced: 16 products in 3 secon…" at bounding box center [825, 417] width 267 height 3231
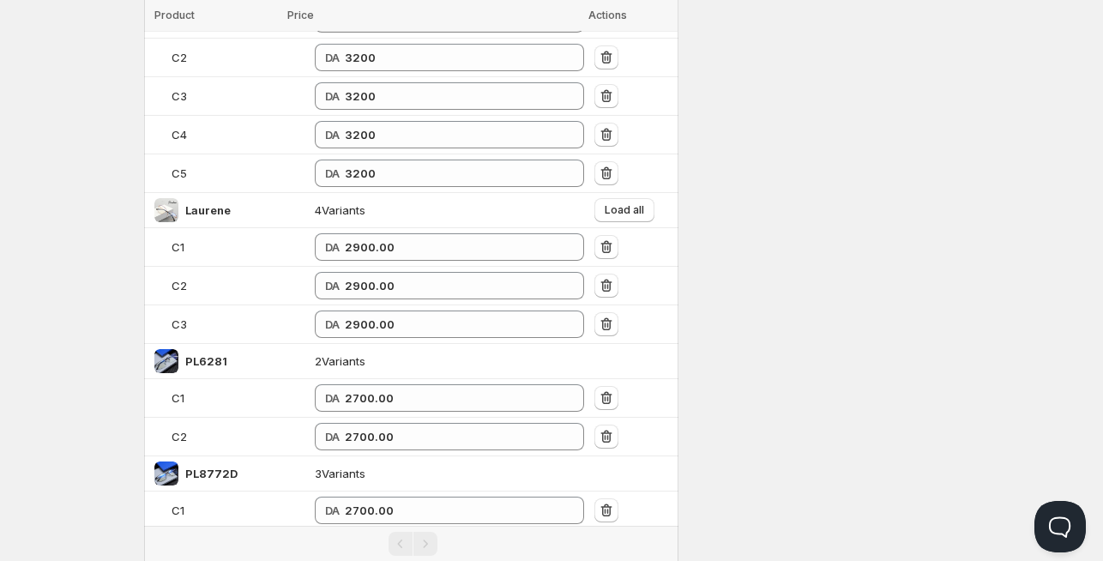
scroll to position [1599, 0]
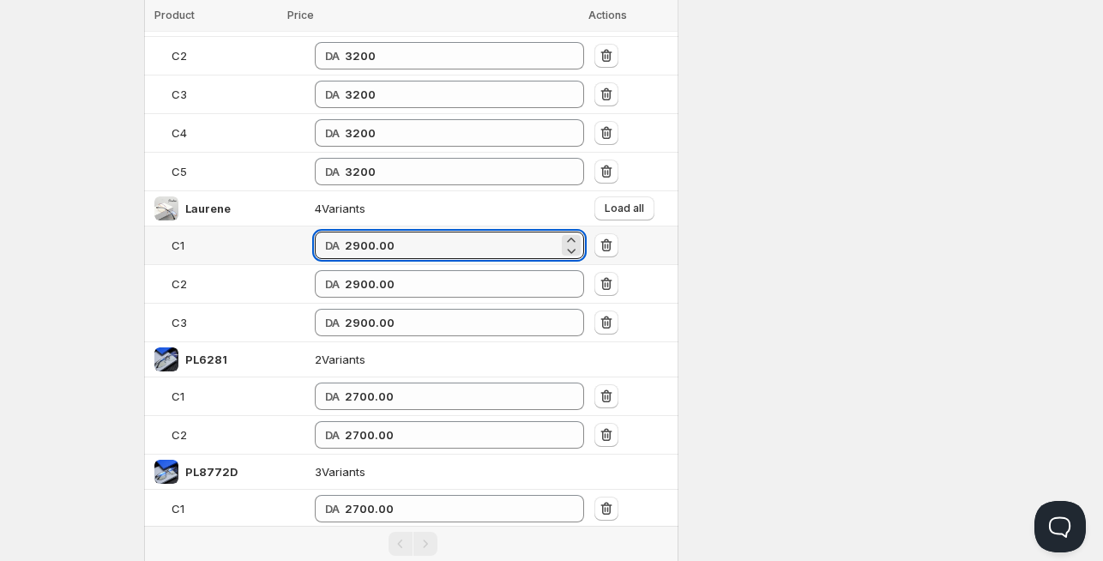
drag, startPoint x: 336, startPoint y: 236, endPoint x: 174, endPoint y: 237, distance: 162.2
click at [174, 237] on tr "C1 DA 2900.00" at bounding box center [411, 245] width 534 height 39
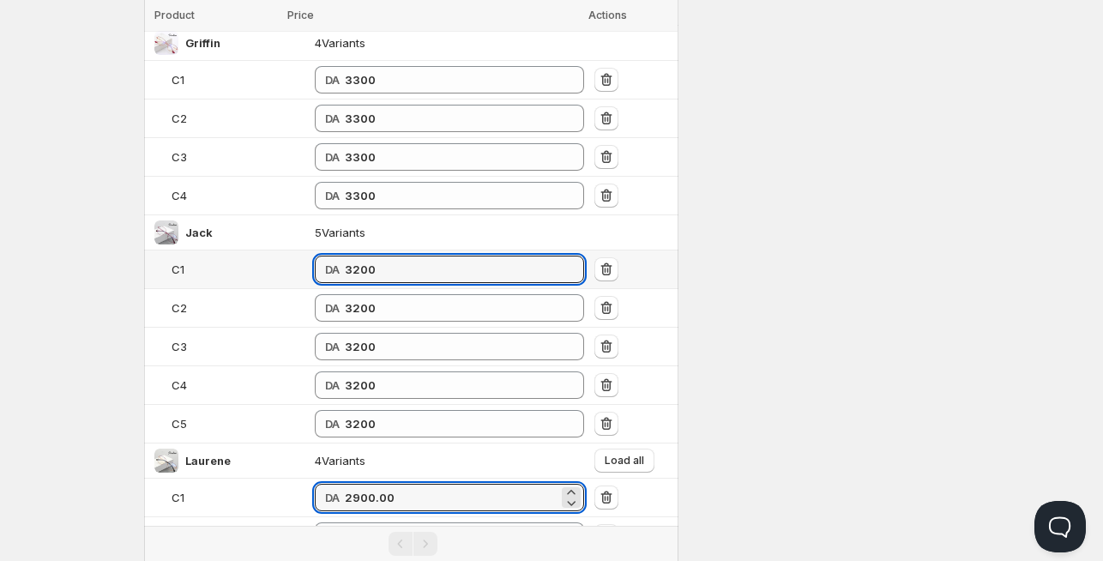
scroll to position [1347, 0]
click at [174, 264] on tr "C1 DA 3200" at bounding box center [411, 270] width 534 height 39
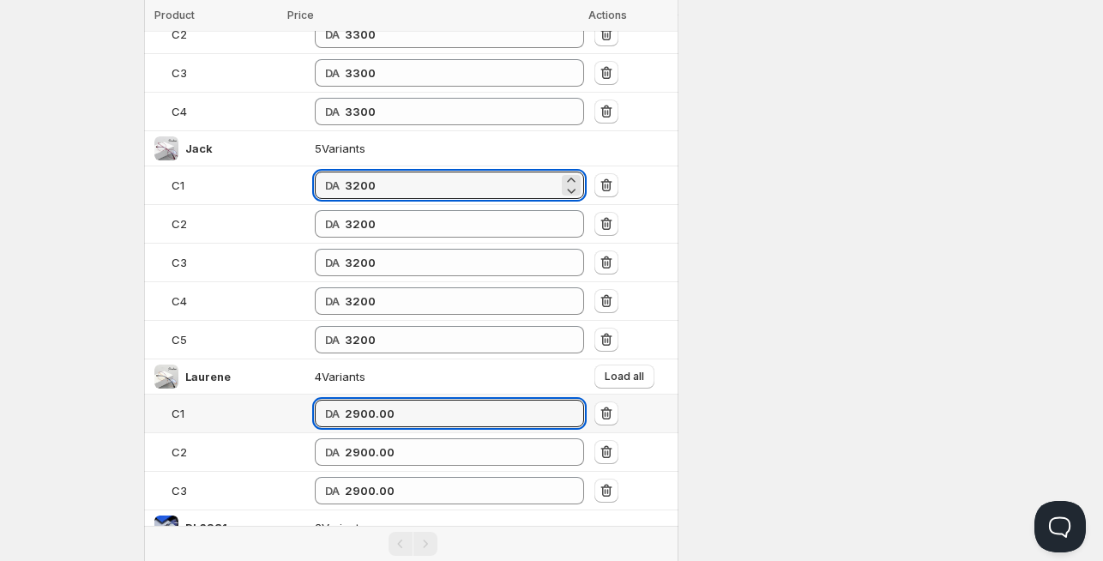
click at [208, 401] on tr "C1 DA 2900.00" at bounding box center [411, 414] width 534 height 39
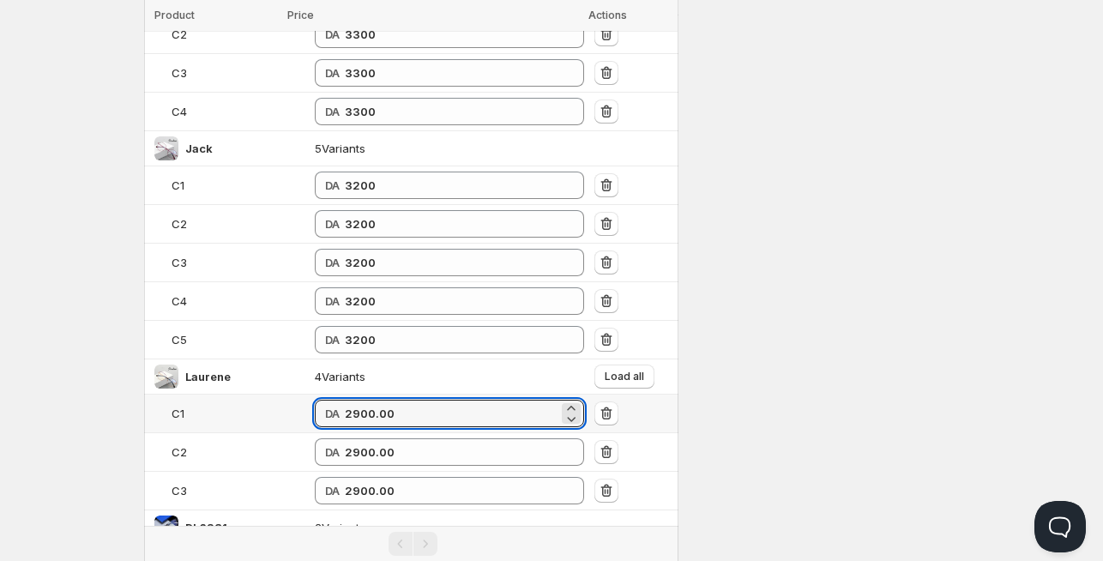
scroll to position [1431, 0]
click at [605, 370] on span "Load all" at bounding box center [624, 377] width 39 height 14
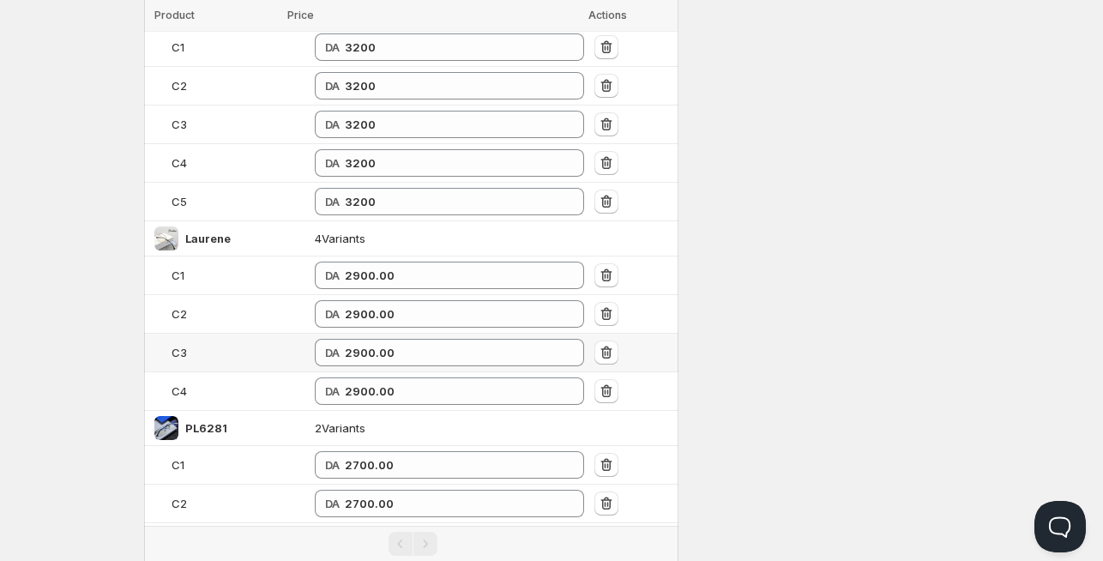
scroll to position [1600, 0]
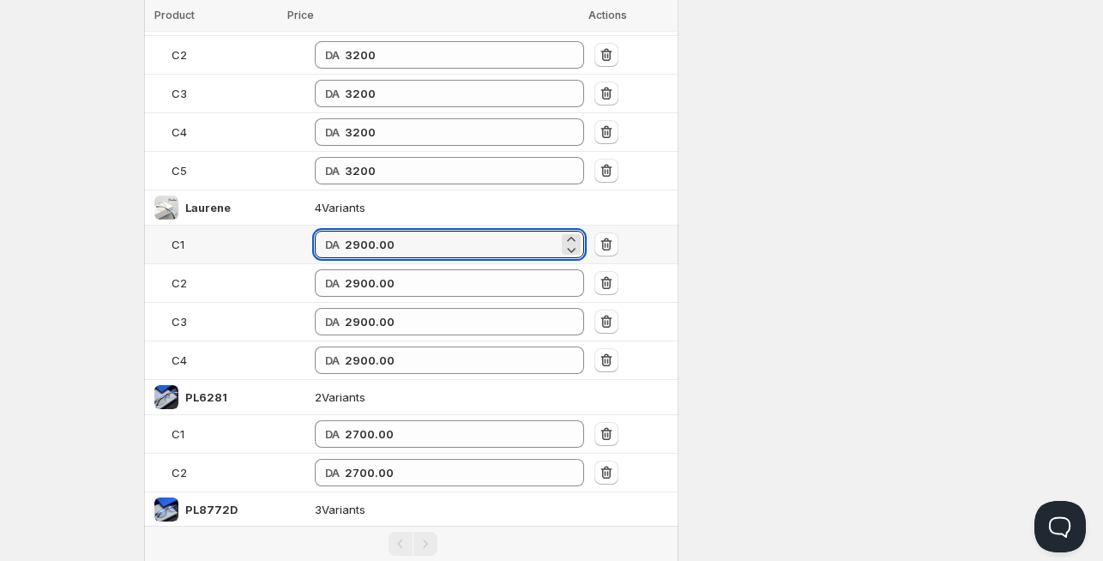
paste input "32"
type input "3200"
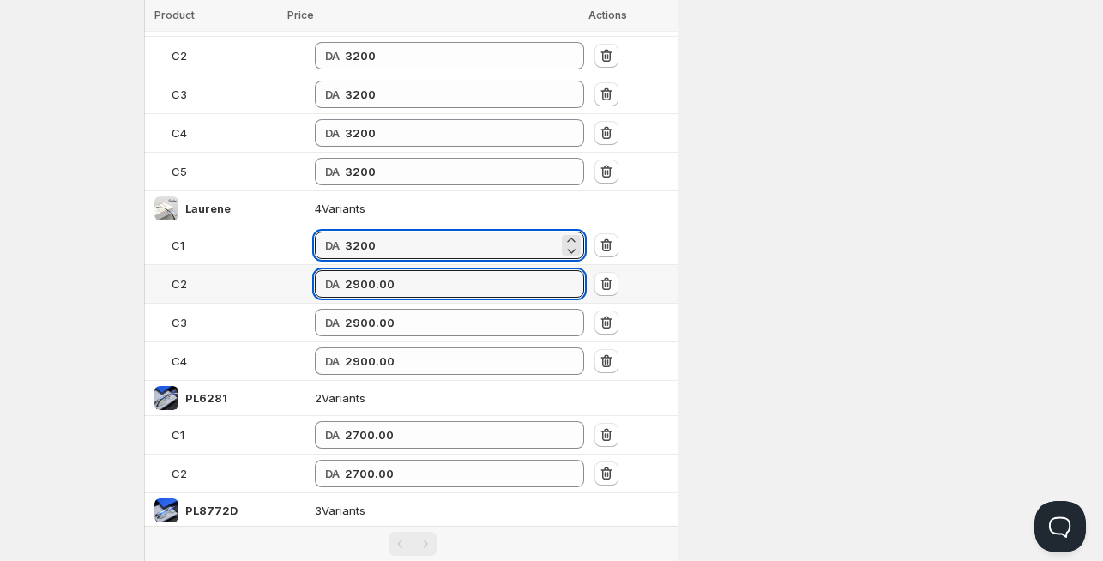
click at [188, 276] on tr "C2 DA 2900.00" at bounding box center [411, 284] width 534 height 39
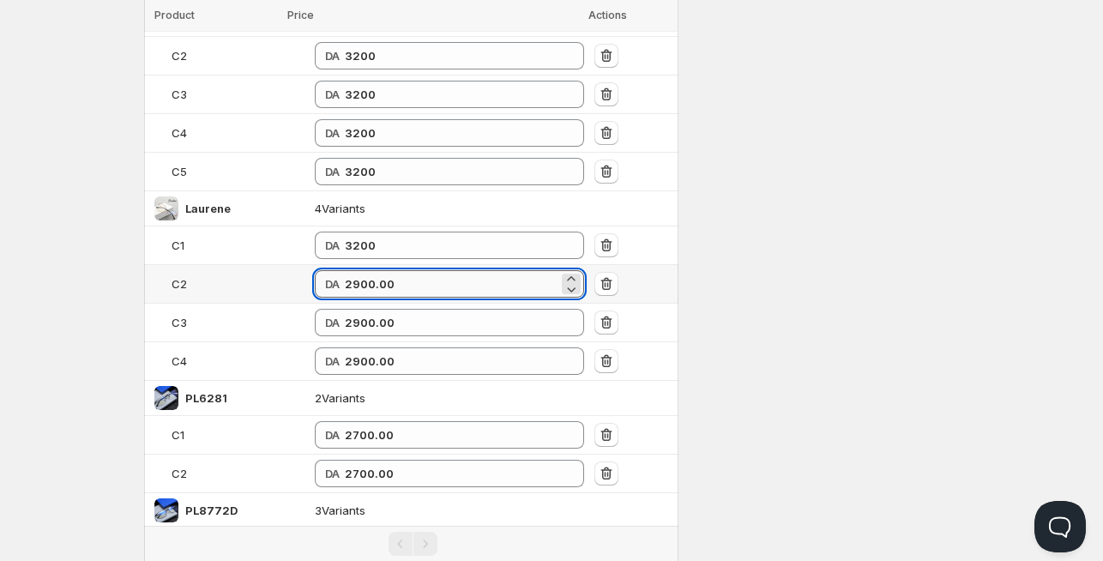
paste input "32"
type input "3200"
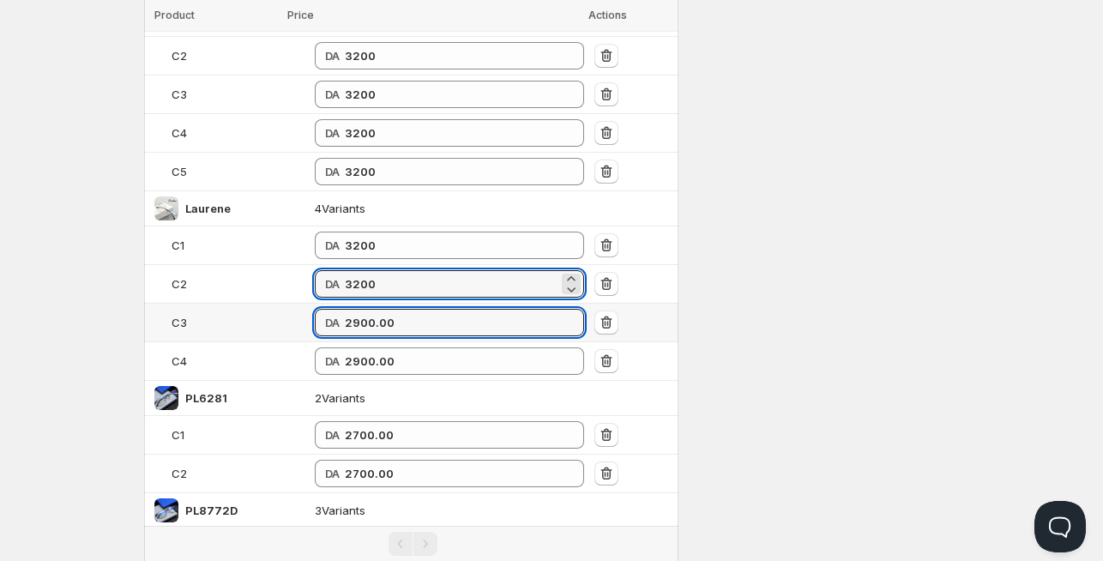
drag, startPoint x: 251, startPoint y: 311, endPoint x: 233, endPoint y: 307, distance: 17.7
click at [240, 311] on tr "C3 DA 2900.00" at bounding box center [411, 323] width 534 height 39
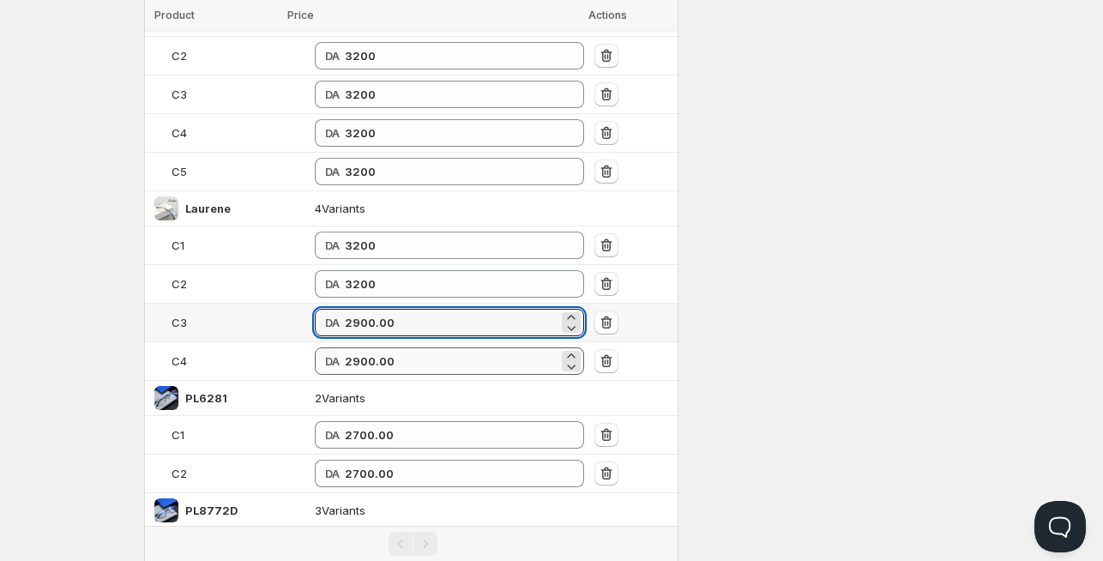
paste input "32"
type input "3200"
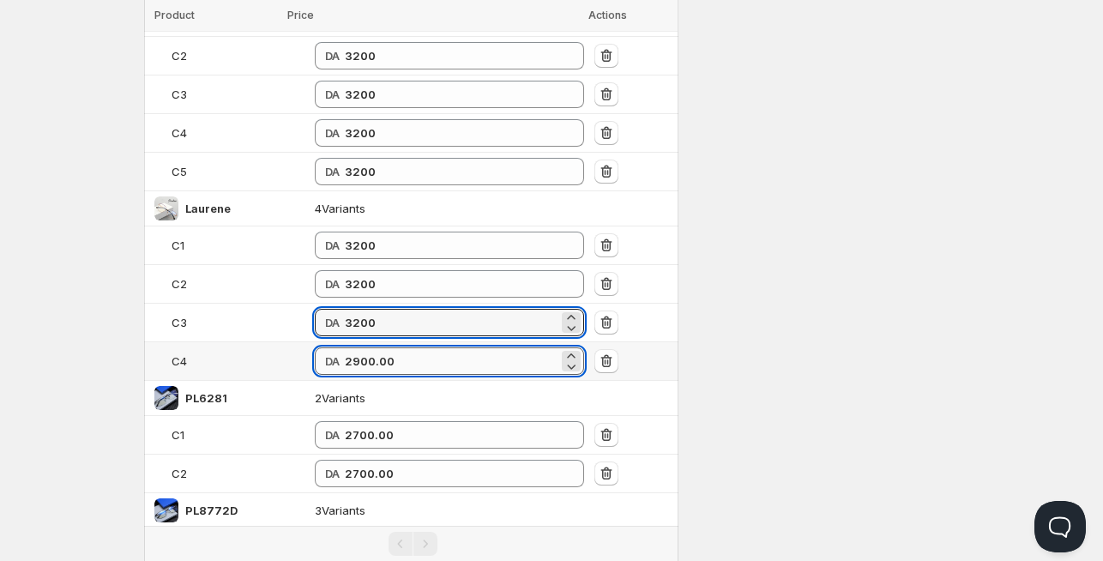
click at [345, 348] on input "2900.00" at bounding box center [452, 360] width 214 height 27
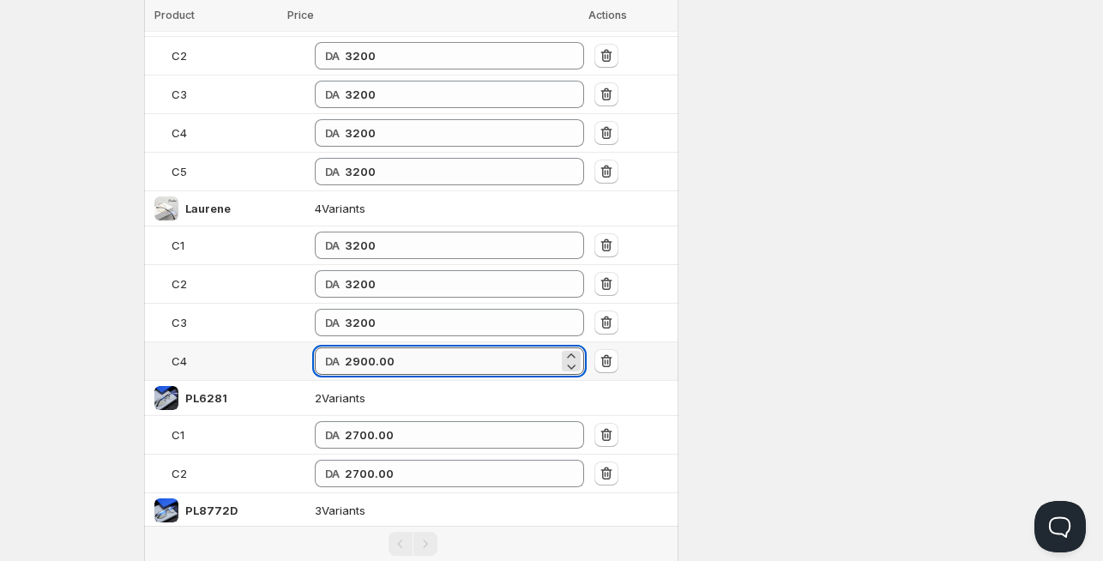
click at [345, 347] on input "2900.00" at bounding box center [452, 360] width 214 height 27
paste input "32"
type input "3200"
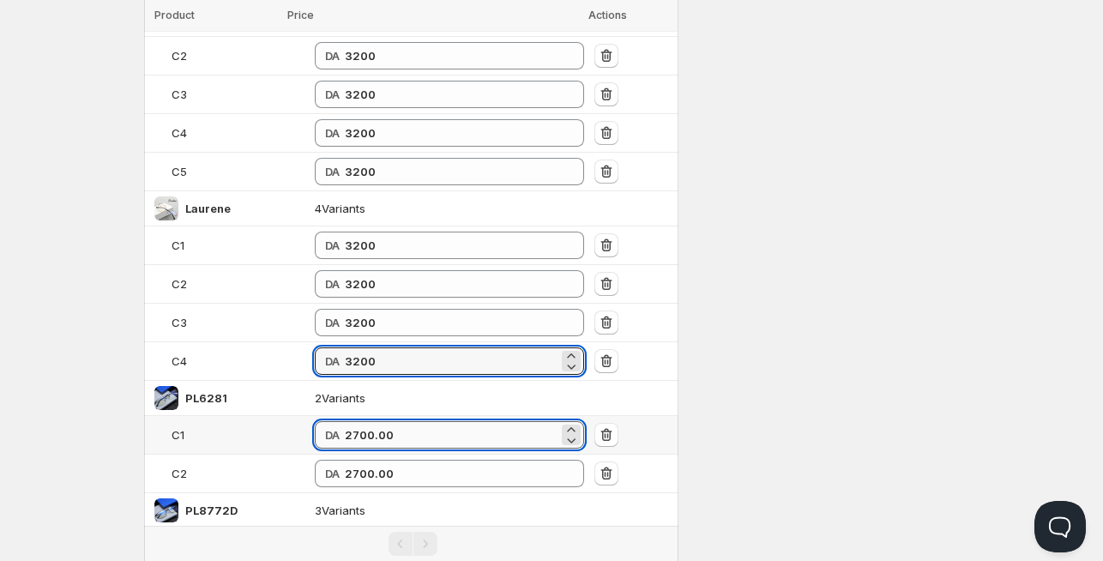
click at [345, 422] on input "2700.00" at bounding box center [452, 434] width 214 height 27
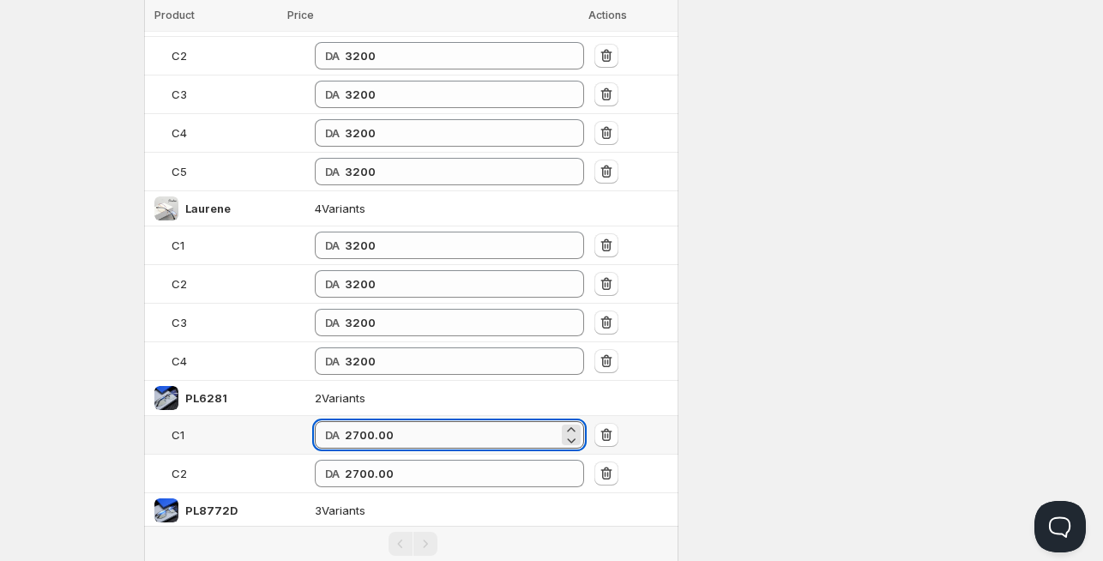
click at [345, 422] on input "2700.00" at bounding box center [452, 434] width 214 height 27
click at [345, 427] on input "2900" at bounding box center [452, 434] width 214 height 27
type input "2900"
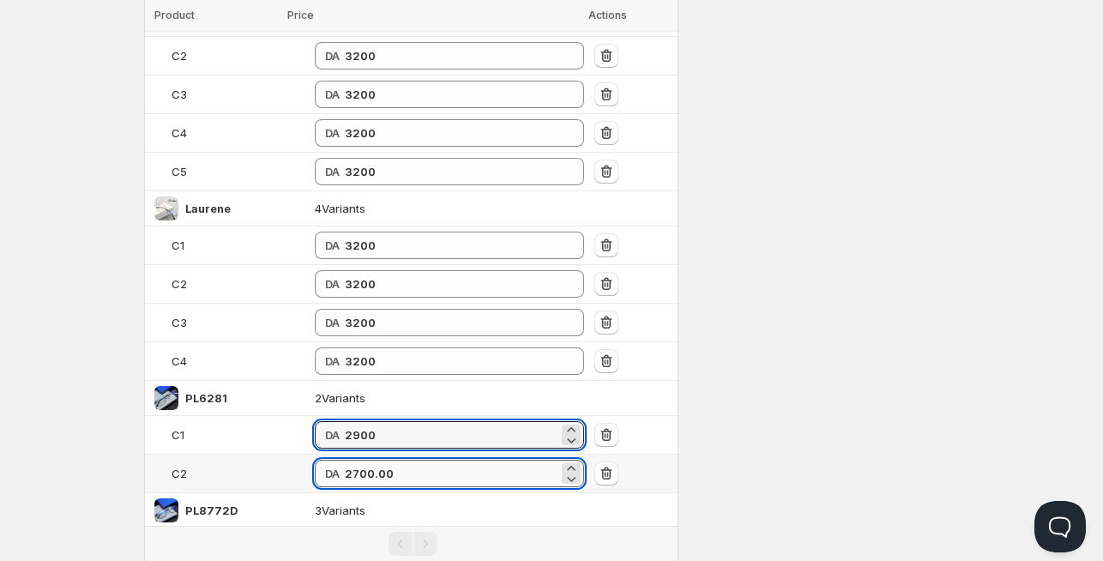
click at [345, 467] on input "2700.00" at bounding box center [452, 473] width 214 height 27
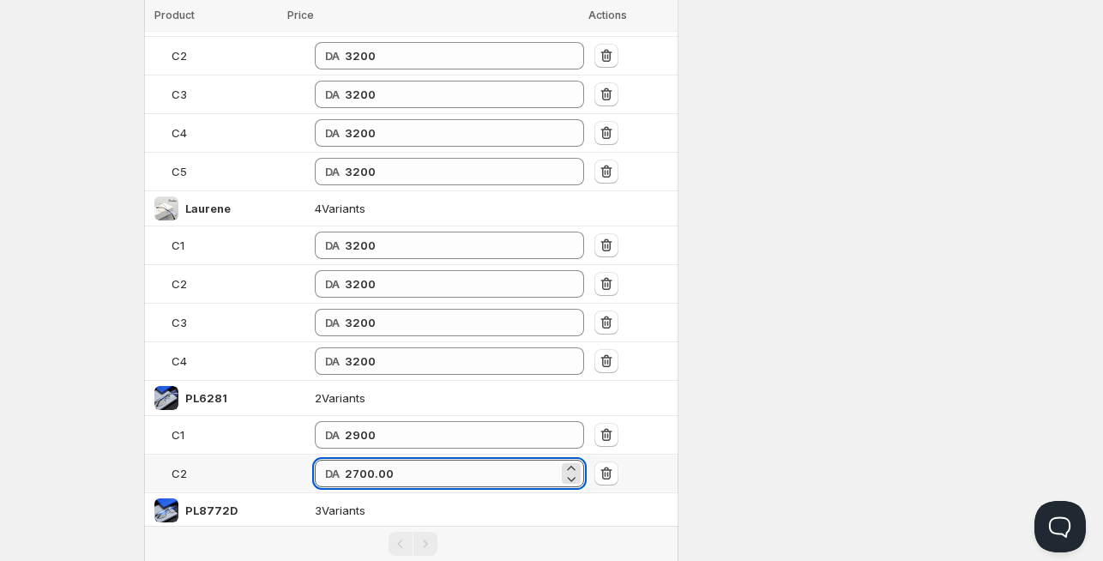
click at [345, 466] on input "2700.00" at bounding box center [452, 473] width 214 height 27
paste input "9"
type input "2900"
click at [685, 371] on div "Description B2B All Included More views All Included More views Loading product…" at bounding box center [551, 101] width 815 height 3270
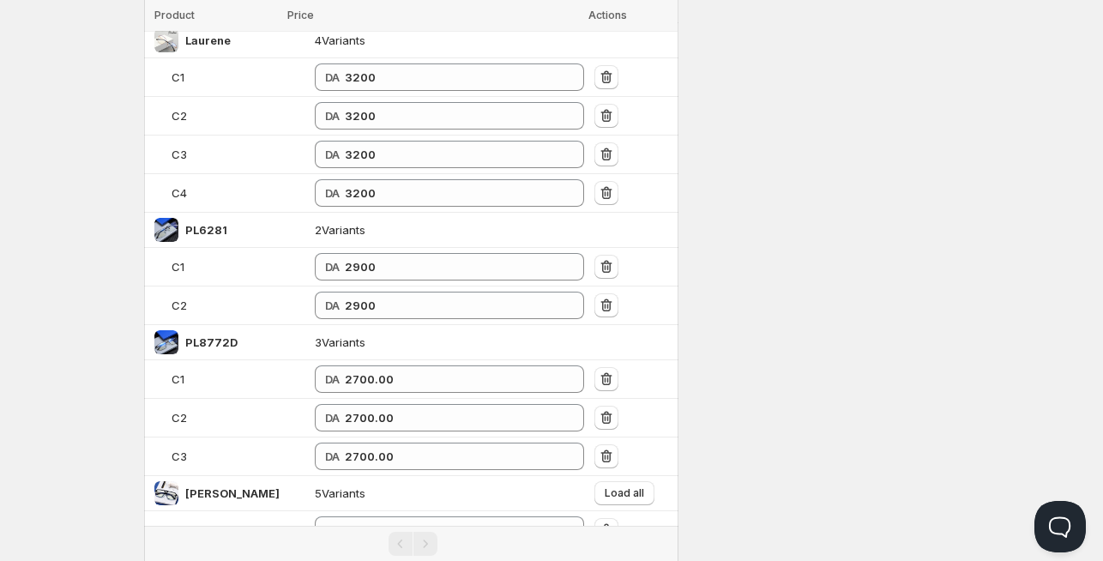
scroll to position [1768, 0]
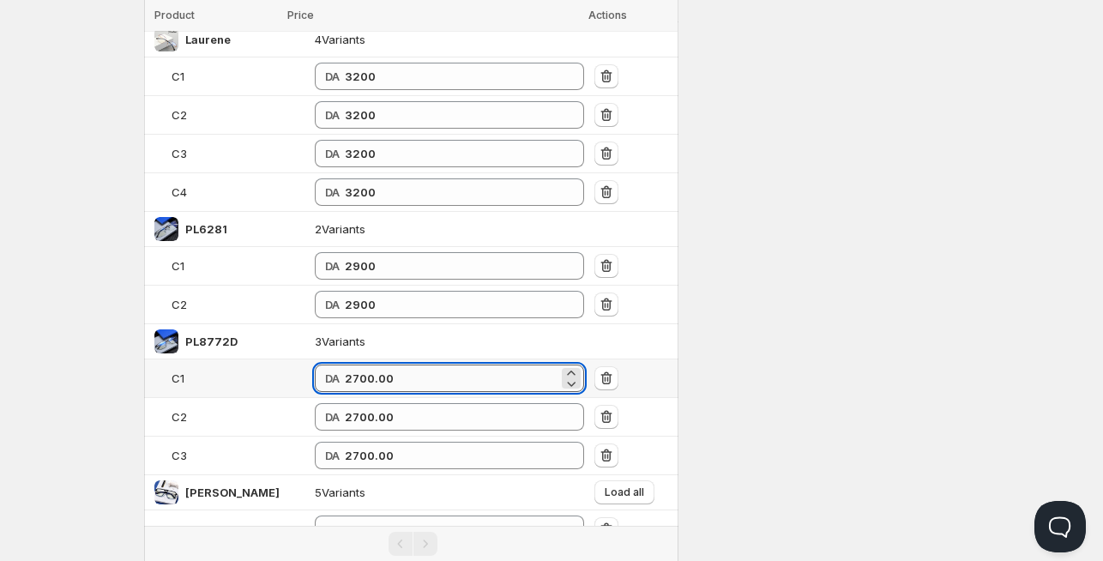
click at [357, 377] on input "2700.00" at bounding box center [452, 378] width 214 height 27
paste input "9"
type input "2900"
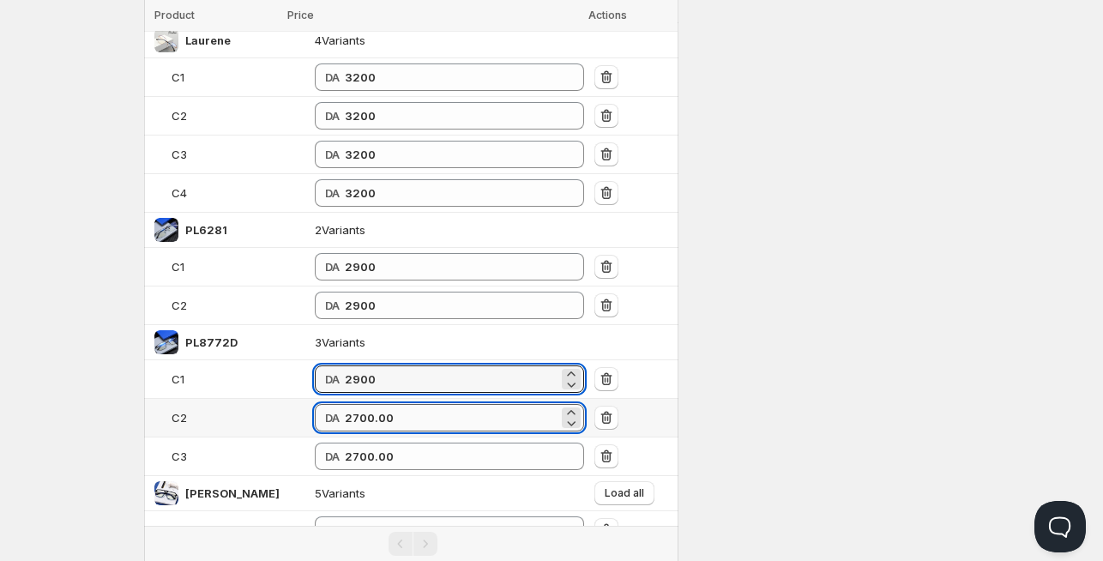
click at [345, 416] on input "2700.00" at bounding box center [452, 417] width 214 height 27
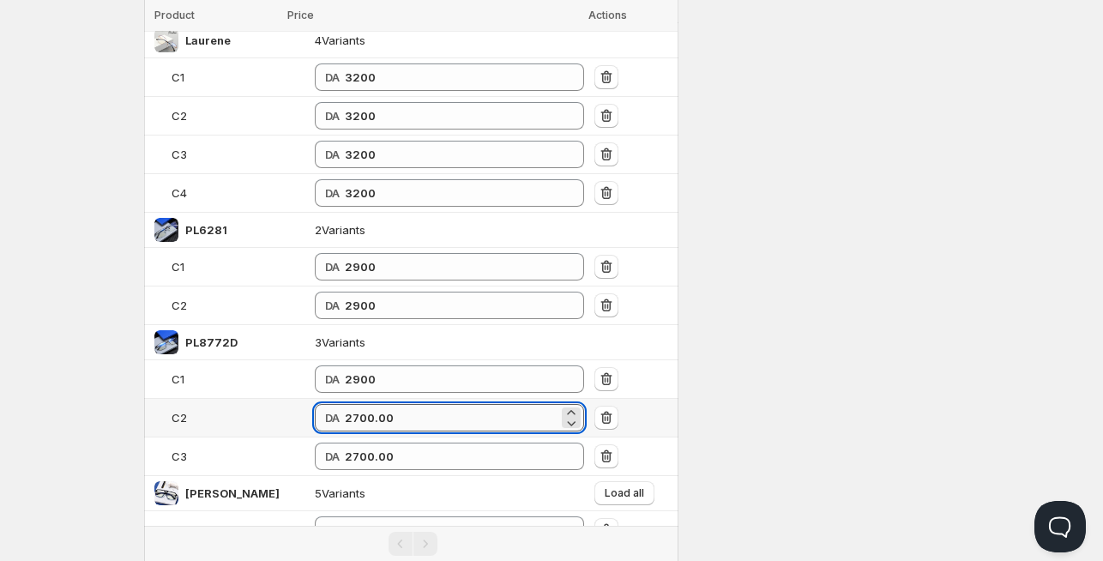
click at [345, 415] on input "2700.00" at bounding box center [452, 417] width 214 height 27
paste input "9"
type input "2900"
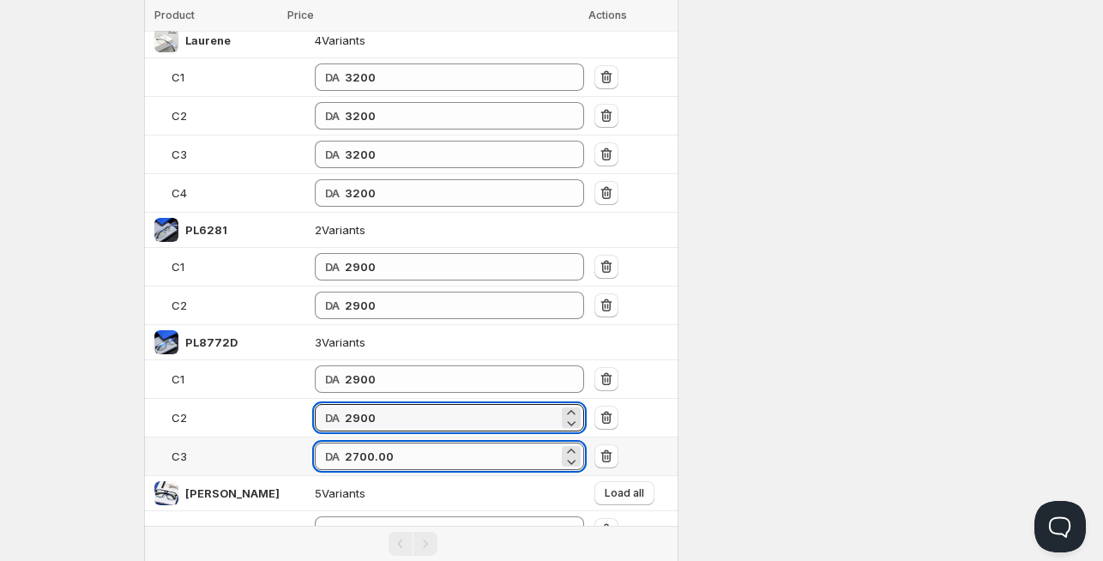
click at [345, 444] on input "2700.00" at bounding box center [452, 456] width 214 height 27
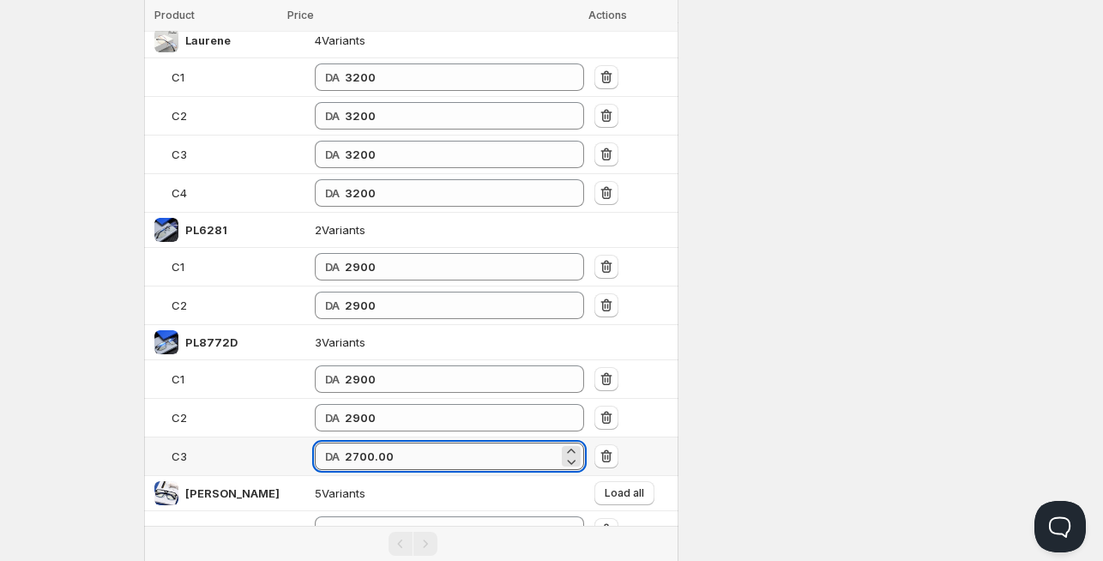
click at [345, 444] on input "2700.00" at bounding box center [452, 456] width 214 height 27
paste input "9"
type input "2900"
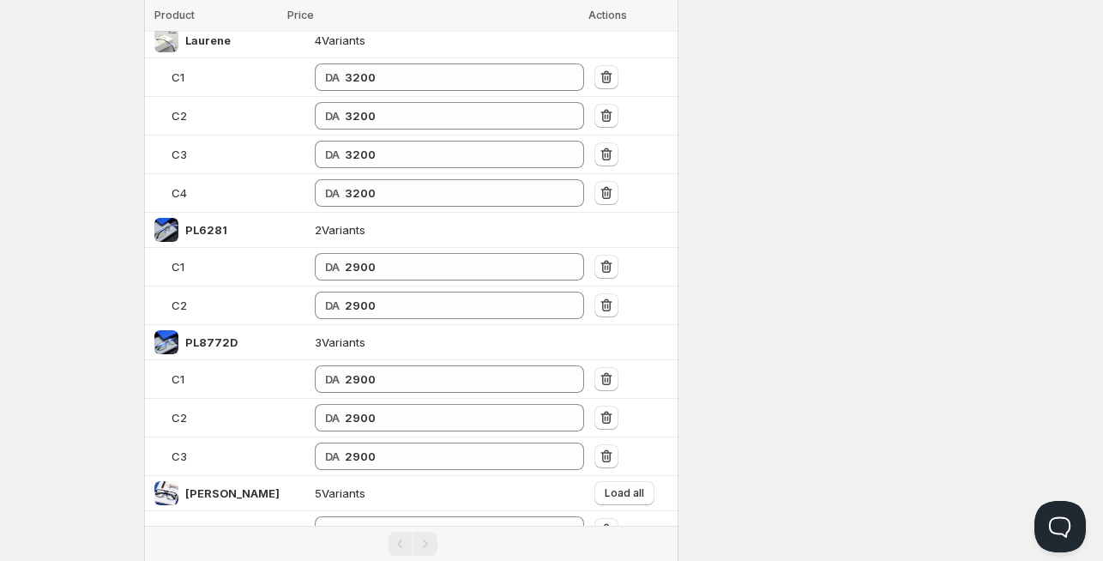
scroll to position [1936, 0]
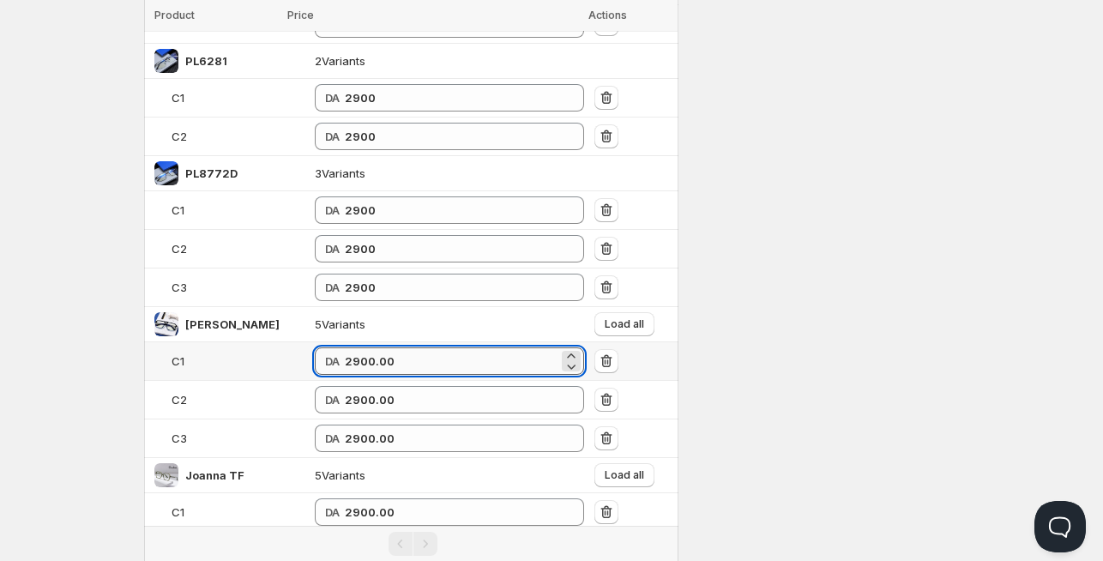
click at [360, 359] on input "2900.00" at bounding box center [452, 360] width 214 height 27
click at [638, 315] on button "Load all" at bounding box center [625, 324] width 60 height 24
click at [354, 348] on input "2900.00" at bounding box center [452, 360] width 214 height 27
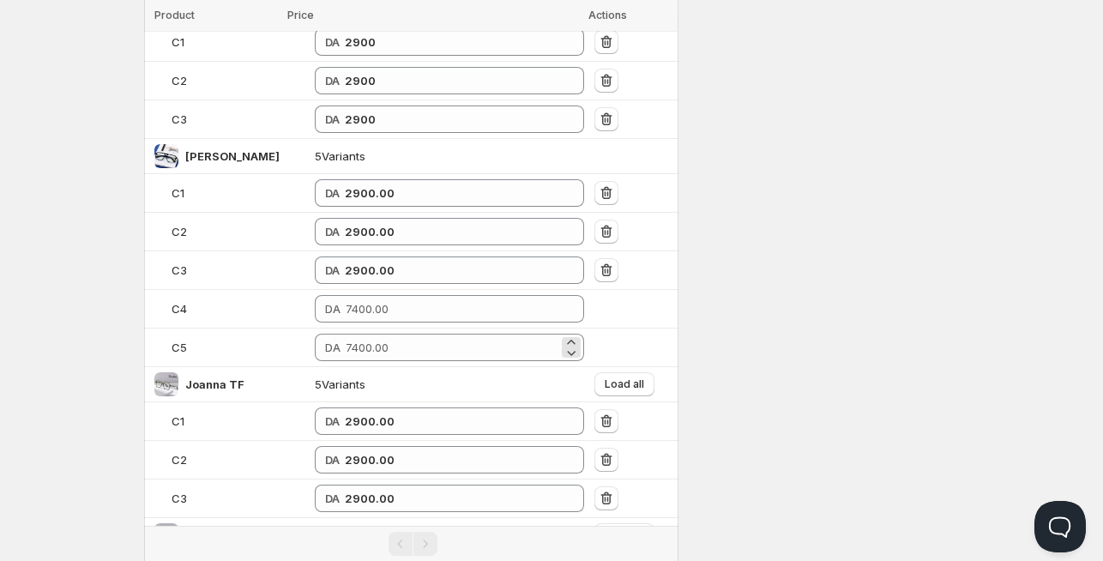
scroll to position [2104, 0]
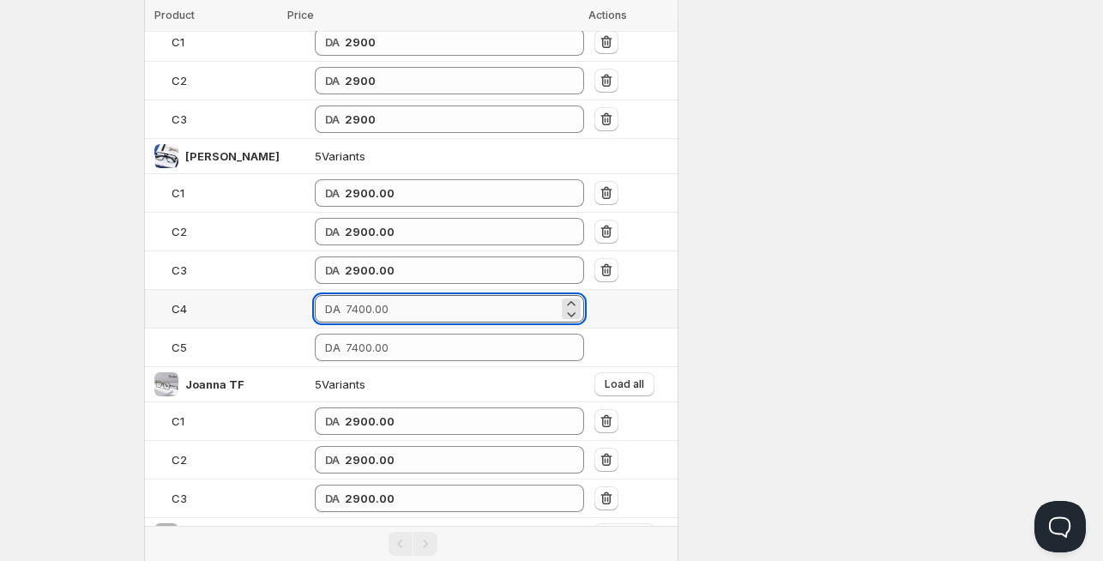
click at [346, 300] on input "number" at bounding box center [453, 308] width 214 height 27
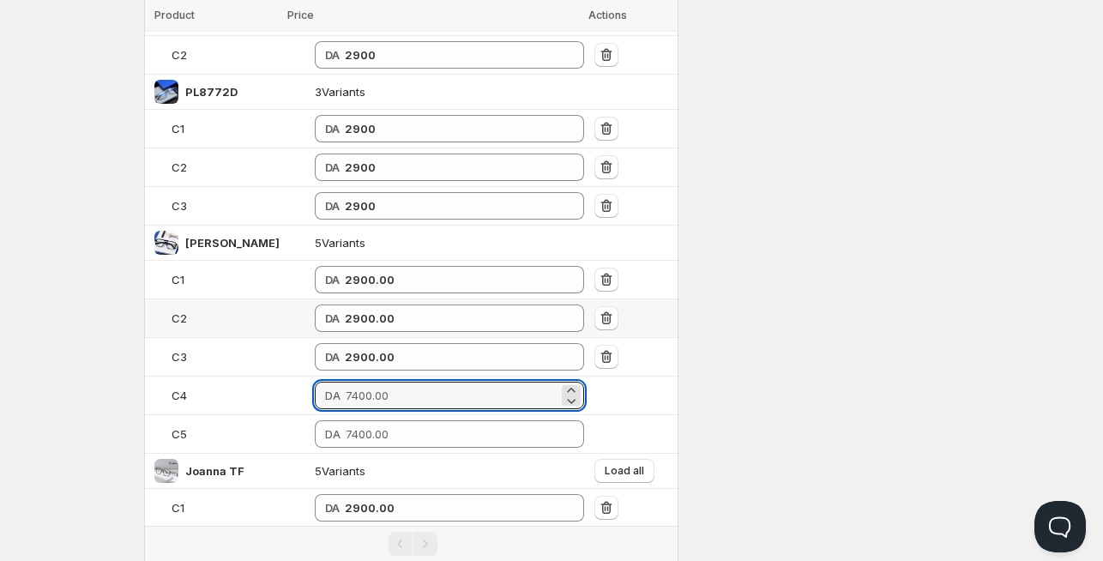
scroll to position [2020, 0]
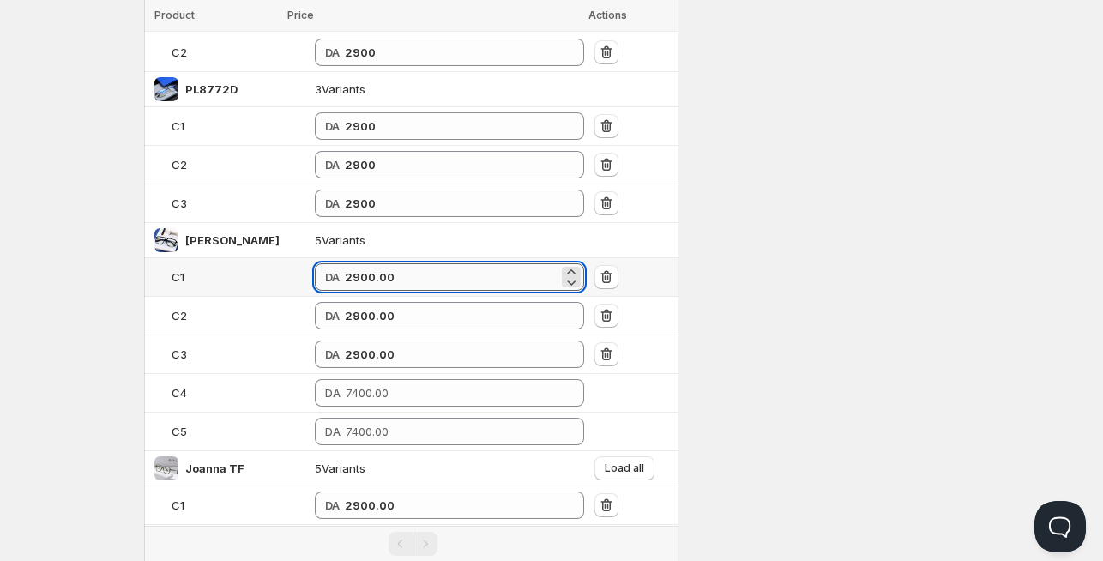
click at [347, 266] on input "2900.00" at bounding box center [452, 276] width 214 height 27
drag, startPoint x: 202, startPoint y: 264, endPoint x: 163, endPoint y: 264, distance: 38.6
click at [163, 264] on tr "C1 DA 3400" at bounding box center [411, 277] width 534 height 39
type input "3400"
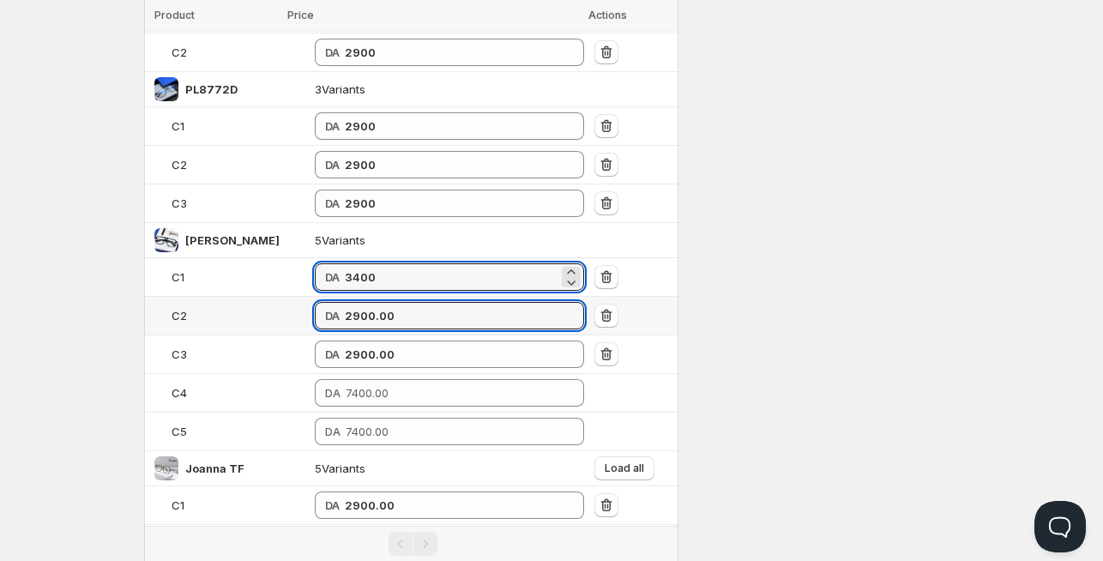
click at [213, 303] on tr "C2 DA 2900.00" at bounding box center [411, 316] width 534 height 39
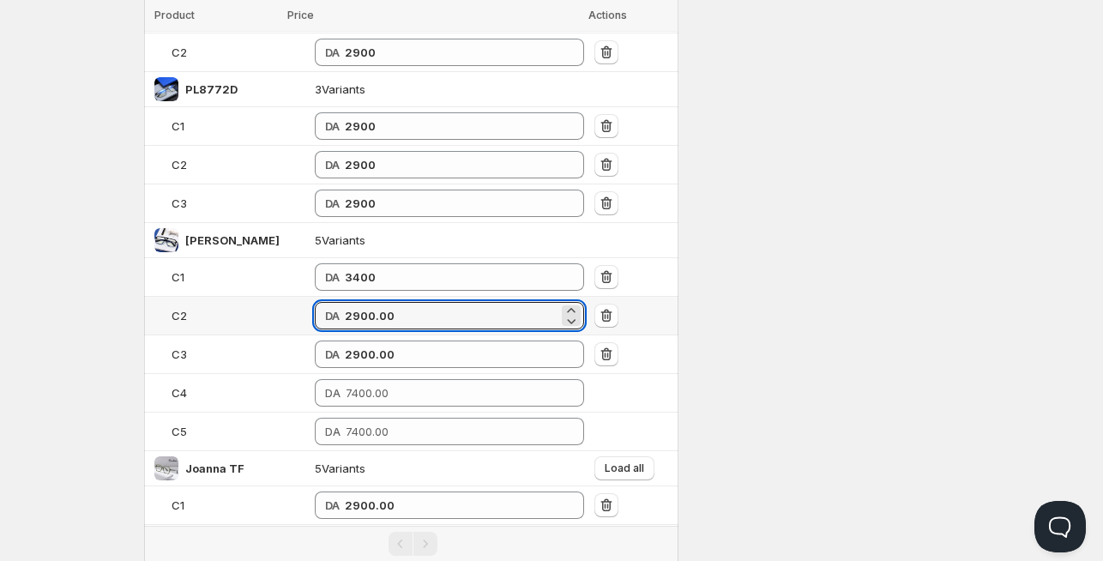
paste input "34"
type input "3400"
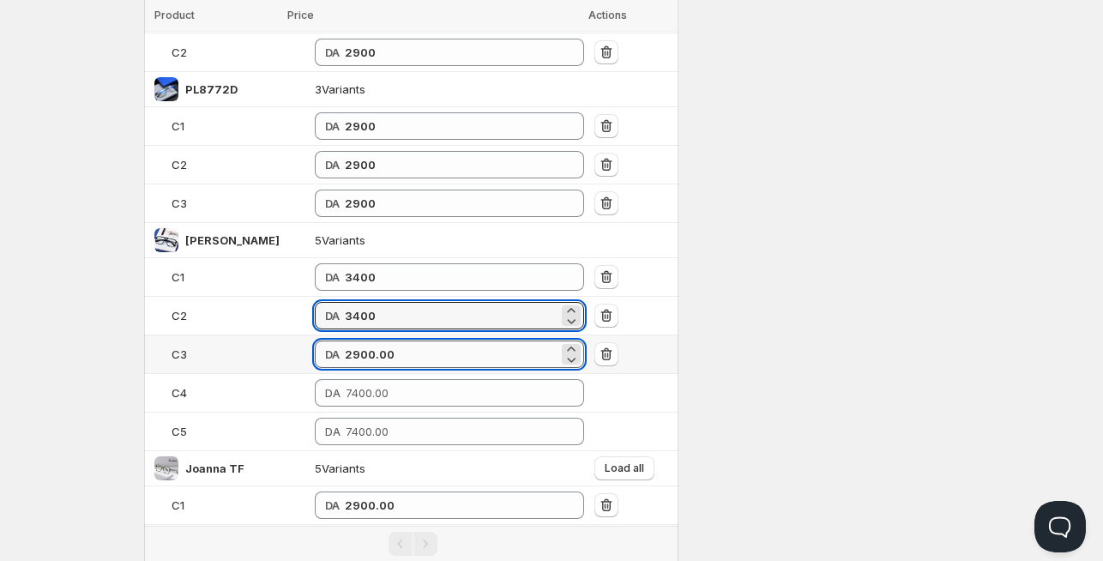
click at [345, 341] on input "2900.00" at bounding box center [452, 354] width 214 height 27
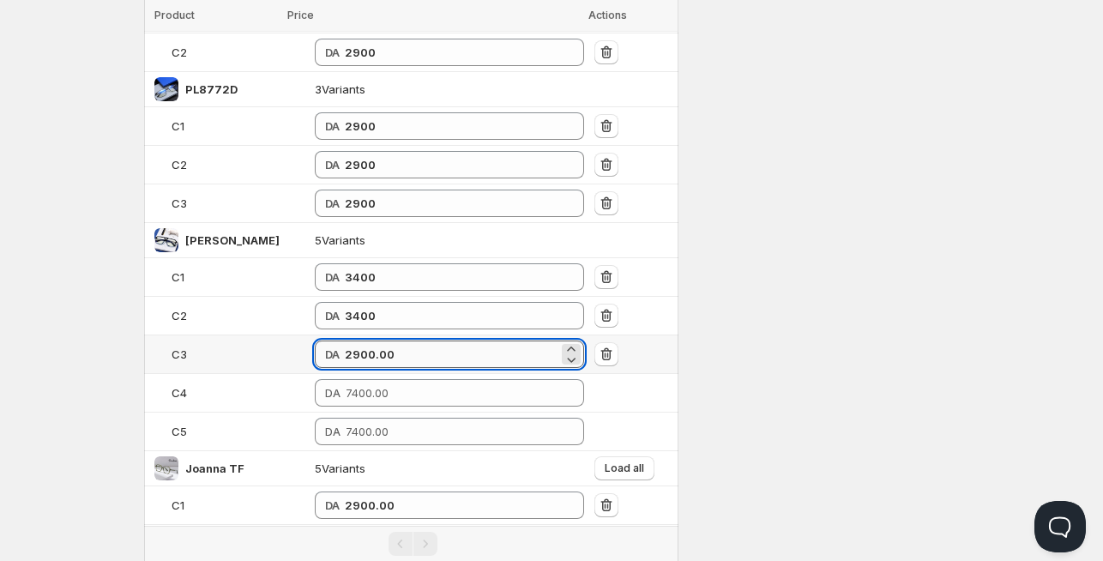
click at [345, 341] on input "2900.00" at bounding box center [452, 354] width 214 height 27
paste input "34"
type input "3400"
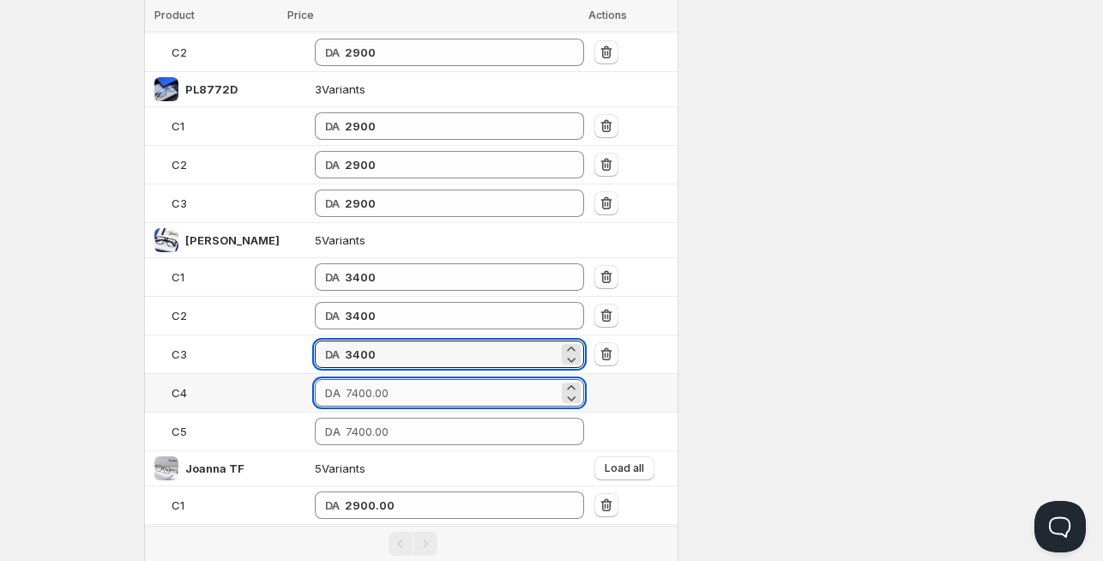
click at [346, 383] on input "number" at bounding box center [453, 392] width 214 height 27
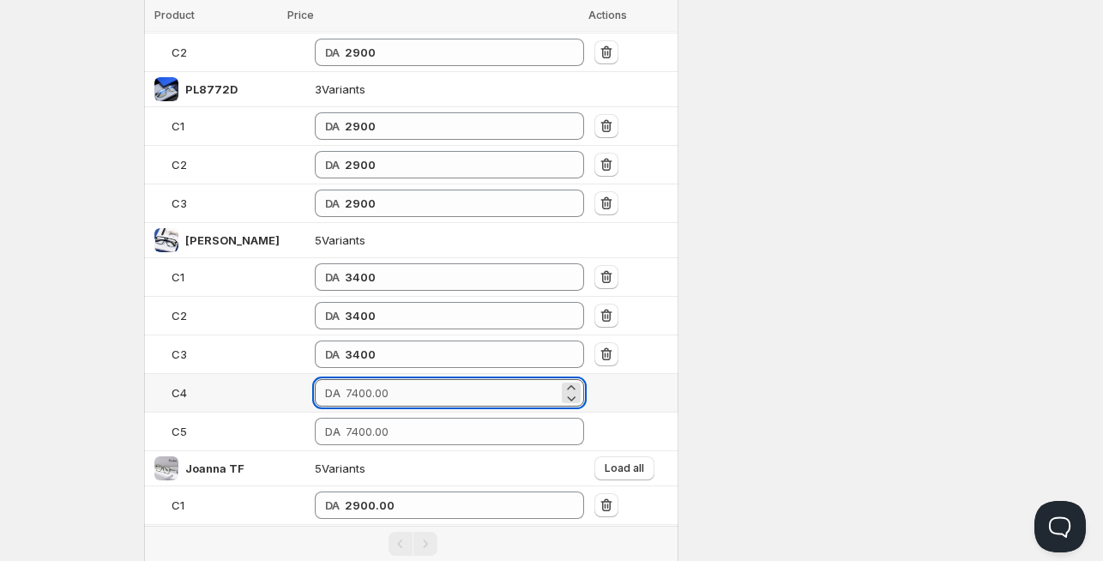
paste input "3400"
type input "3400"
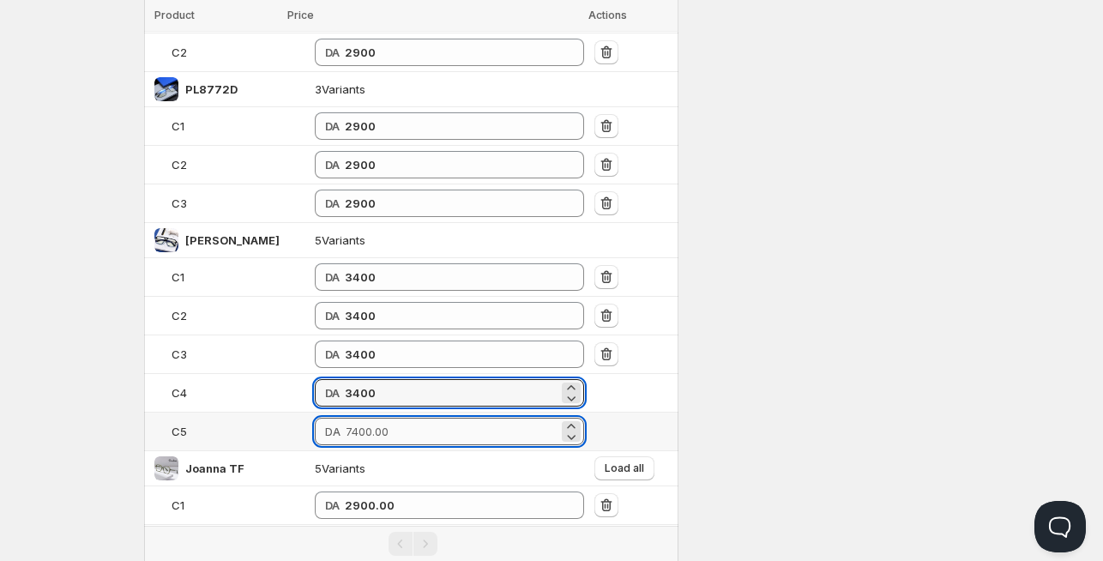
click at [346, 424] on input "number" at bounding box center [453, 431] width 214 height 27
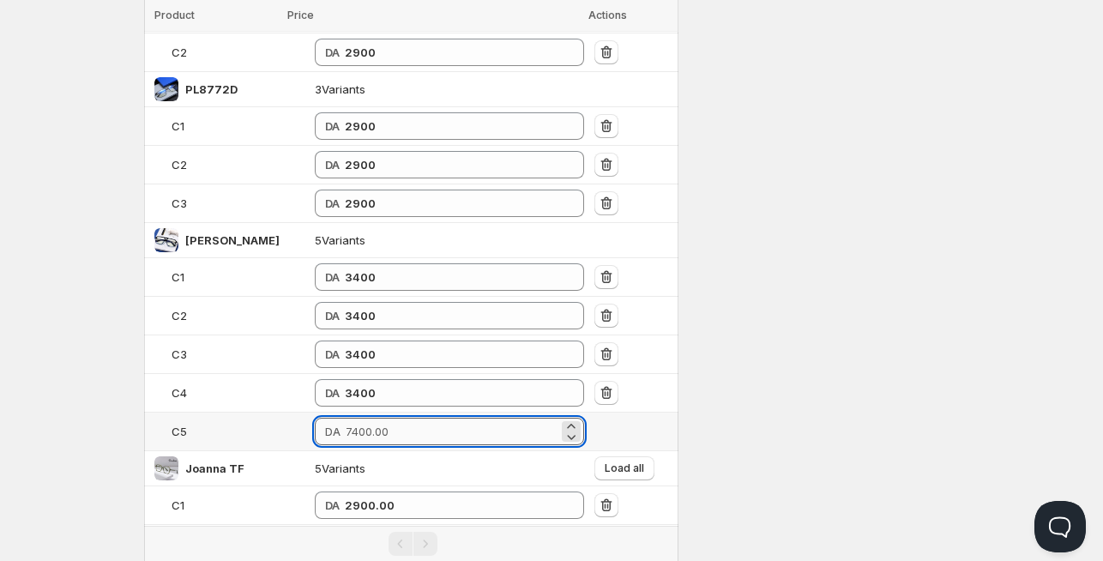
paste input "3400"
type input "3400"
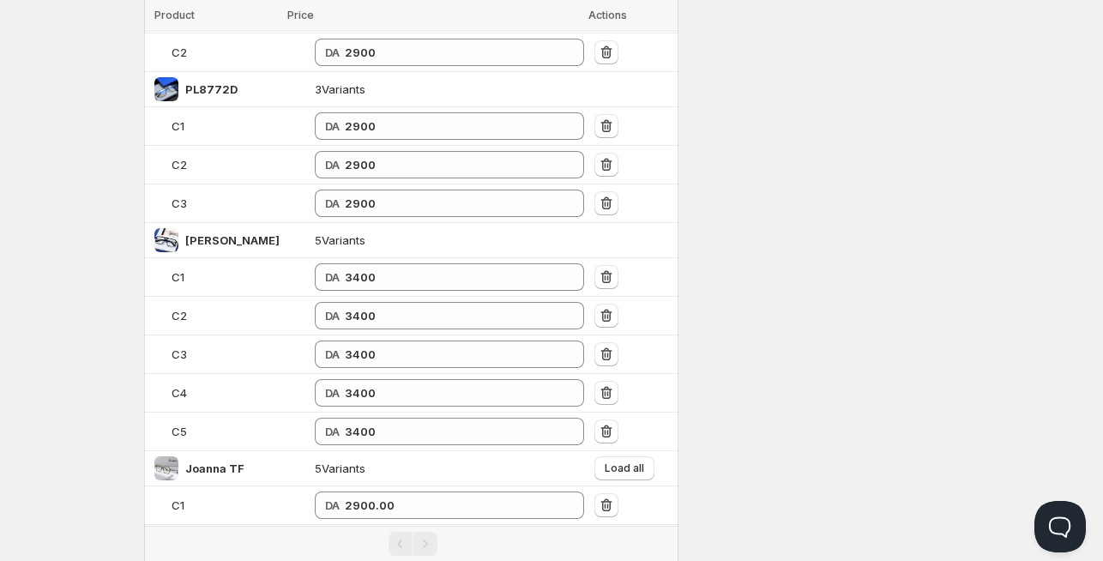
scroll to position [2189, 0]
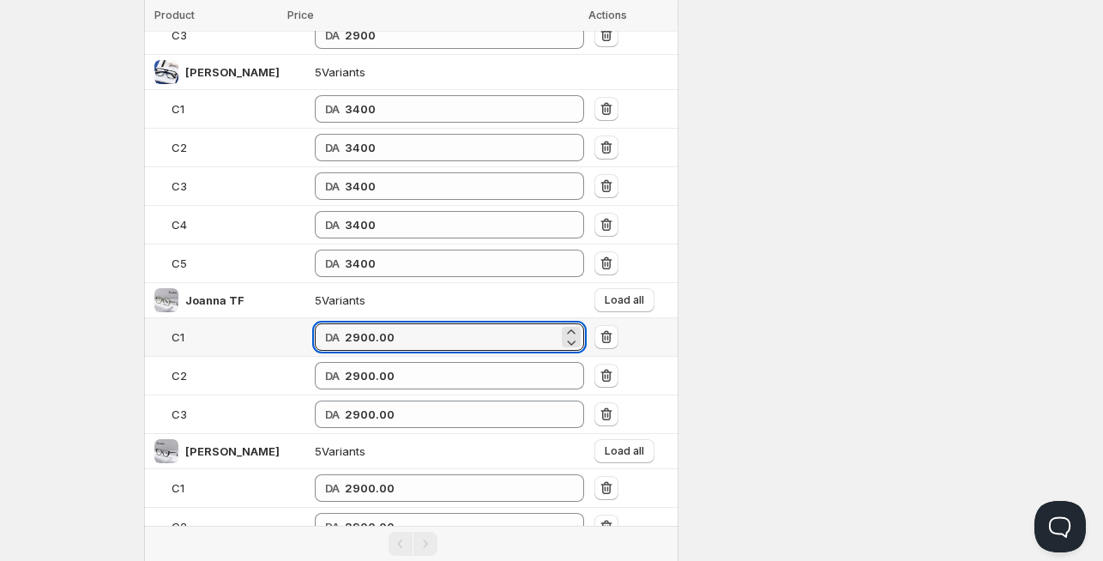
drag, startPoint x: 272, startPoint y: 319, endPoint x: 235, endPoint y: 309, distance: 38.3
click at [205, 318] on tr "C1 DA 2900.00" at bounding box center [411, 337] width 534 height 39
click at [345, 325] on input "3400" at bounding box center [452, 336] width 214 height 27
type input "3400"
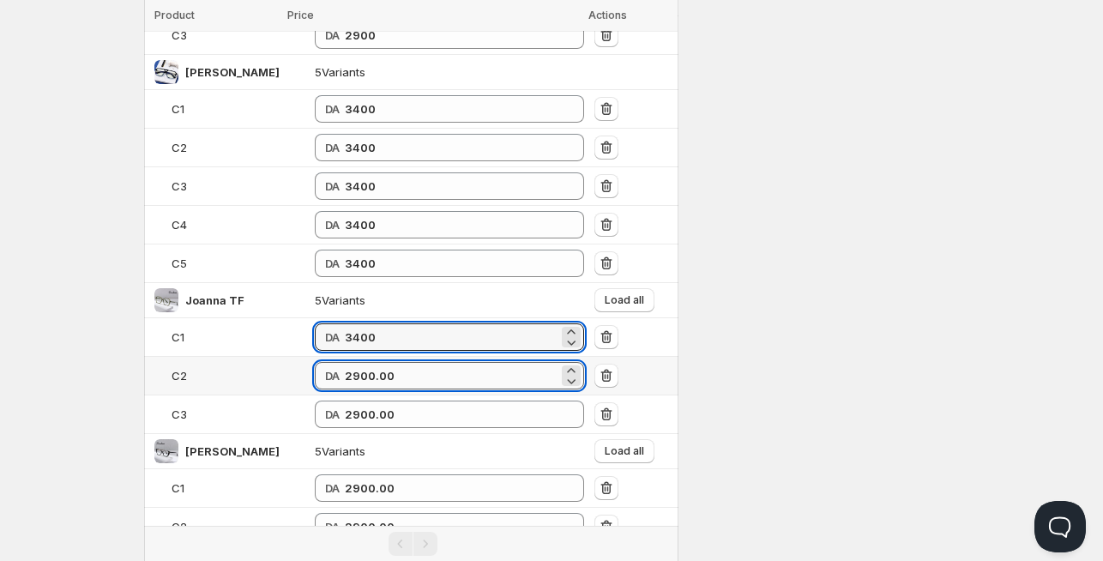
click at [345, 362] on input "2900.00" at bounding box center [452, 375] width 214 height 27
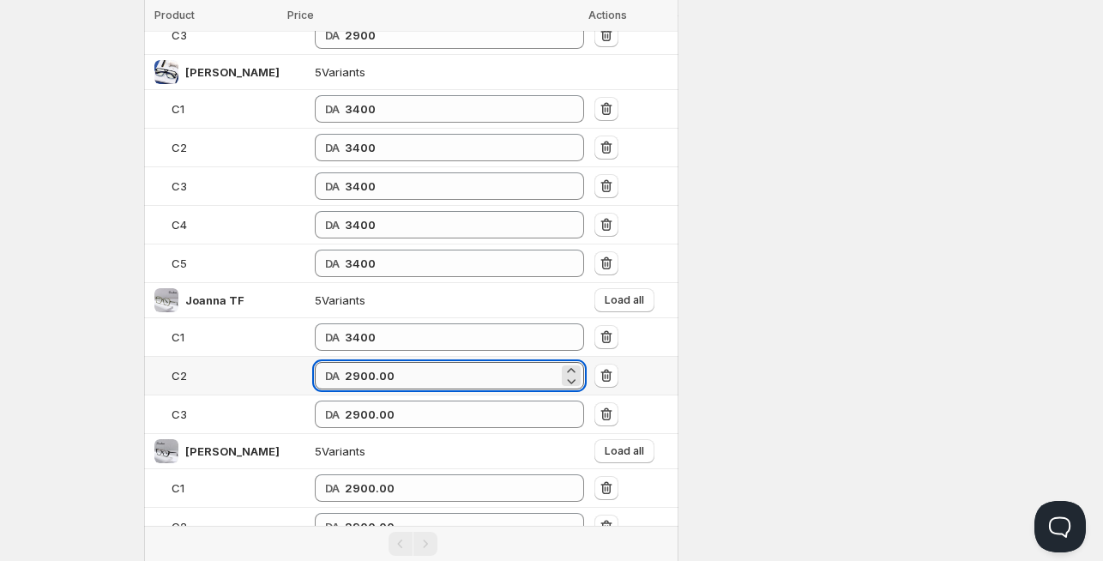
click at [345, 362] on input "2900.00" at bounding box center [452, 375] width 214 height 27
paste input "34"
type input "3400"
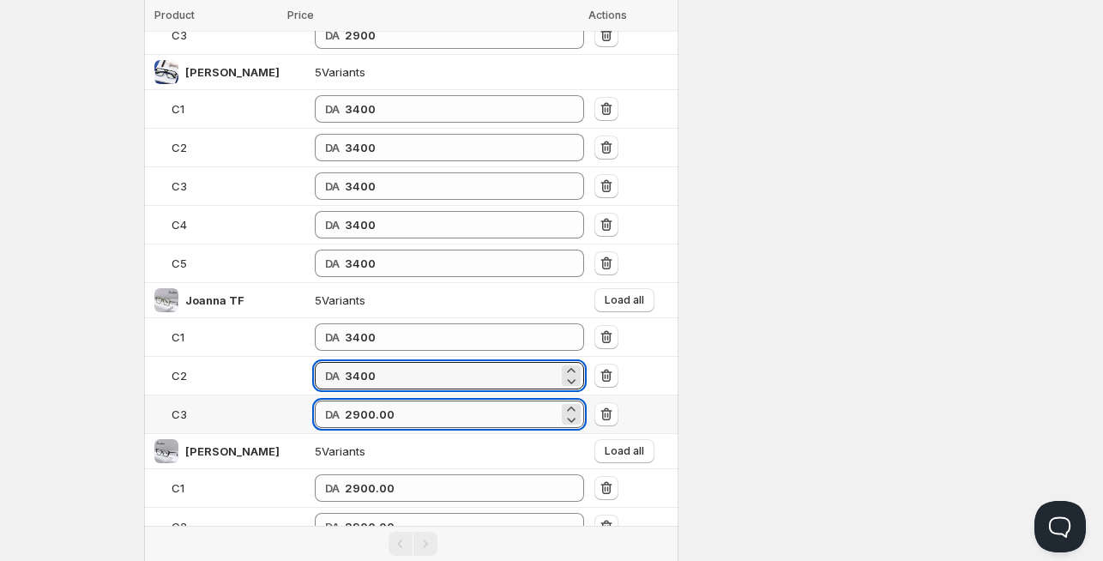
click at [349, 405] on input "2900.00" at bounding box center [452, 414] width 214 height 27
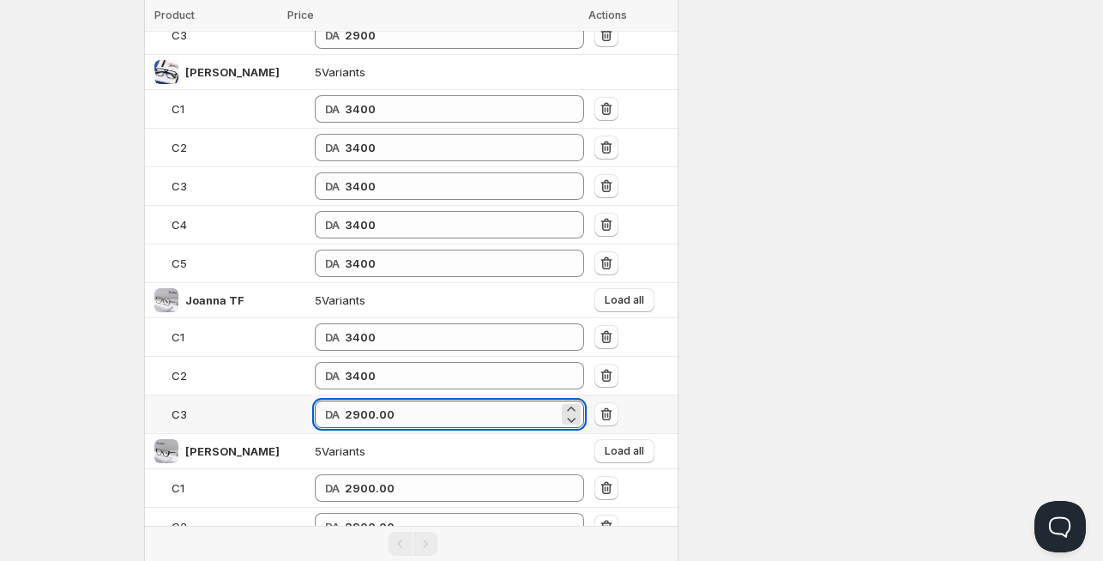
click at [349, 405] on input "2900.00" at bounding box center [452, 414] width 214 height 27
paste input "34"
type input "3400"
click at [642, 294] on button "Load all" at bounding box center [625, 300] width 60 height 24
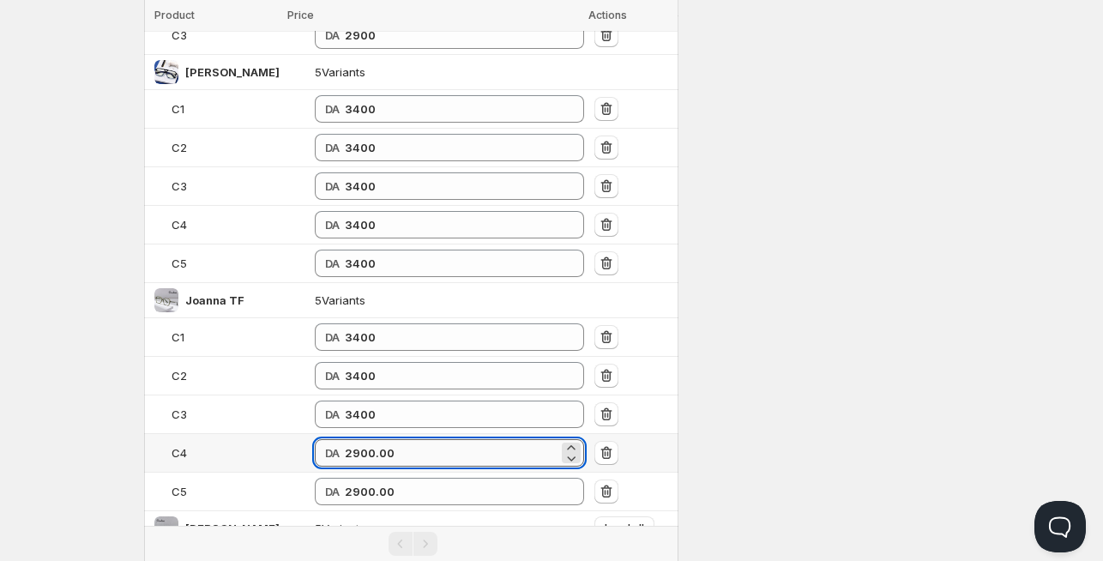
click at [345, 440] on input "2900.00" at bounding box center [452, 452] width 214 height 27
paste input "34"
type input "3400"
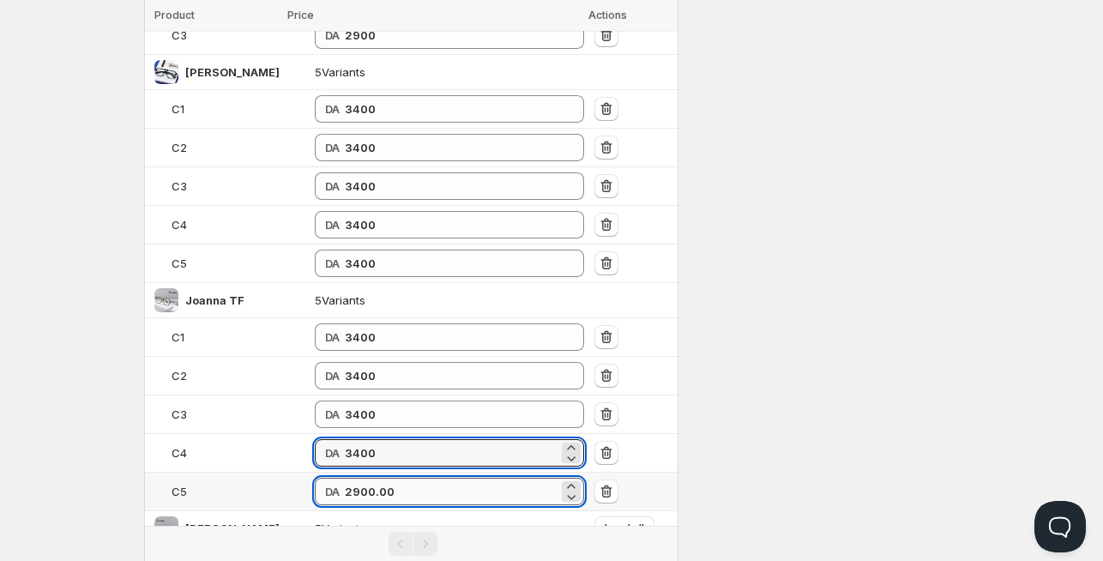
click at [350, 479] on input "2900.00" at bounding box center [452, 491] width 214 height 27
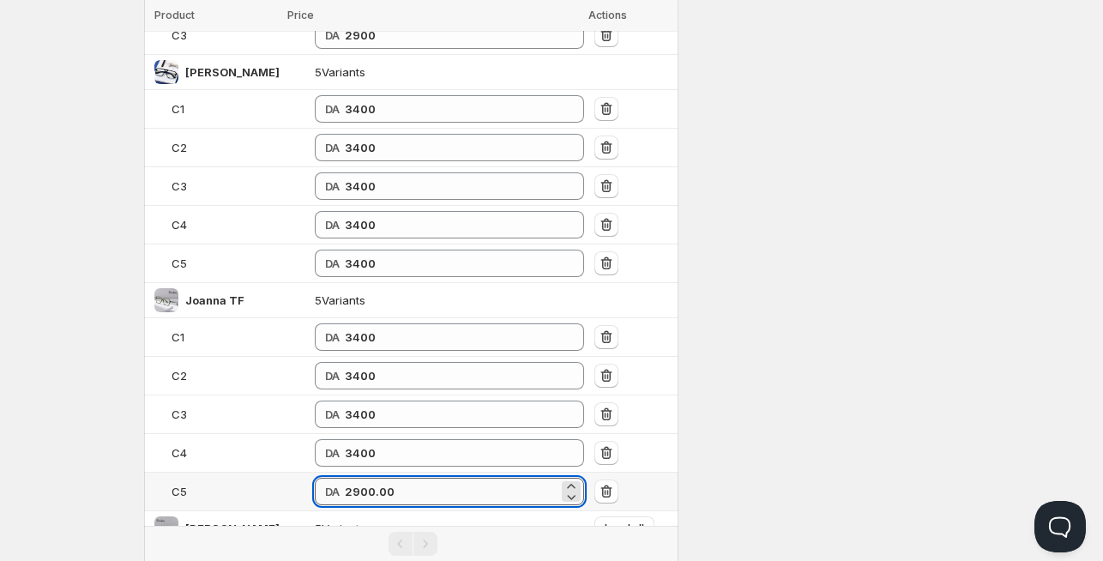
click at [350, 479] on input "2900.00" at bounding box center [452, 491] width 214 height 27
paste input "34"
type input "3400"
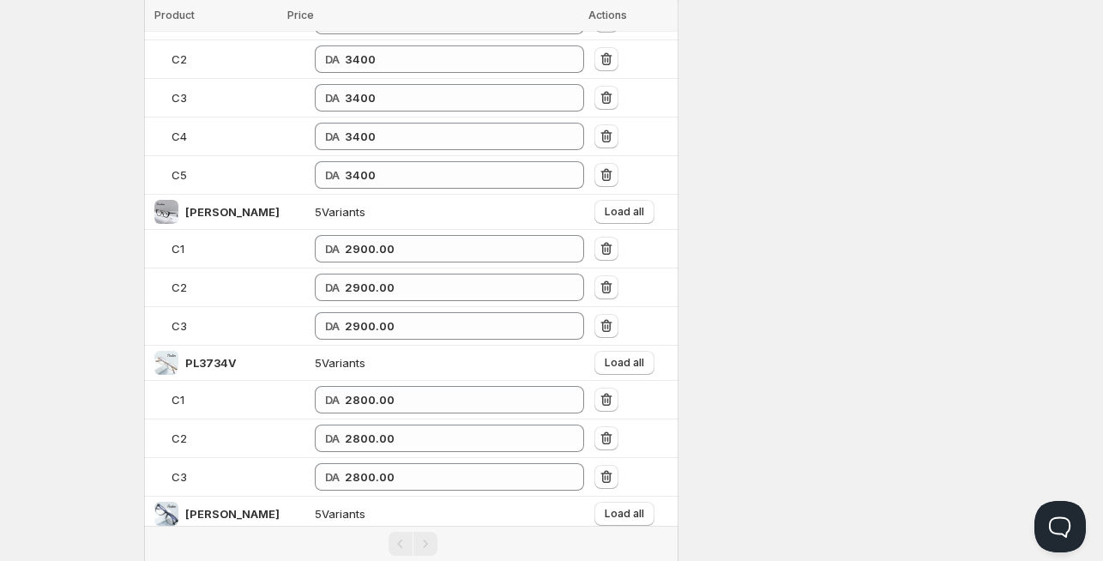
scroll to position [2525, 0]
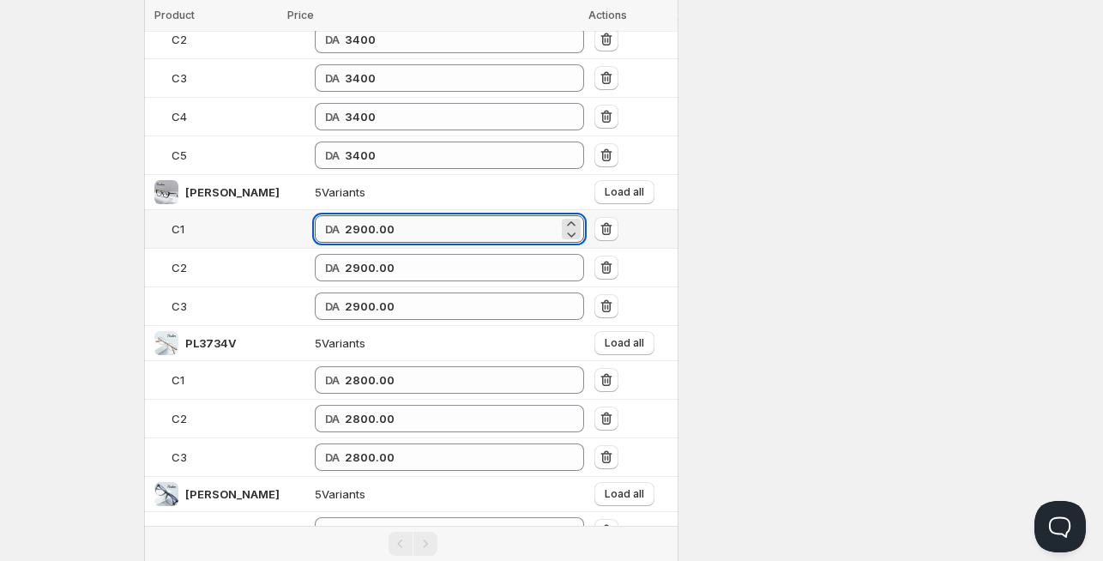
click at [345, 227] on input "2900.00" at bounding box center [452, 228] width 214 height 27
type input "3400"
click at [608, 184] on span "Load all" at bounding box center [624, 191] width 39 height 14
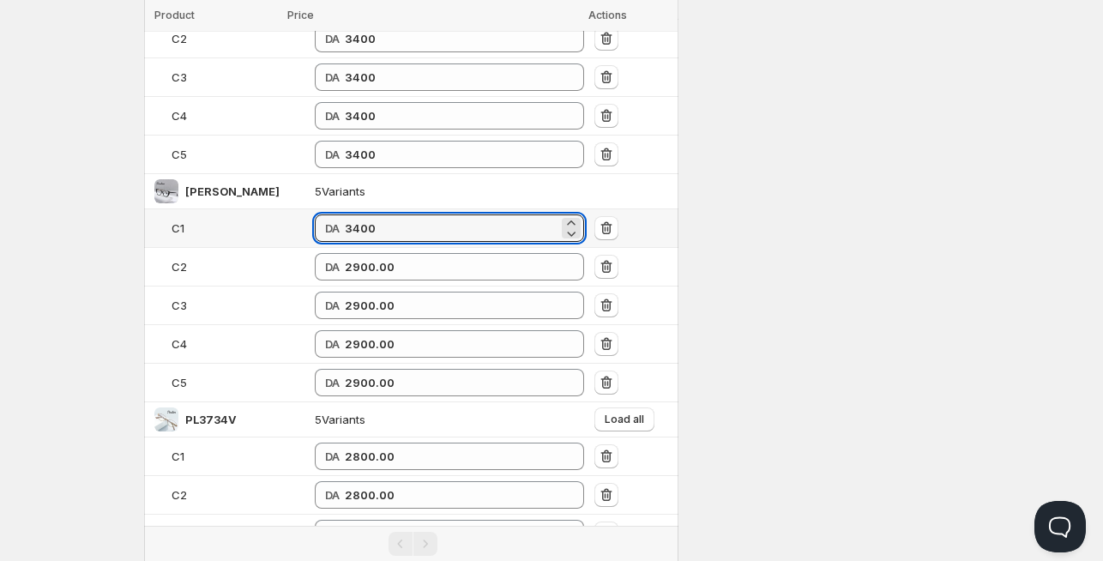
drag, startPoint x: 294, startPoint y: 216, endPoint x: 205, endPoint y: 217, distance: 89.2
click at [205, 217] on tr "C1 DA 3400" at bounding box center [411, 228] width 534 height 39
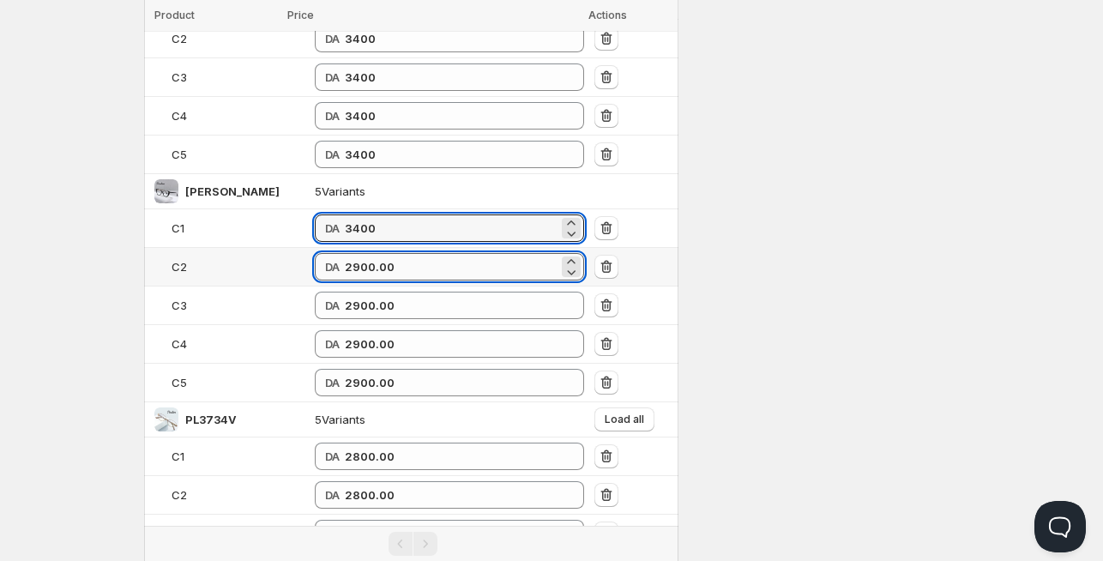
click at [347, 254] on input "2900.00" at bounding box center [452, 266] width 214 height 27
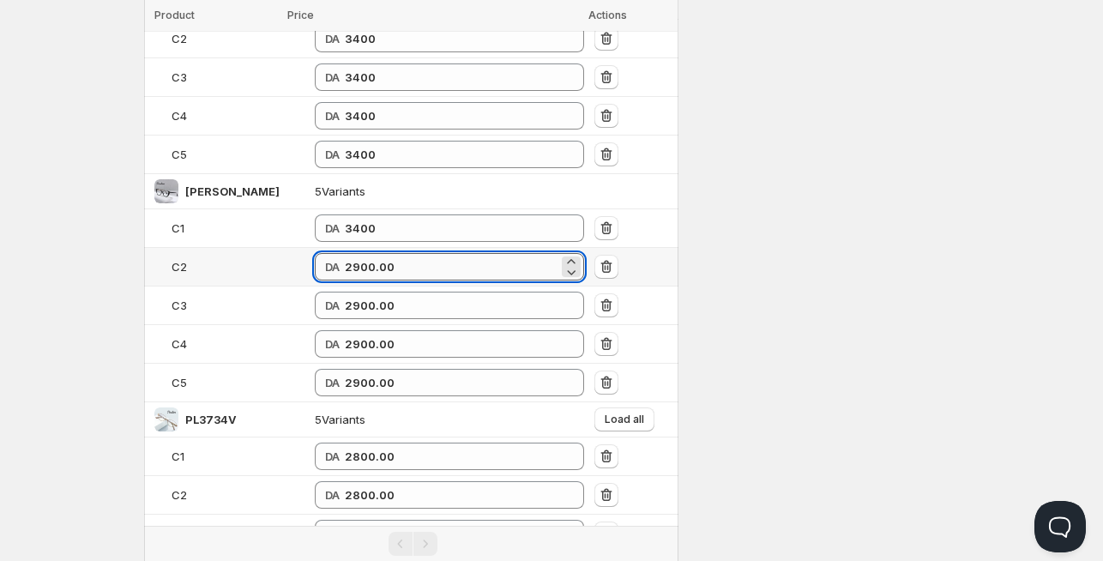
click at [347, 254] on input "2900.00" at bounding box center [452, 266] width 214 height 27
paste input "34"
type input "3400"
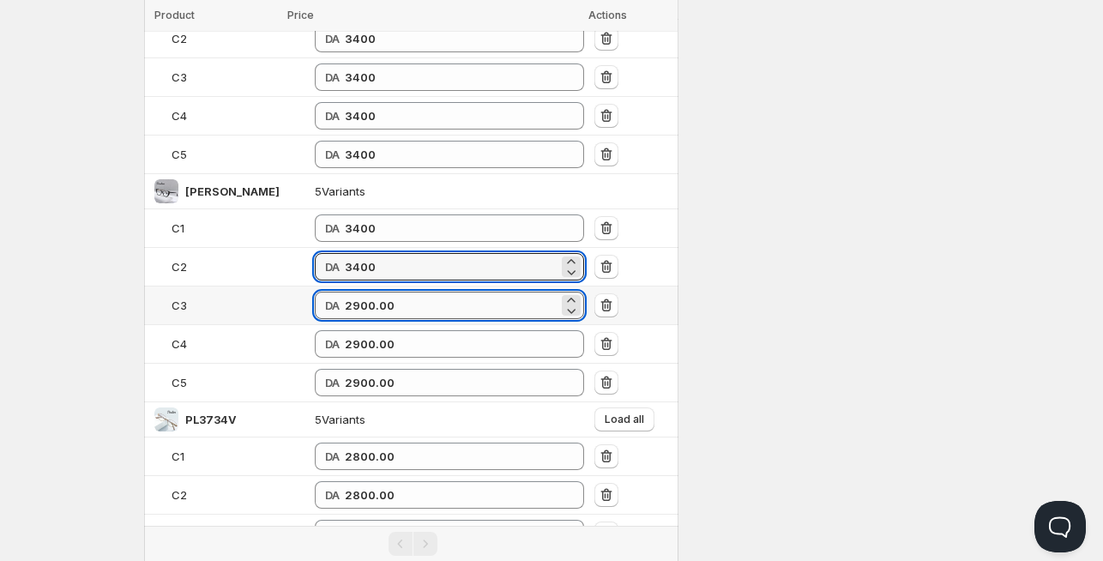
click at [347, 292] on input "2900.00" at bounding box center [452, 305] width 214 height 27
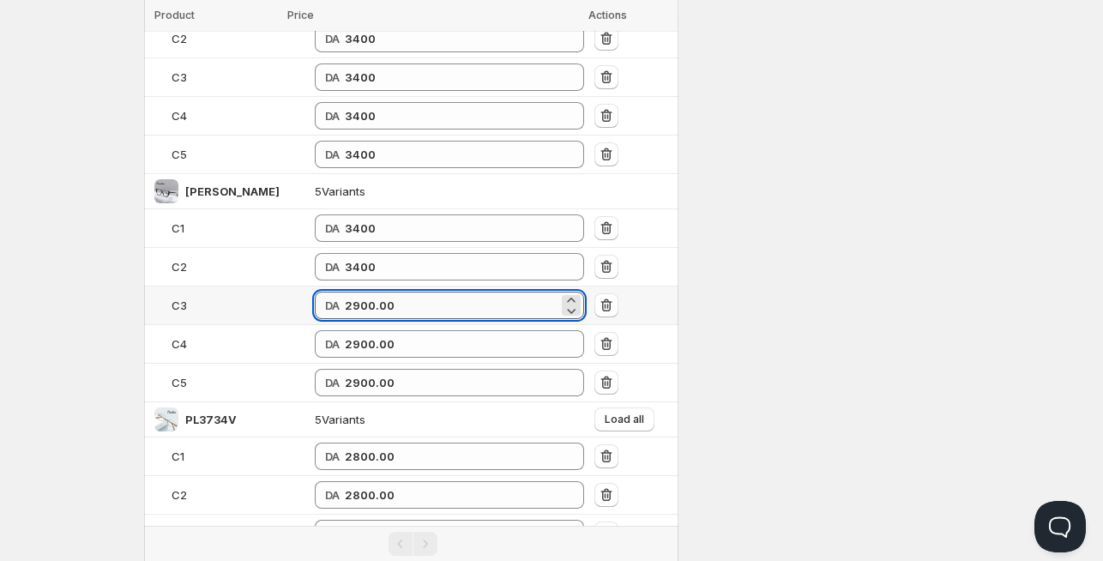
click at [347, 292] on input "2900.00" at bounding box center [452, 305] width 214 height 27
paste input "34"
type input "3400"
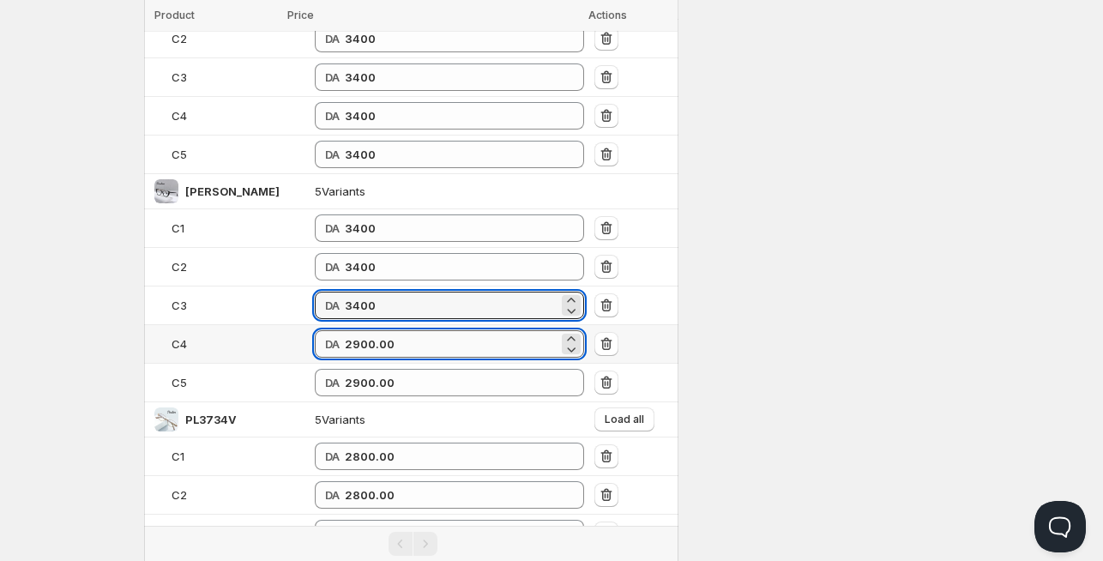
click at [345, 330] on input "2900.00" at bounding box center [452, 343] width 214 height 27
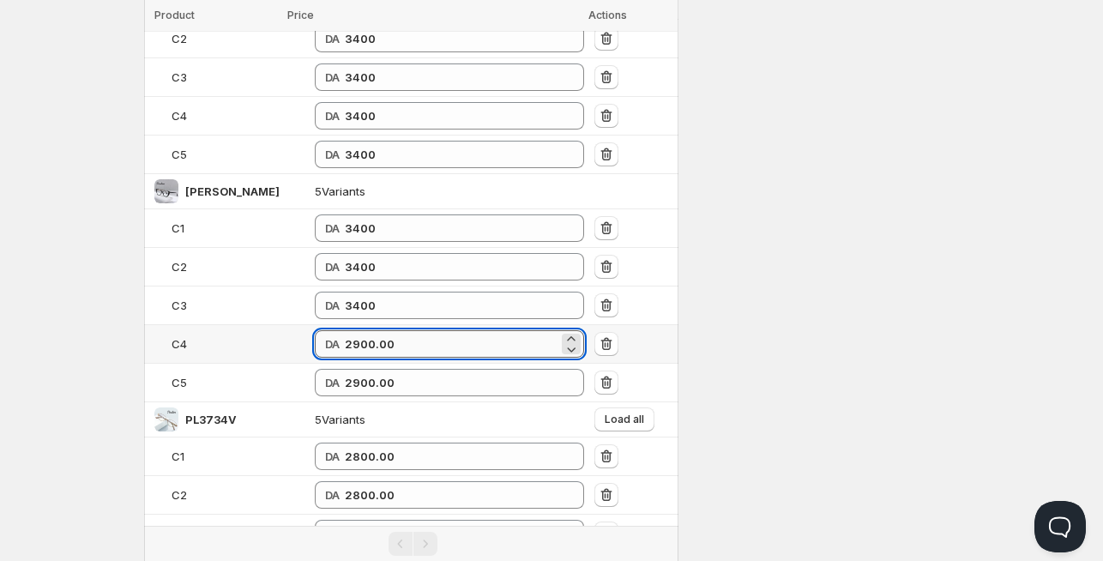
click at [345, 330] on input "2900.00" at bounding box center [452, 343] width 214 height 27
paste input "34"
type input "3400"
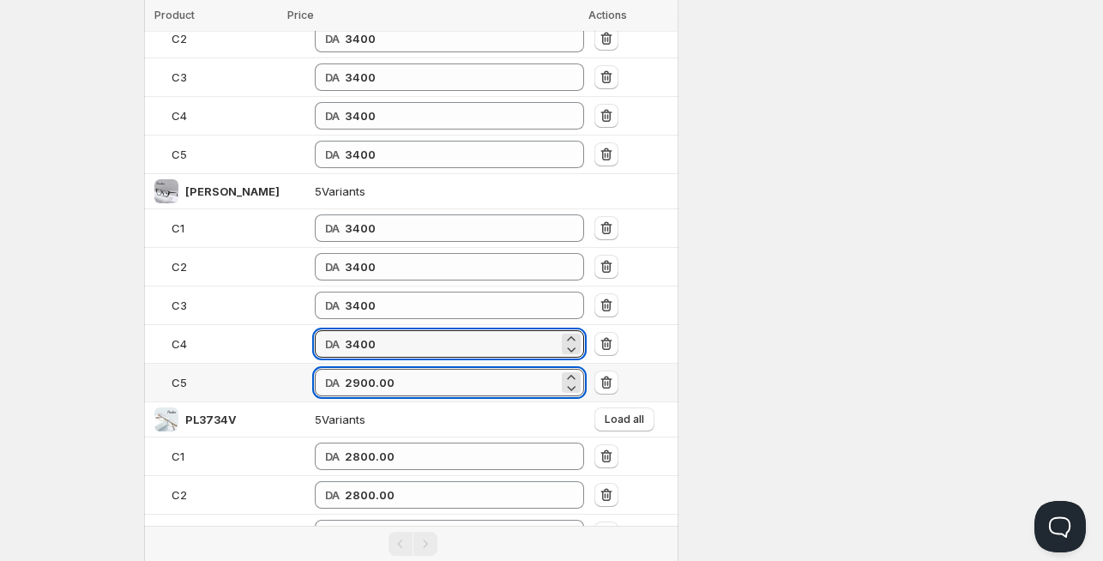
click at [347, 371] on input "2900.00" at bounding box center [452, 382] width 214 height 27
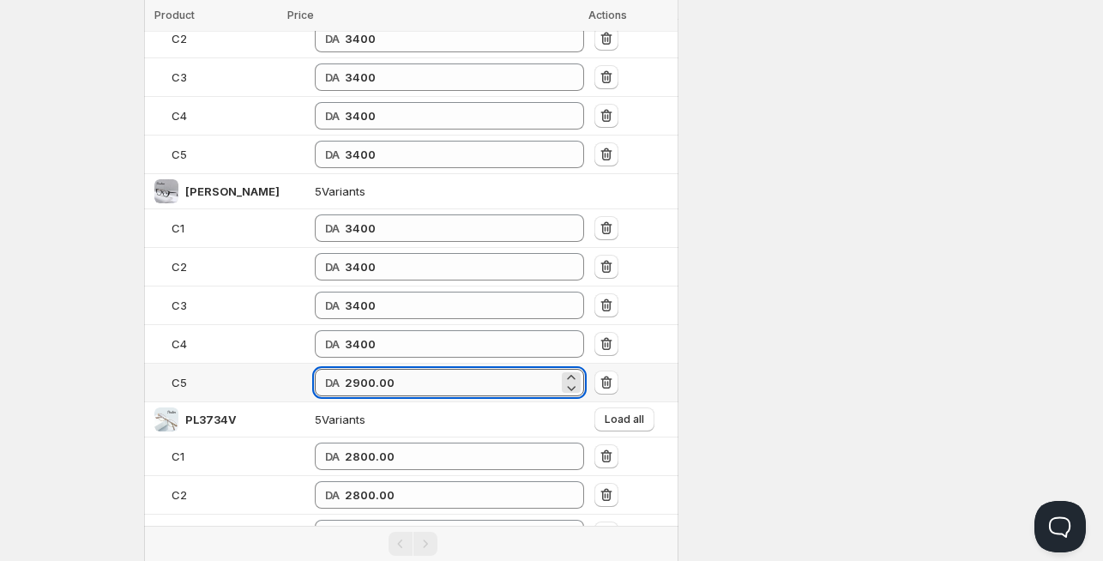
click at [347, 372] on input "2900.00" at bounding box center [452, 382] width 214 height 27
paste input "34"
type input "3400"
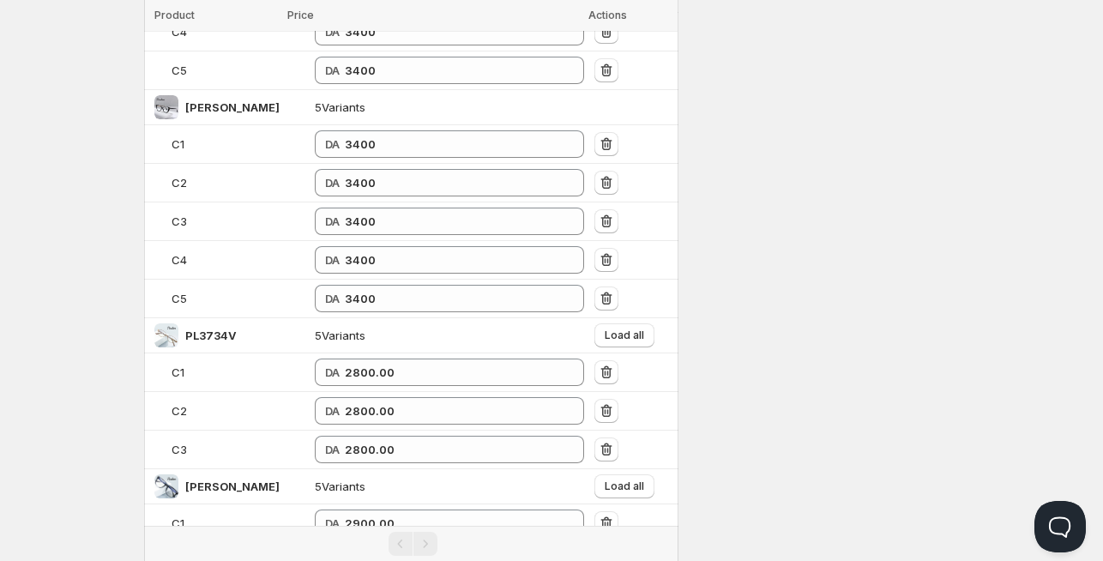
scroll to position [2694, 0]
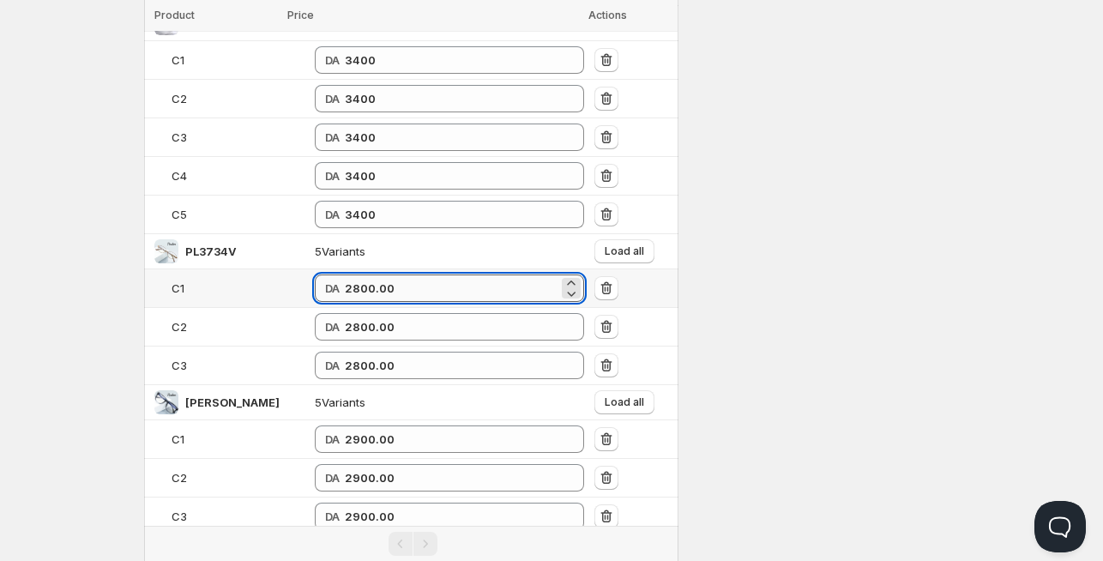
click at [377, 285] on input "2800.00" at bounding box center [452, 288] width 214 height 27
click at [345, 276] on input "2800.00" at bounding box center [452, 288] width 214 height 27
click at [353, 276] on input "2800.00" at bounding box center [452, 288] width 214 height 27
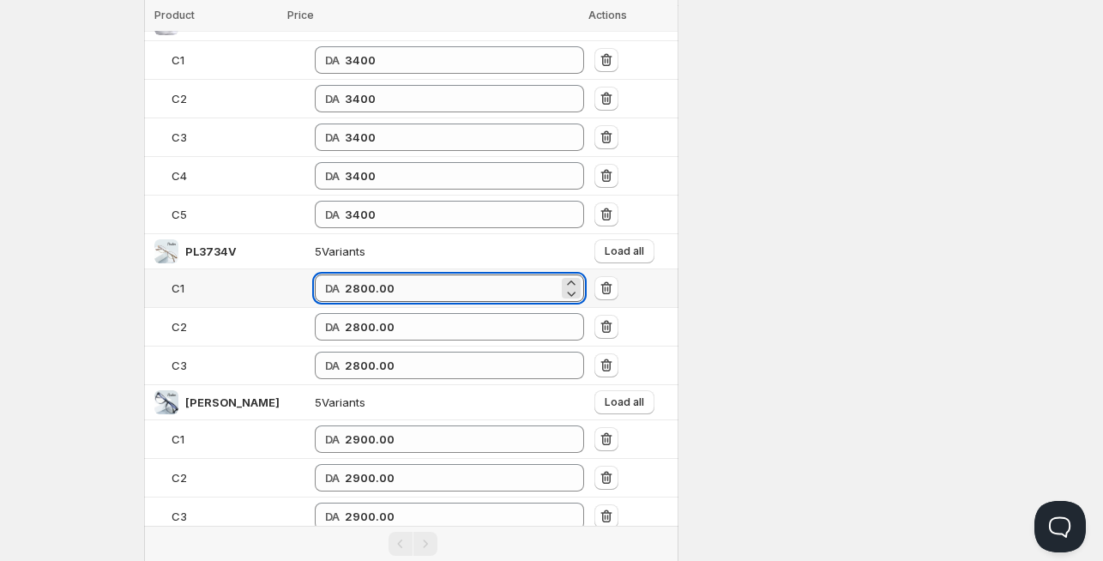
click at [353, 276] on input "2800.00" at bounding box center [452, 288] width 214 height 27
type input "2"
click at [345, 277] on input "3100" at bounding box center [452, 288] width 214 height 27
click at [345, 276] on input "3100" at bounding box center [452, 288] width 214 height 27
type input "3100"
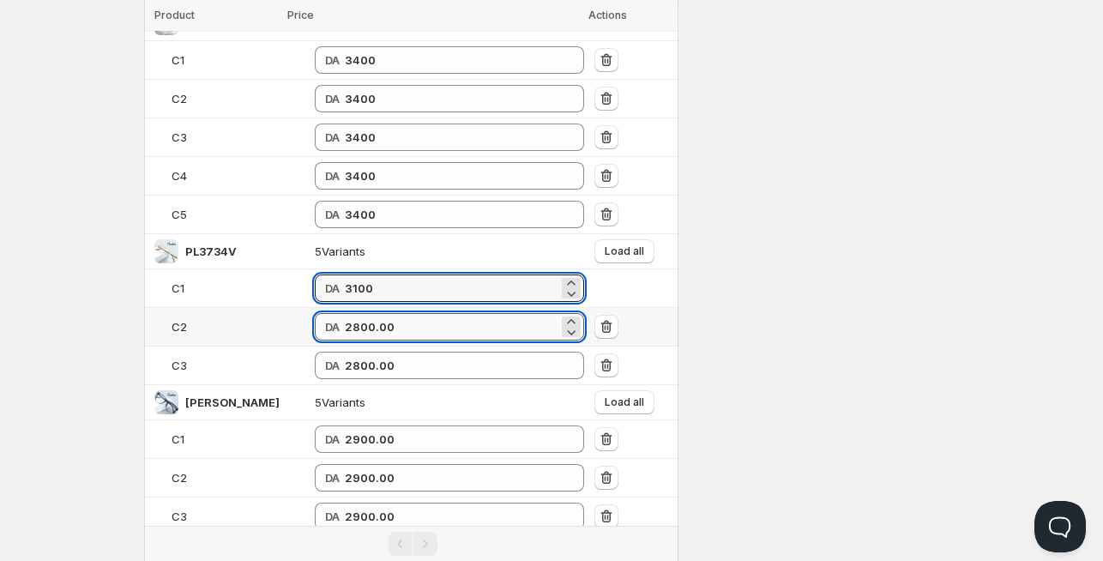
click at [347, 314] on input "2800.00" at bounding box center [452, 326] width 214 height 27
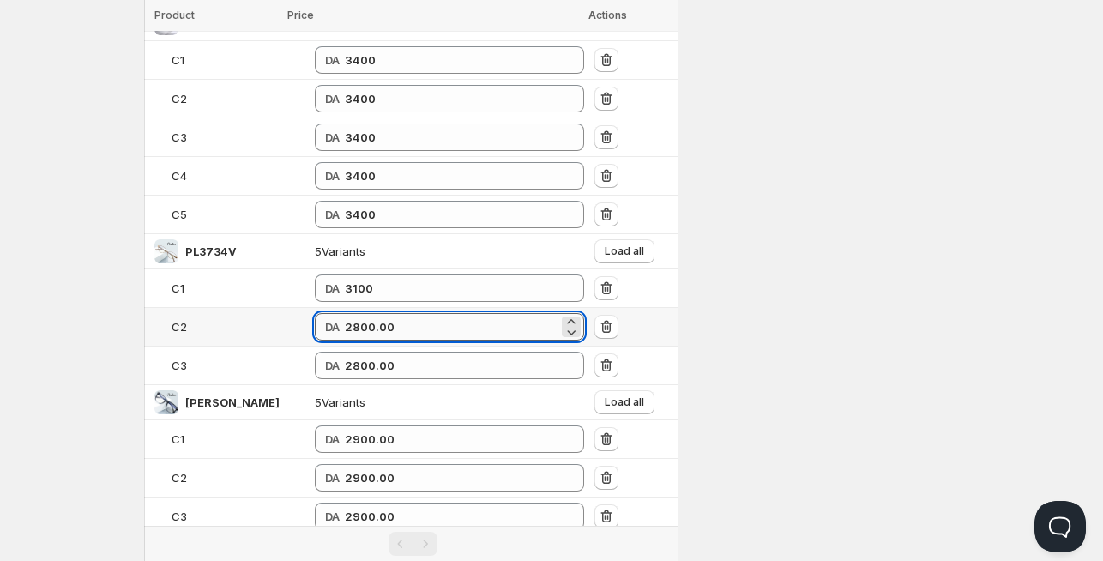
click at [347, 314] on input "2800.00" at bounding box center [452, 326] width 214 height 27
paste input "31"
type input "3100"
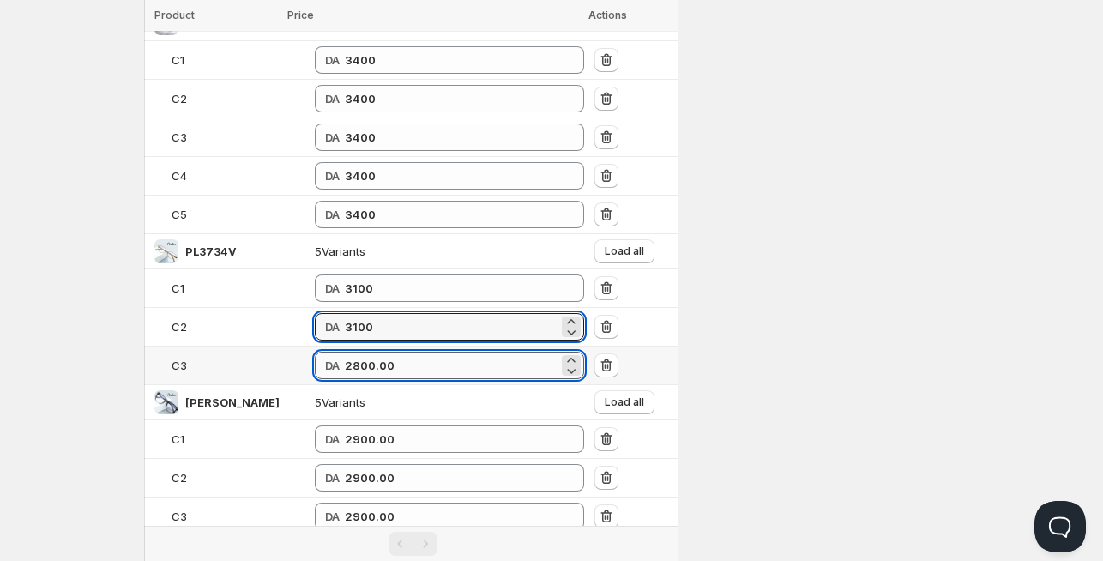
click at [345, 352] on input "2800.00" at bounding box center [452, 365] width 214 height 27
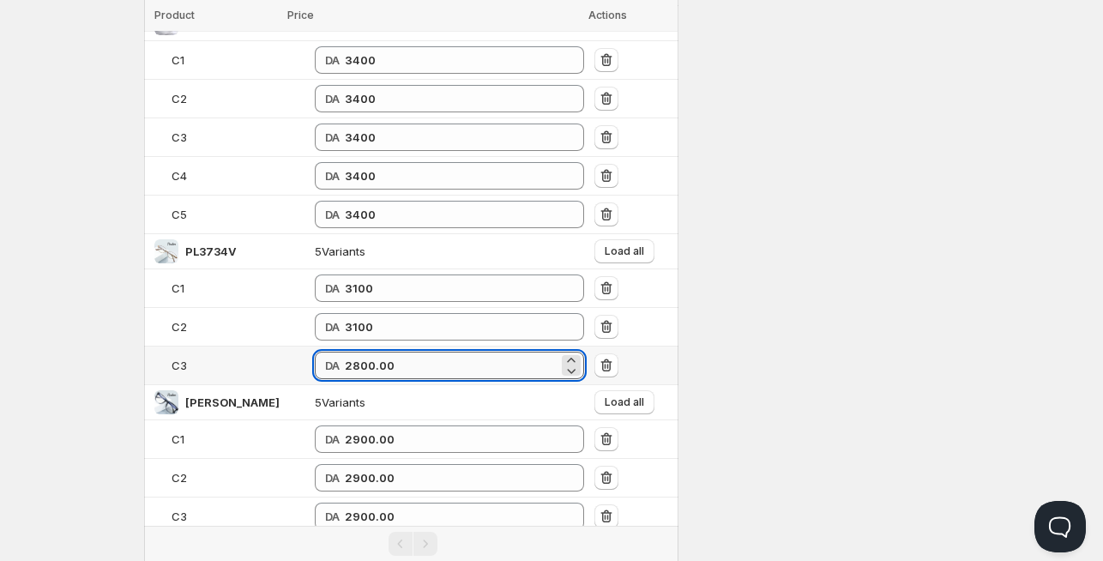
click at [345, 352] on input "2800.00" at bounding box center [452, 365] width 214 height 27
paste input "31"
type input "3100"
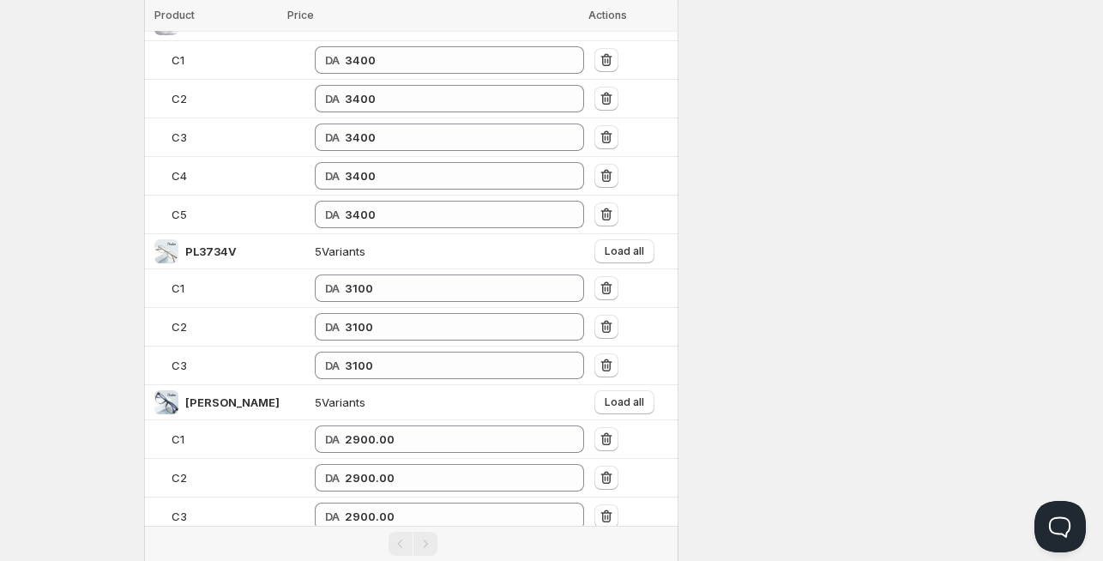
scroll to position [2862, 0]
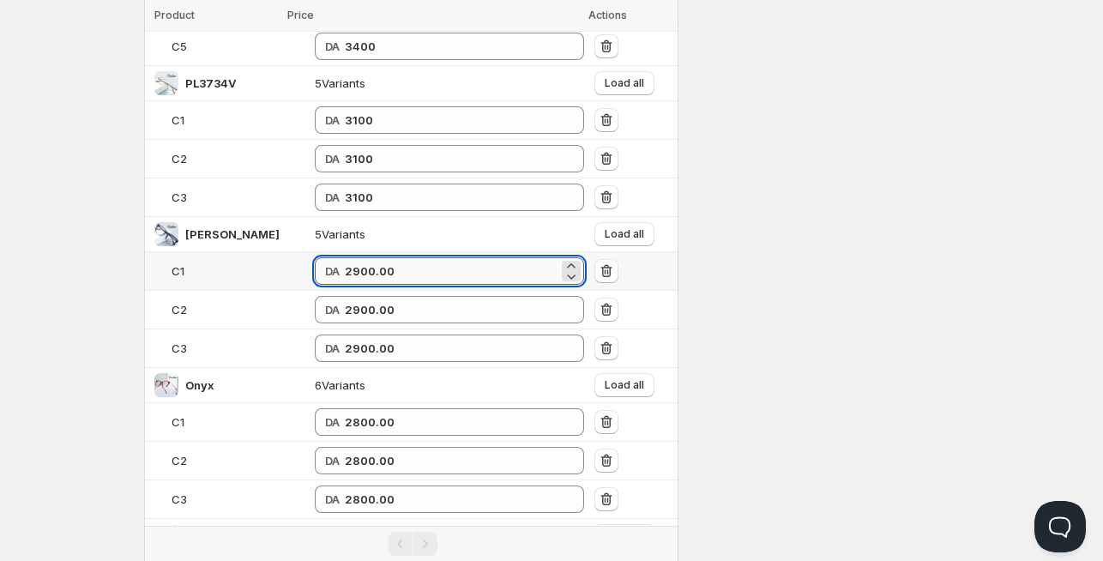
click at [354, 258] on input "2900.00" at bounding box center [452, 270] width 214 height 27
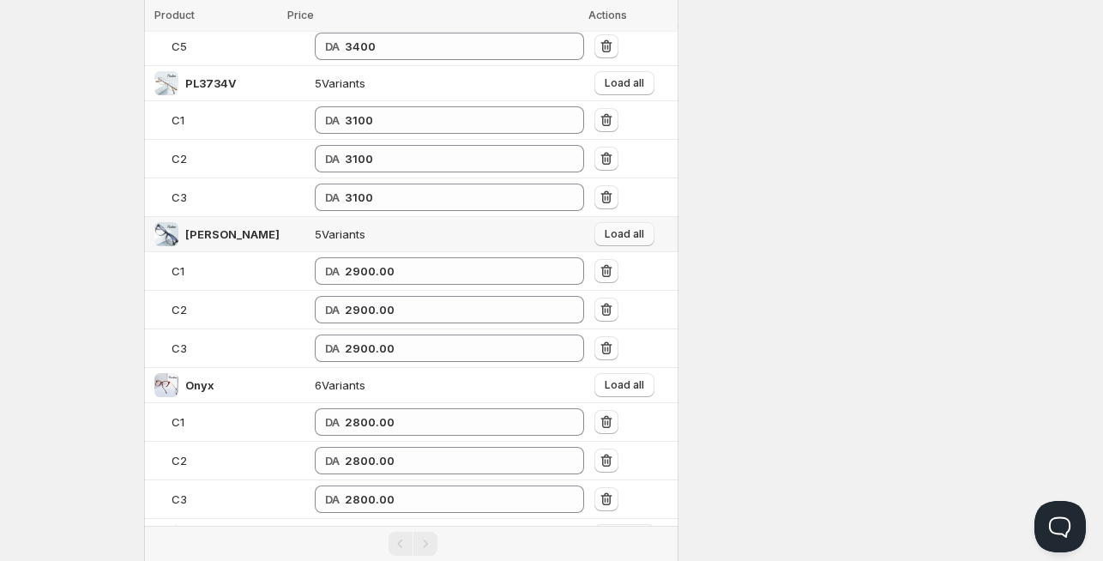
click at [640, 222] on button "Load all" at bounding box center [625, 234] width 60 height 24
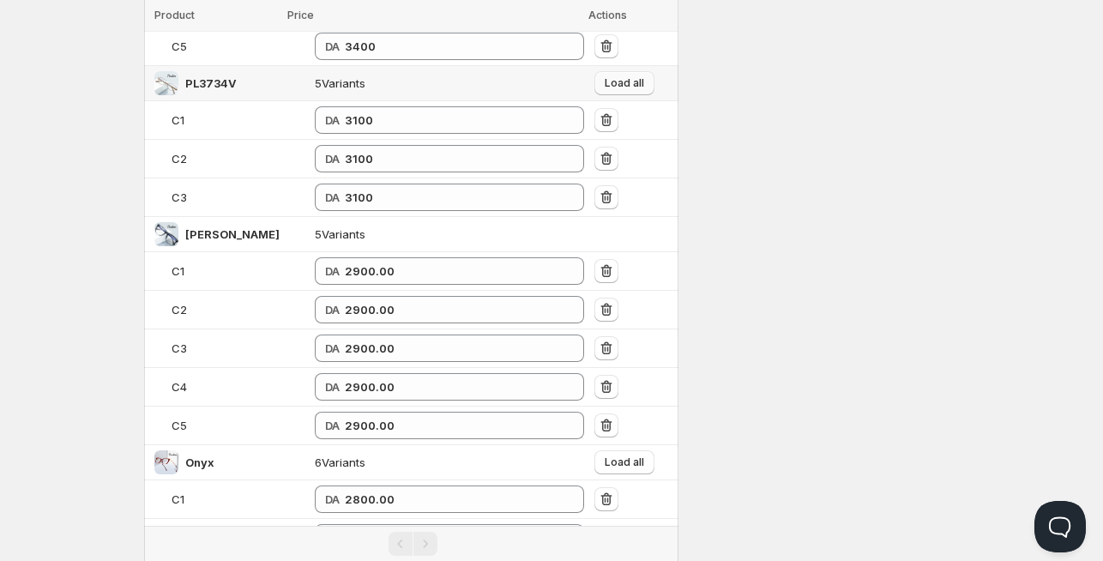
click at [629, 71] on button "Load all" at bounding box center [625, 83] width 60 height 24
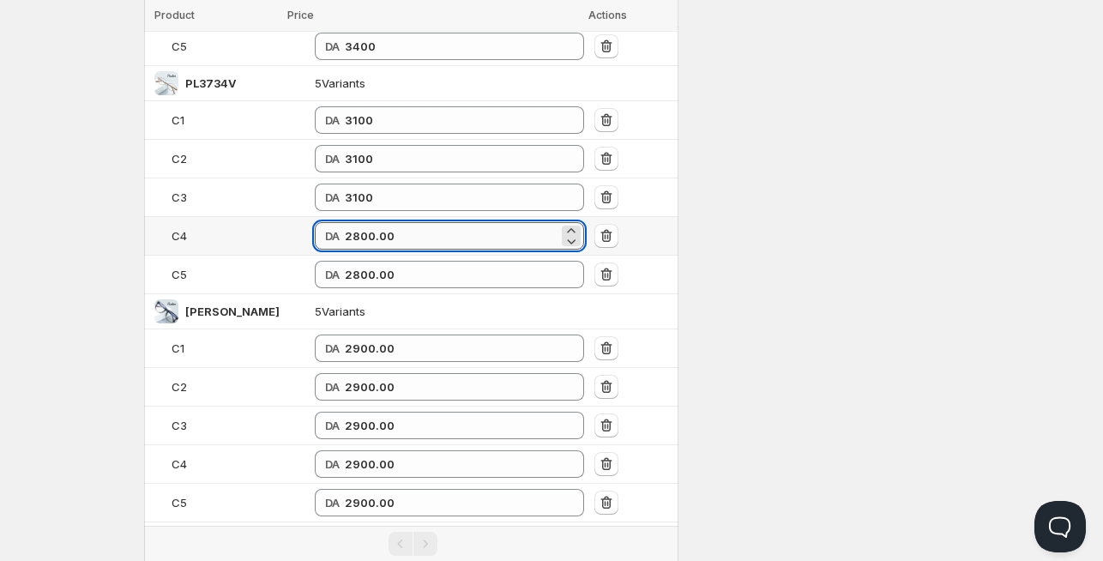
click at [345, 225] on input "2800.00" at bounding box center [452, 235] width 214 height 27
paste input "31"
type input "3100"
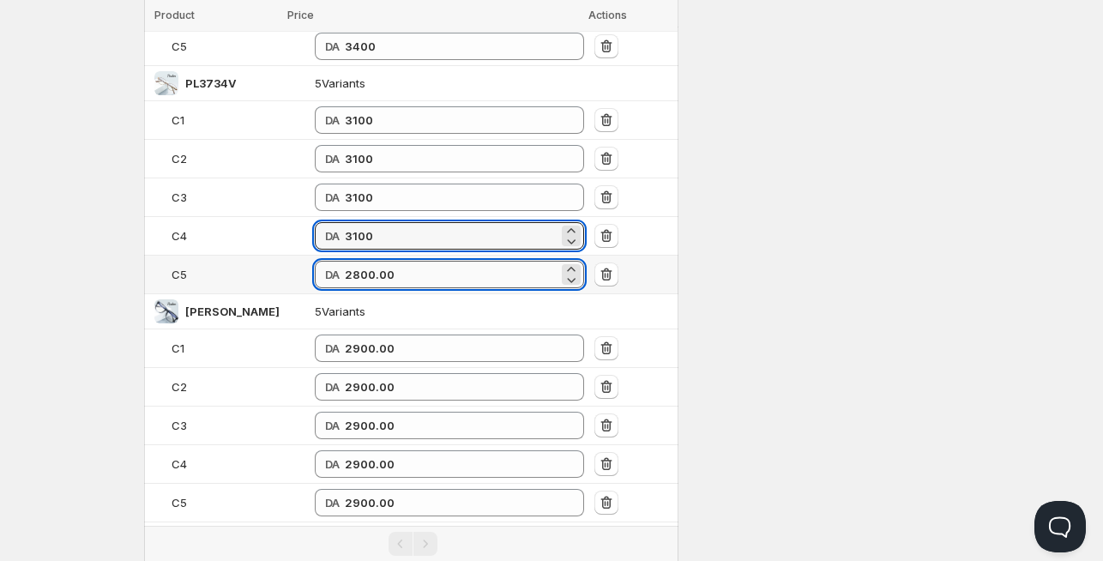
click at [347, 261] on input "2800.00" at bounding box center [452, 274] width 214 height 27
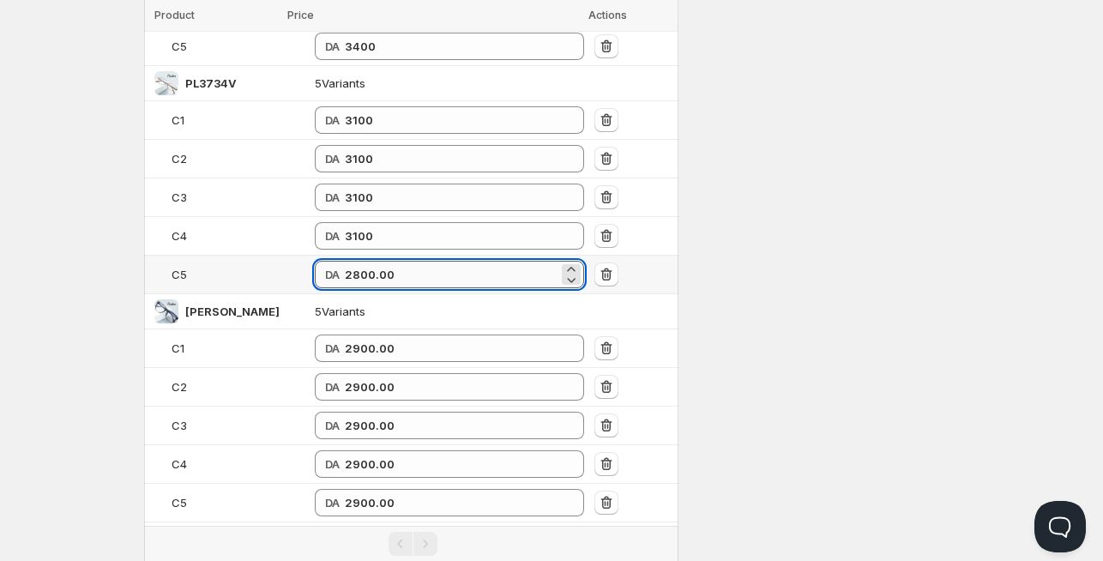
click at [347, 261] on input "2800.00" at bounding box center [452, 274] width 214 height 27
paste input "31"
type input "3100"
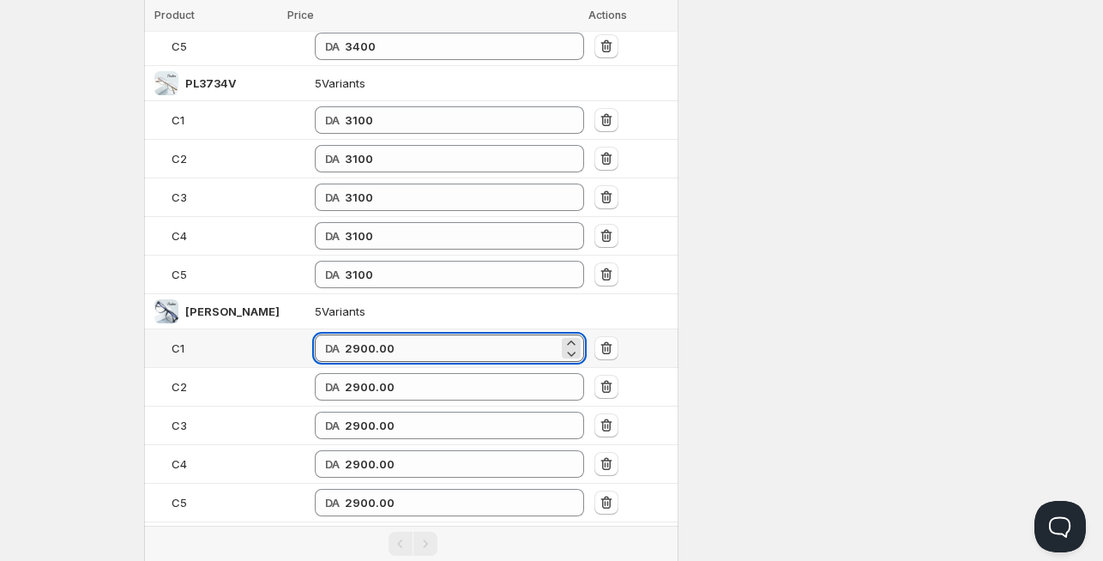
click at [349, 335] on input "2900.00" at bounding box center [452, 348] width 214 height 27
click at [345, 339] on input "3200" at bounding box center [452, 348] width 214 height 27
click at [345, 338] on input "3200" at bounding box center [452, 348] width 214 height 27
type input "3200"
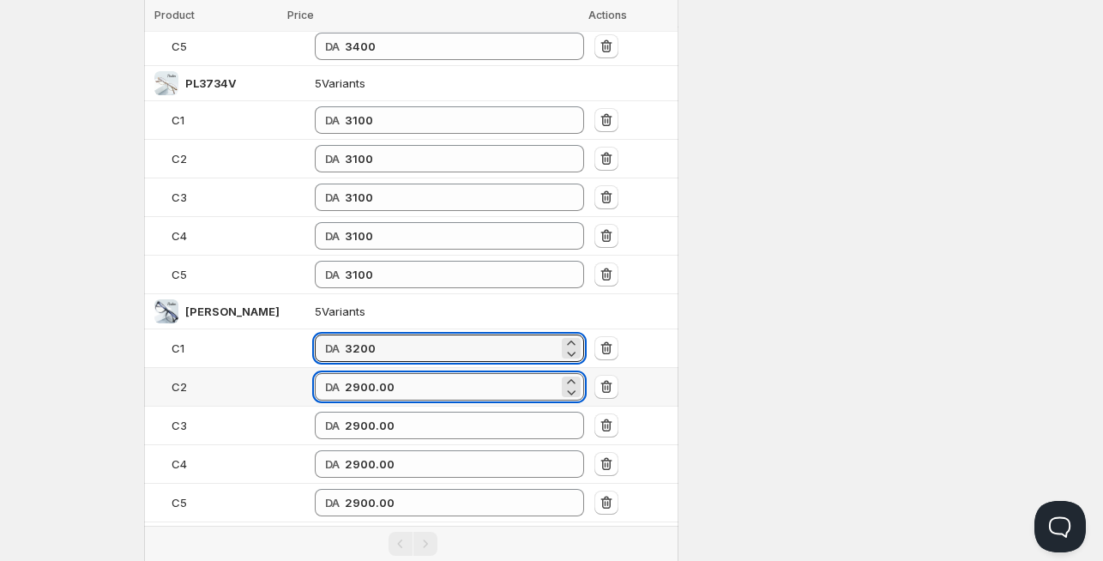
click at [345, 373] on input "2900.00" at bounding box center [452, 386] width 214 height 27
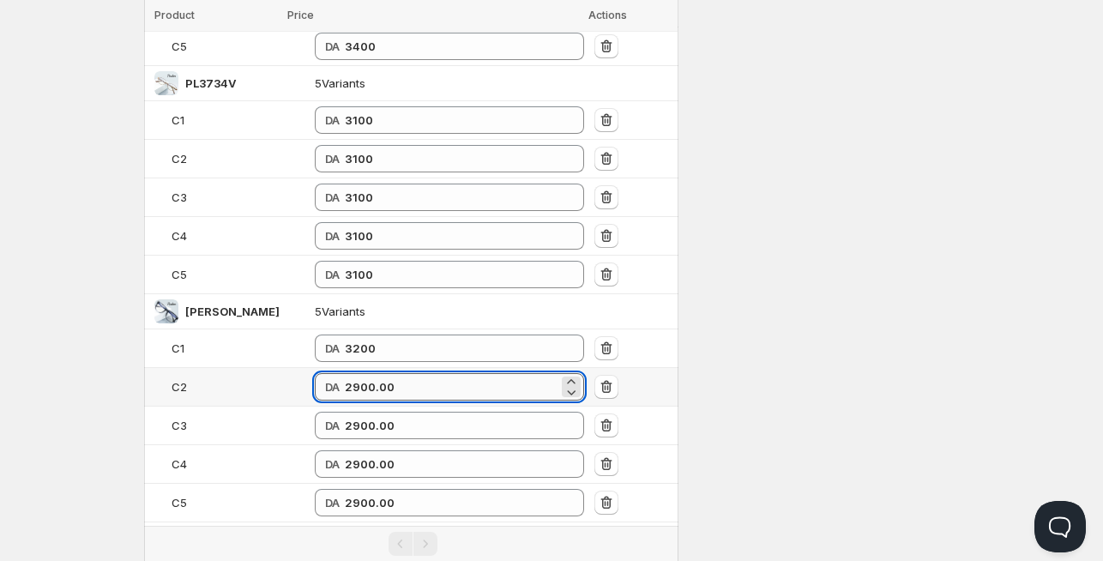
click at [345, 373] on input "2900.00" at bounding box center [452, 386] width 214 height 27
paste input "32"
type input "3200"
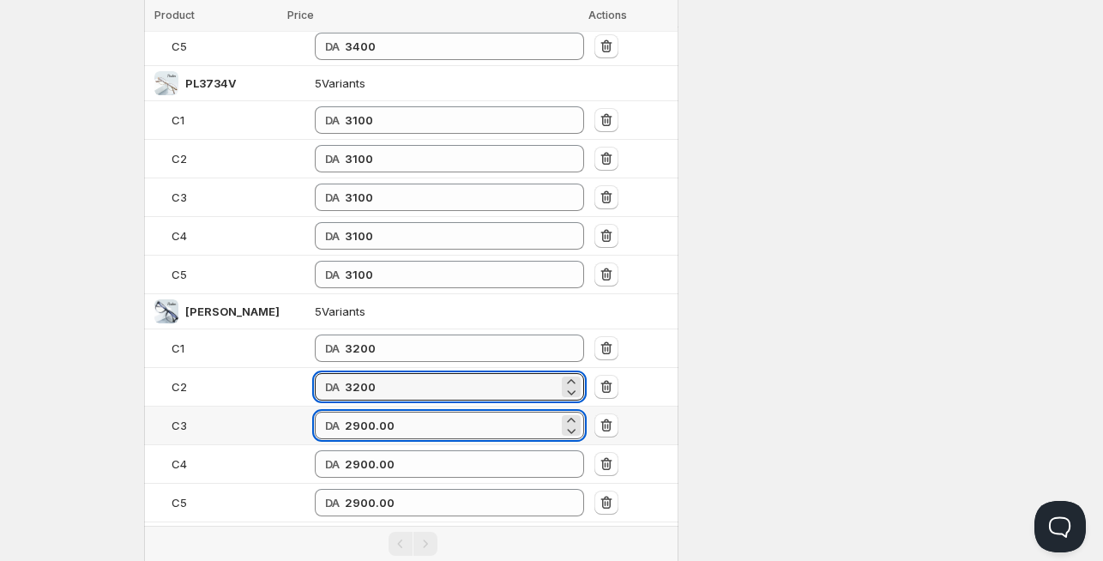
click at [345, 412] on input "2900.00" at bounding box center [452, 425] width 214 height 27
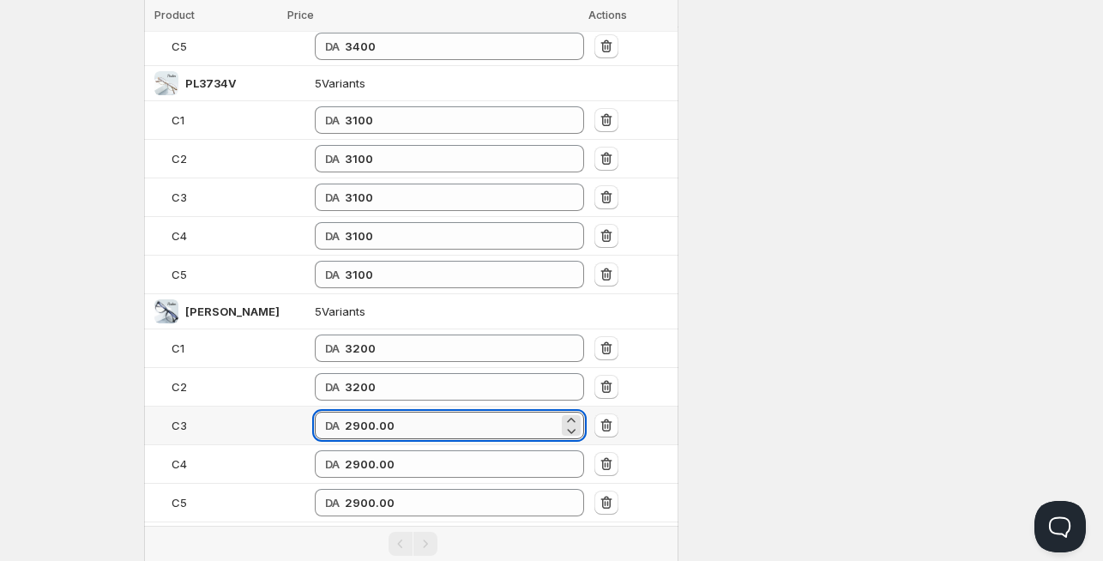
click at [345, 412] on input "2900.00" at bounding box center [452, 425] width 214 height 27
paste input "32"
type input "3200"
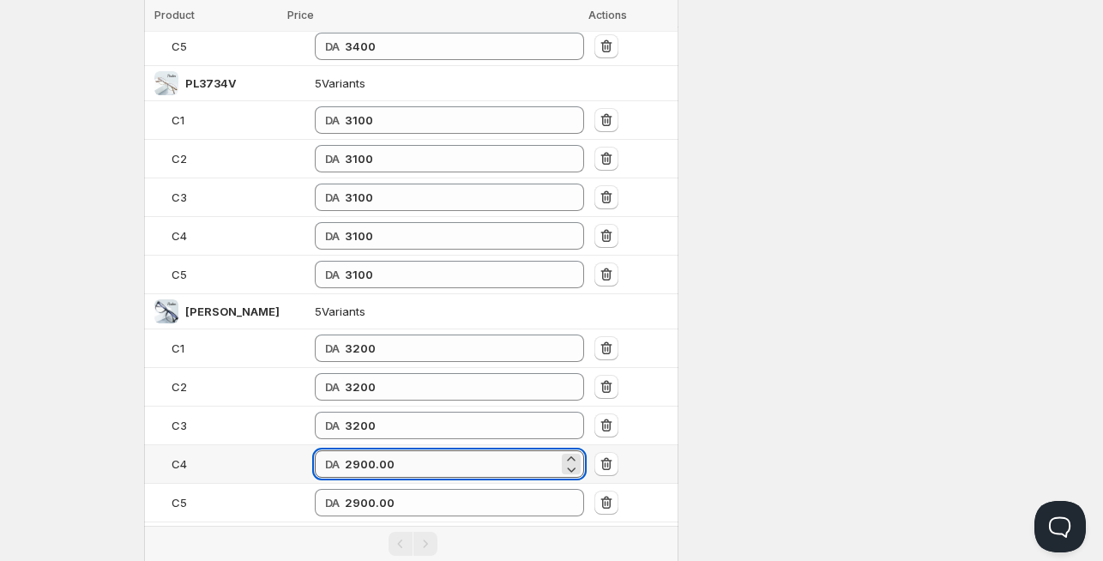
click at [345, 450] on input "2900.00" at bounding box center [452, 463] width 214 height 27
paste input "32"
type input "3200"
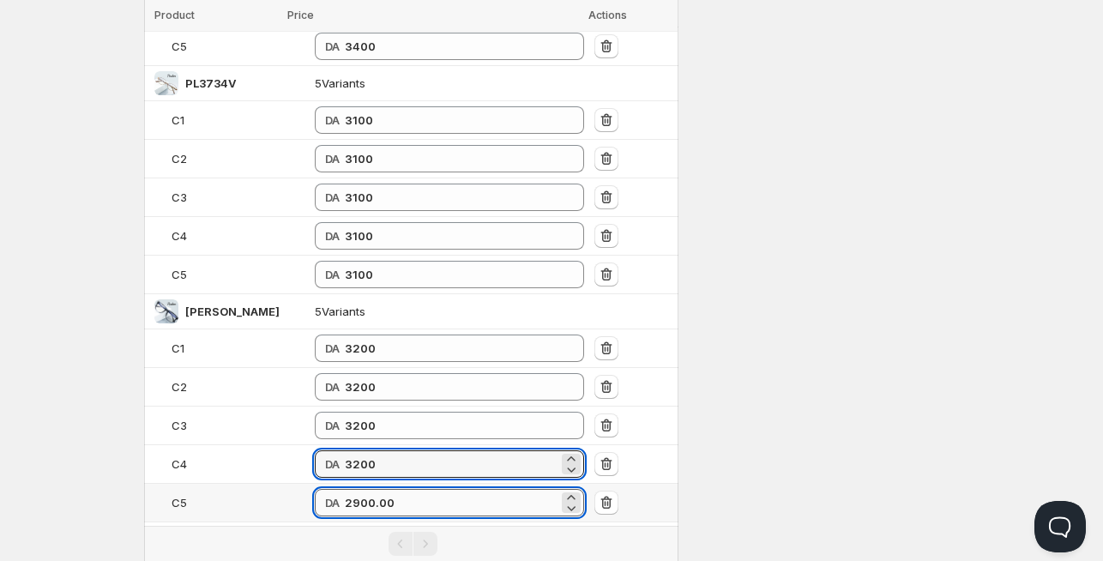
click at [348, 489] on input "2900.00" at bounding box center [452, 502] width 214 height 27
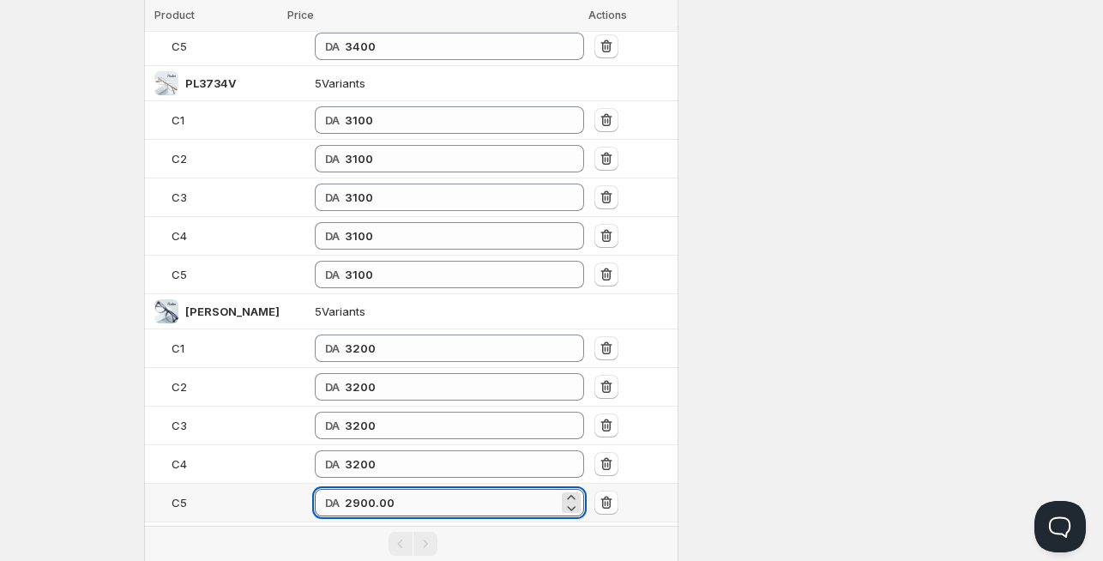
click at [348, 489] on input "2900.00" at bounding box center [452, 502] width 214 height 27
paste input "32"
type input "3200"
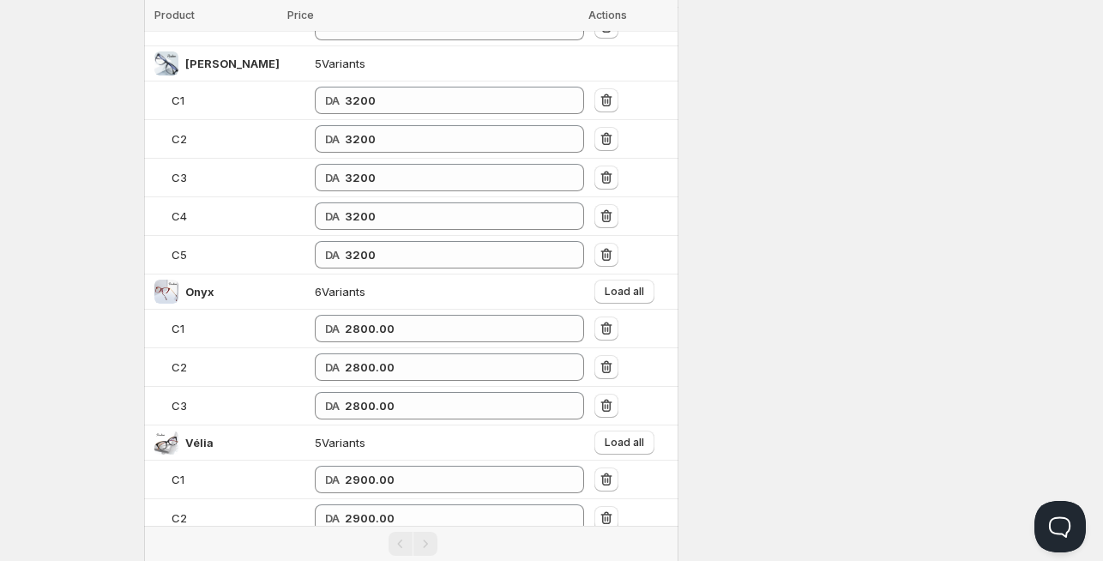
scroll to position [3114, 0]
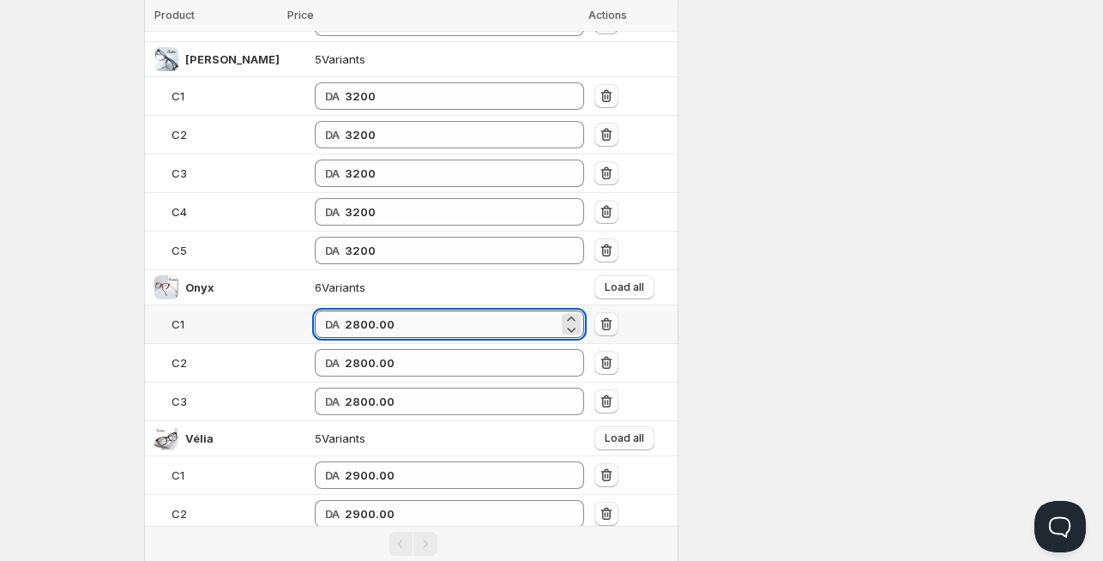
click at [348, 311] on input "2800.00" at bounding box center [452, 324] width 214 height 27
type input "3100"
click at [317, 323] on td "DA 3100" at bounding box center [450, 324] width 280 height 39
click at [345, 312] on input "3100" at bounding box center [452, 324] width 214 height 27
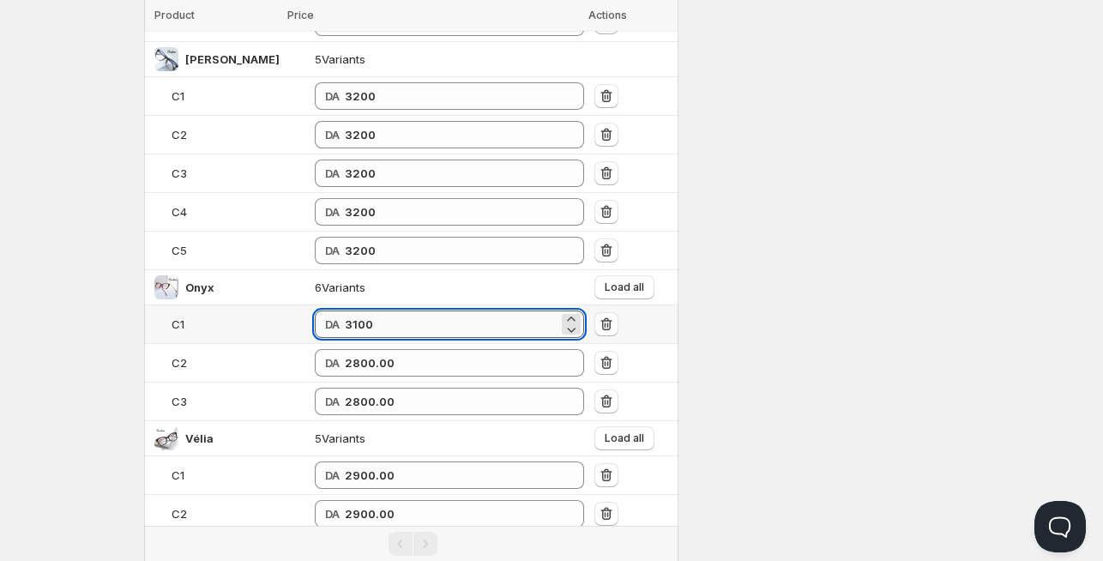
click at [345, 311] on input "3100" at bounding box center [452, 324] width 214 height 27
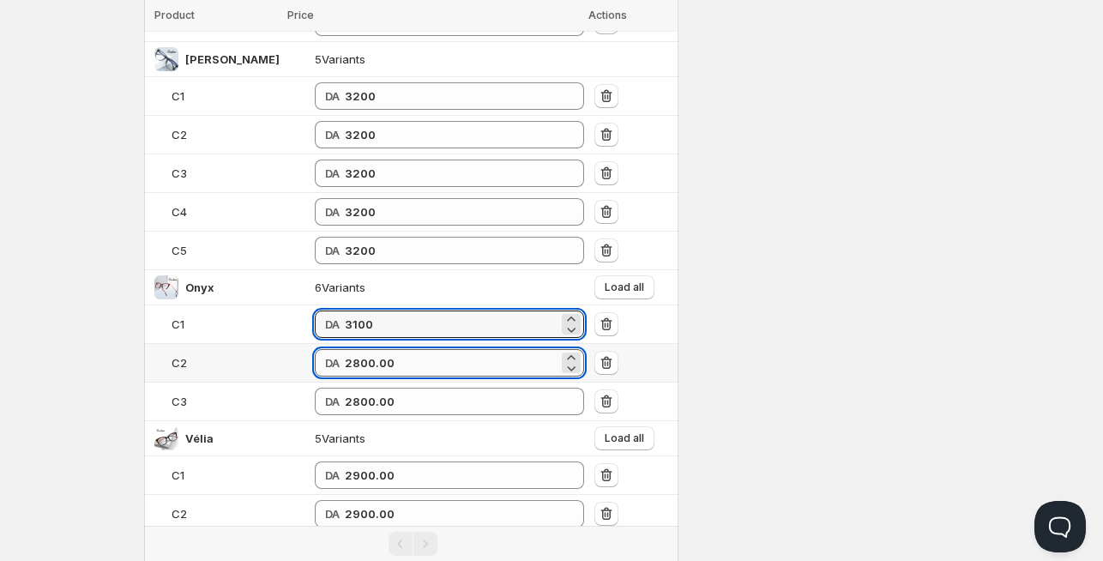
click at [362, 353] on input "2800.00" at bounding box center [452, 362] width 214 height 27
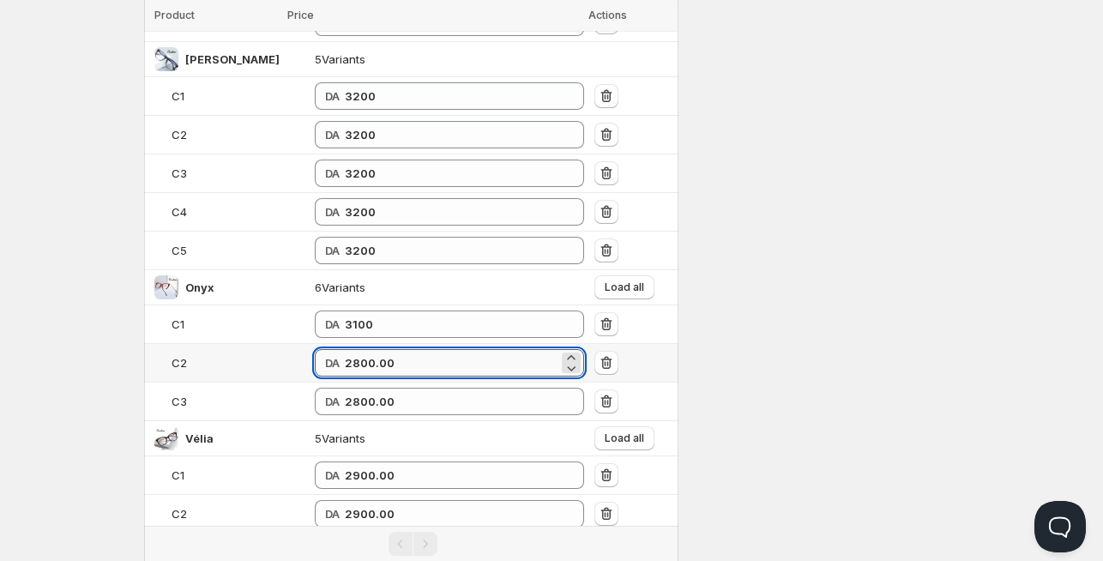
click at [362, 353] on input "2800.00" at bounding box center [452, 362] width 214 height 27
click at [638, 275] on button "Load all" at bounding box center [625, 287] width 60 height 24
click at [345, 349] on input "2800.00" at bounding box center [452, 362] width 214 height 27
paste input "31"
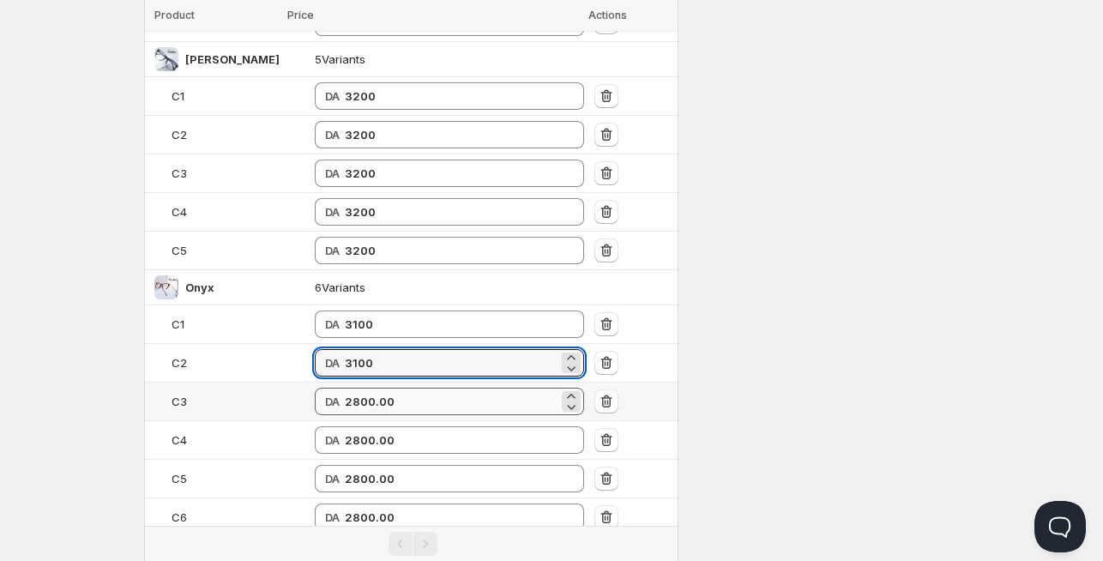
type input "3100"
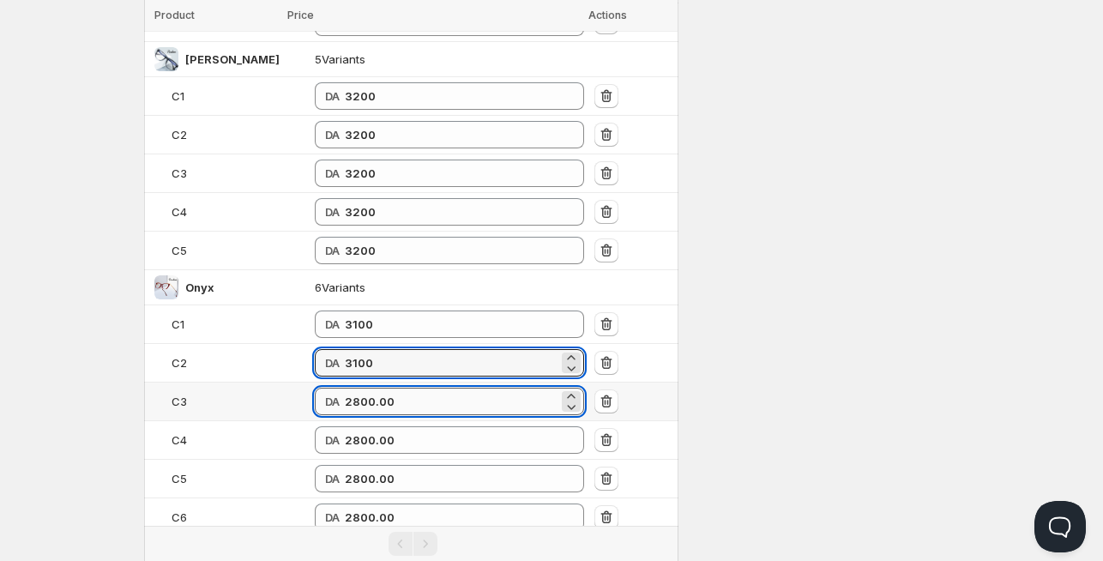
click at [345, 388] on input "2800.00" at bounding box center [452, 401] width 214 height 27
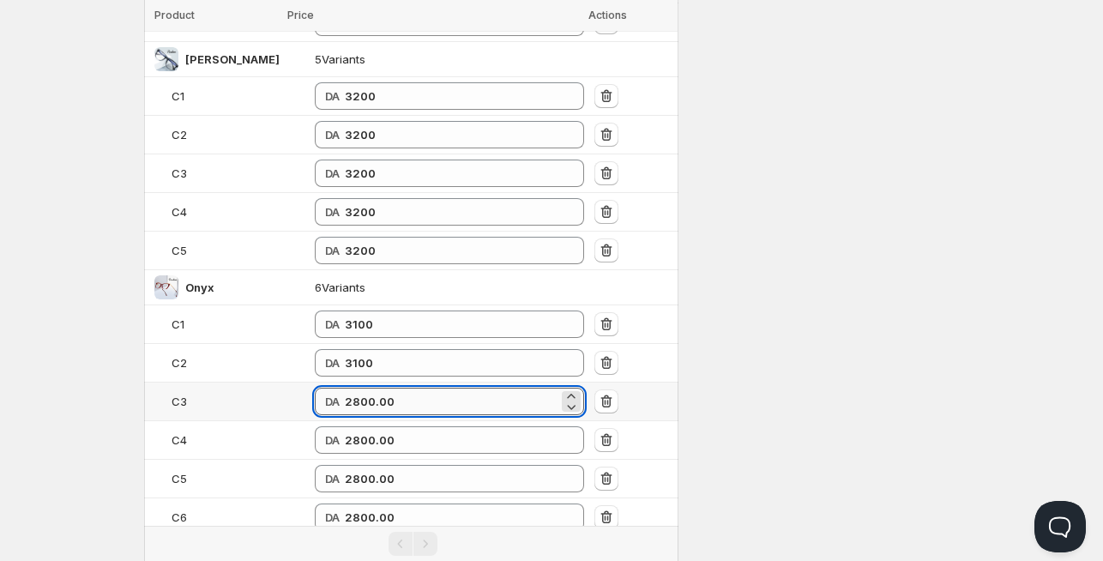
click at [345, 388] on input "2800.00" at bounding box center [452, 401] width 214 height 27
paste input "31"
type input "3100"
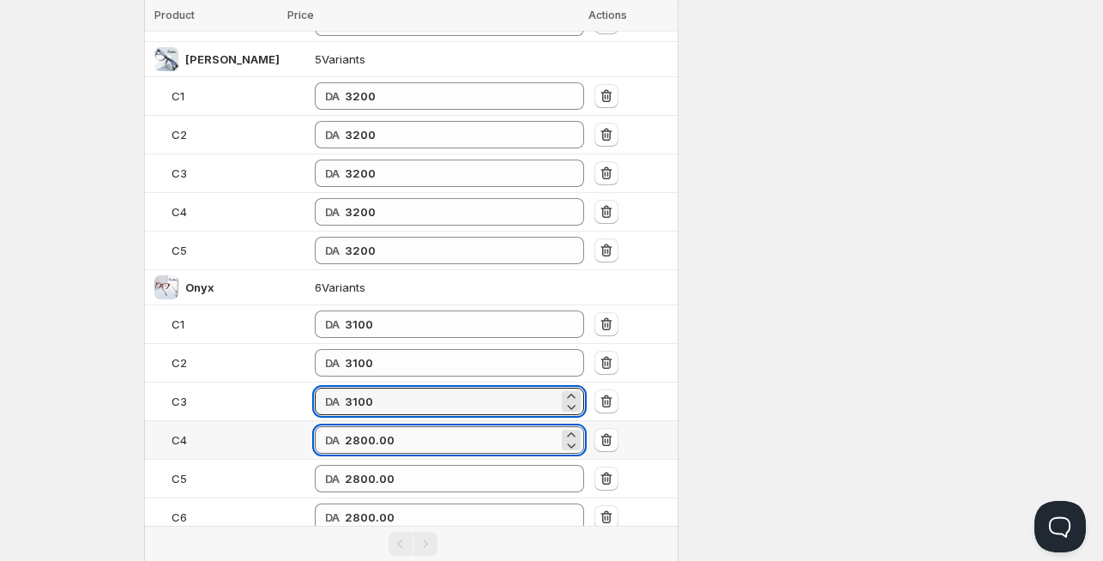
click at [345, 426] on input "2800.00" at bounding box center [452, 439] width 214 height 27
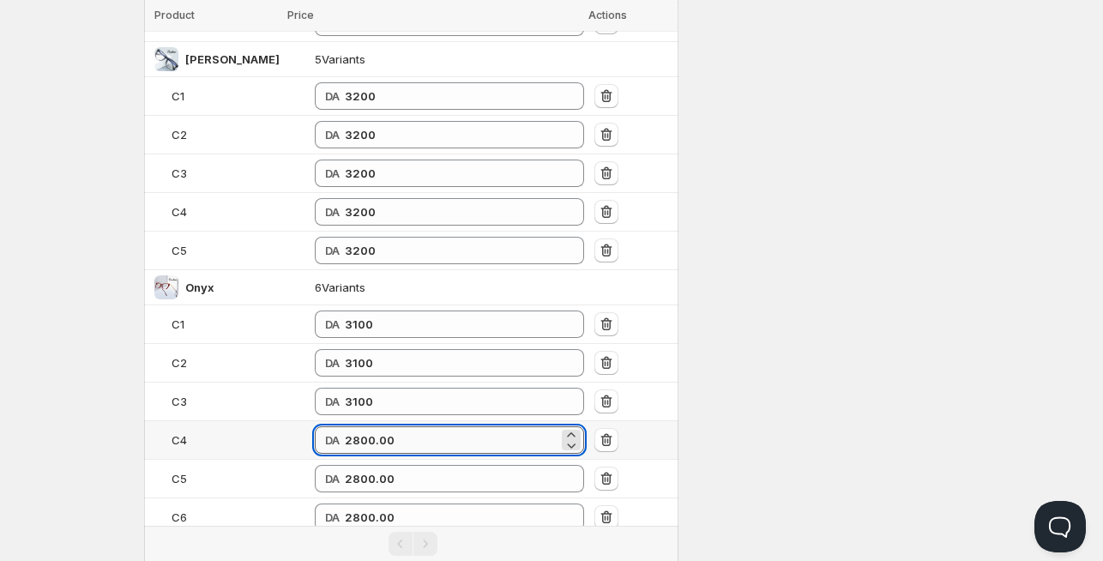
click at [345, 426] on input "2800.00" at bounding box center [452, 439] width 214 height 27
paste input "31"
type input "3100"
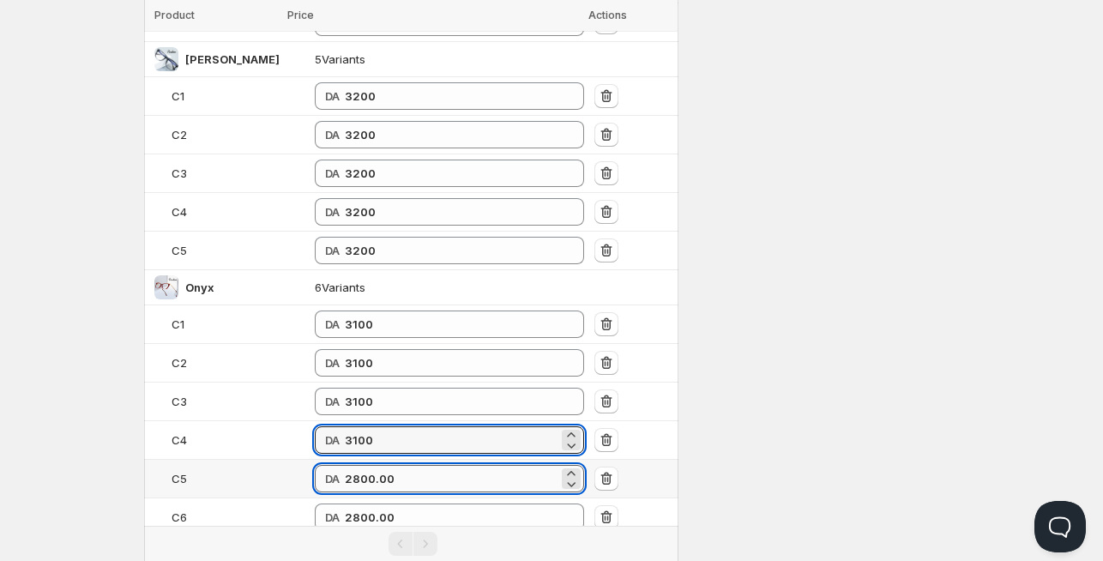
click at [345, 465] on input "2800.00" at bounding box center [452, 478] width 214 height 27
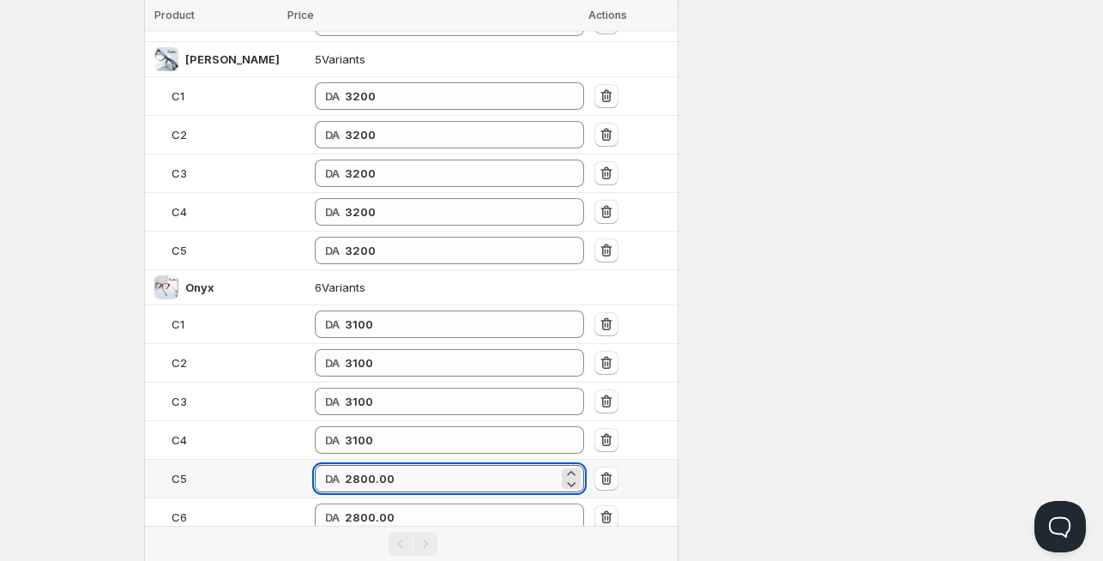
click at [345, 465] on input "2800.00" at bounding box center [452, 478] width 214 height 27
paste input "31"
type input "3100"
click at [352, 508] on input "2800.00" at bounding box center [452, 517] width 214 height 27
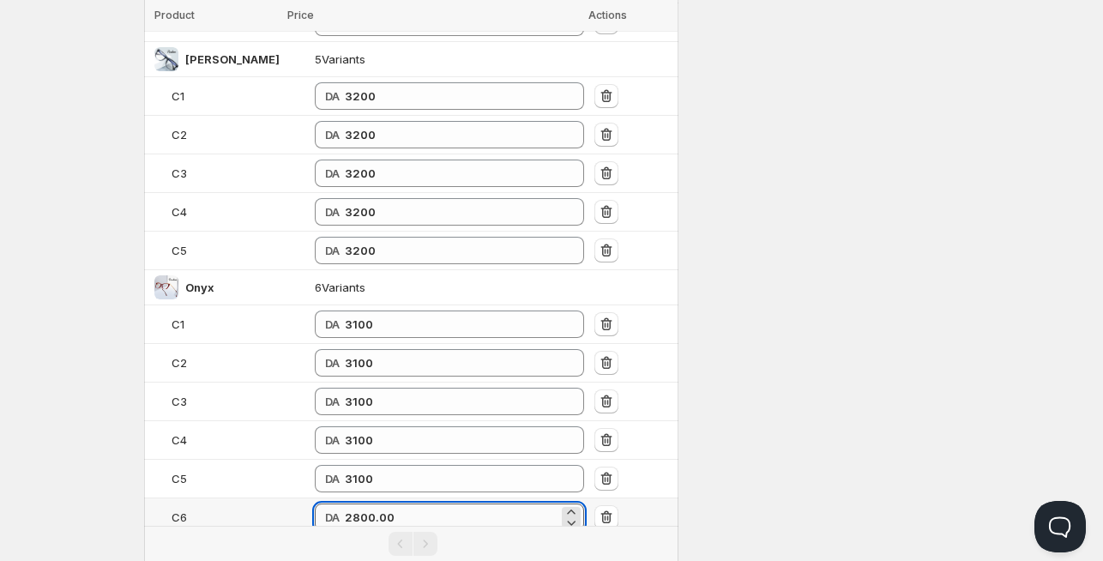
click at [352, 508] on input "2800.00" at bounding box center [452, 517] width 214 height 27
paste input "31"
type input "3100"
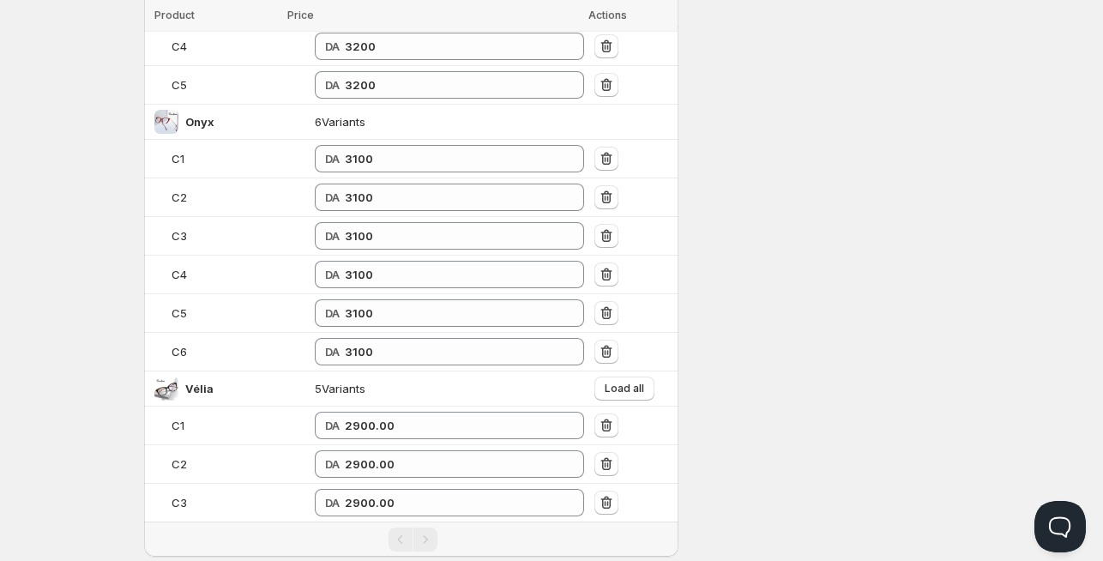
scroll to position [3282, 0]
click at [606, 379] on span "Load all" at bounding box center [624, 386] width 39 height 14
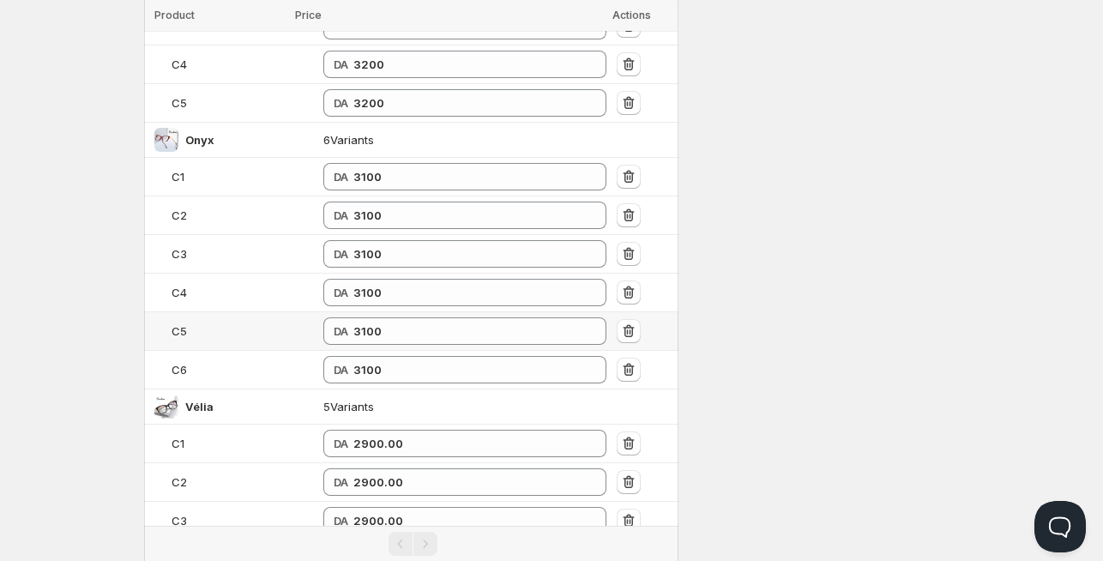
scroll to position [3347, 0]
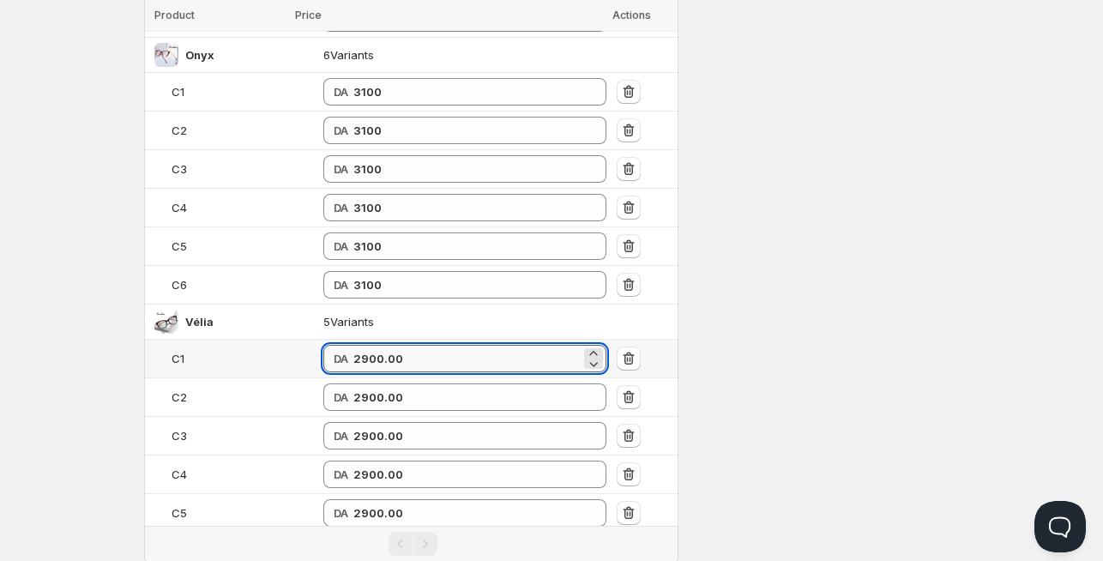
click at [353, 345] on input "2900.00" at bounding box center [466, 358] width 227 height 27
drag, startPoint x: 353, startPoint y: 344, endPoint x: 361, endPoint y: 347, distance: 9.0
click at [353, 345] on input "2900.00" at bounding box center [466, 358] width 227 height 27
click at [353, 346] on input "3200" at bounding box center [466, 359] width 227 height 27
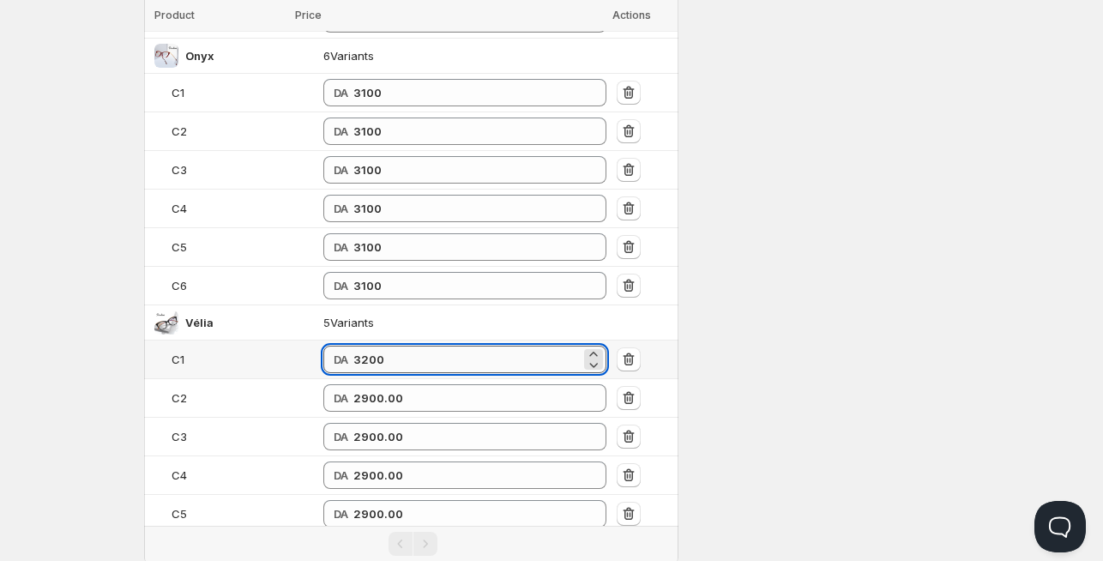
click at [353, 346] on input "3200" at bounding box center [466, 359] width 227 height 27
type input "3200"
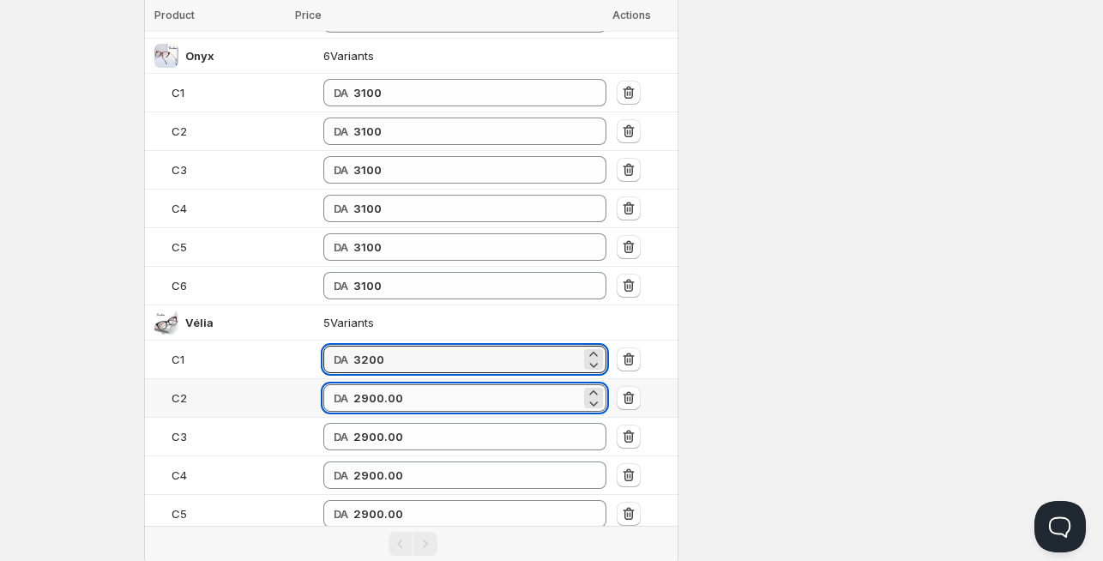
click at [355, 384] on input "2900.00" at bounding box center [466, 397] width 227 height 27
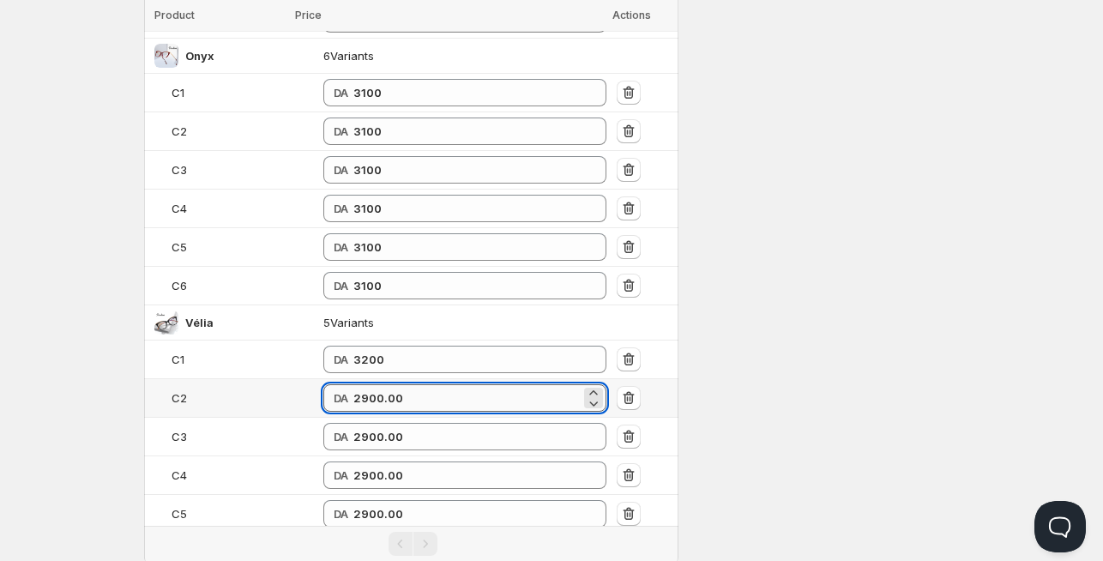
click at [355, 384] on input "2900.00" at bounding box center [466, 397] width 227 height 27
paste input "32"
type input "3200"
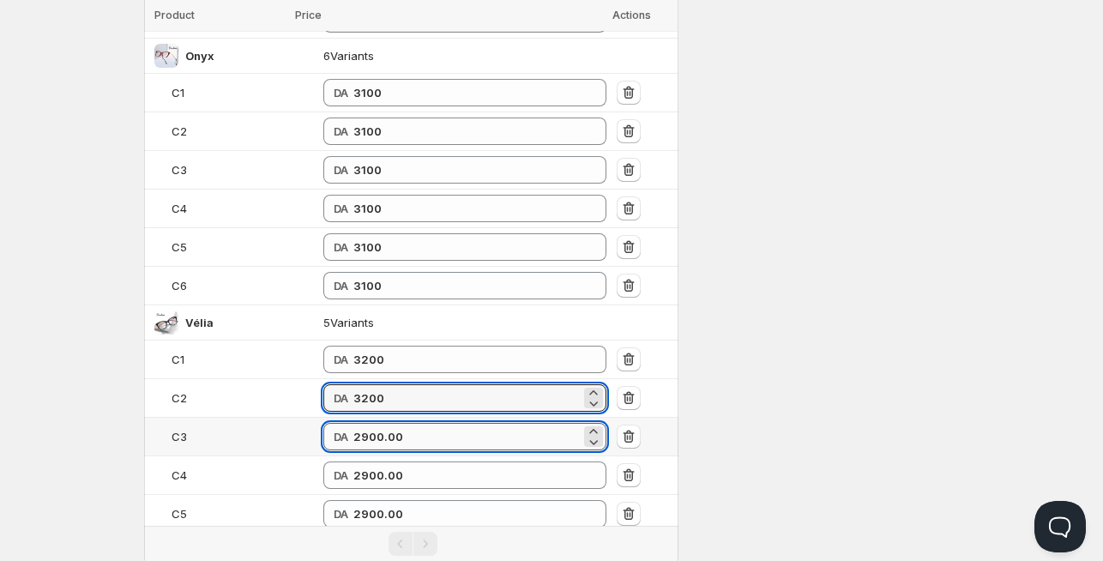
click at [353, 423] on input "2900.00" at bounding box center [466, 436] width 227 height 27
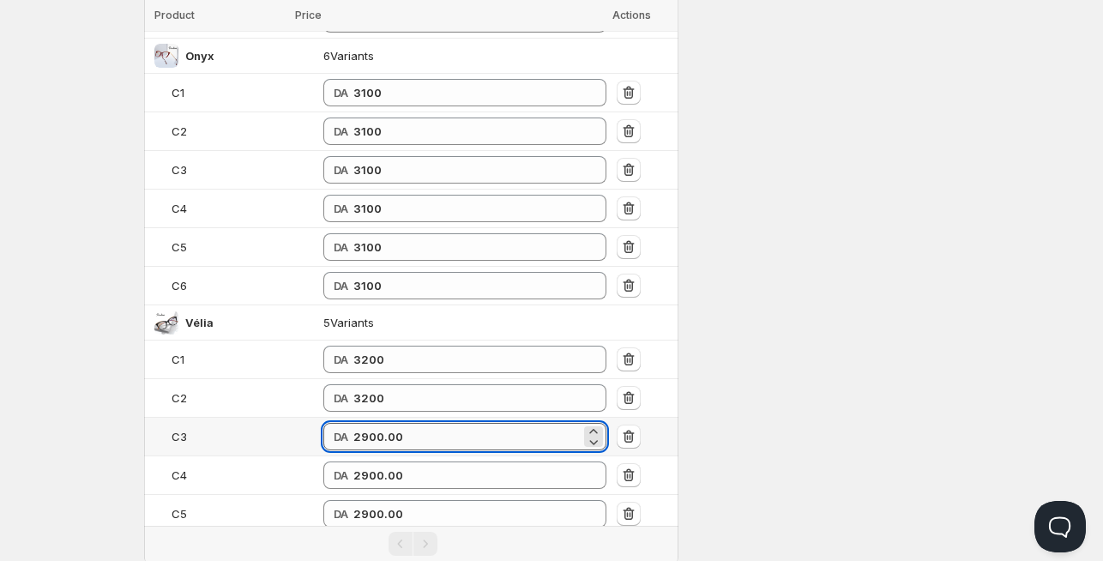
click at [353, 423] on input "2900.00" at bounding box center [466, 436] width 227 height 27
paste input "32"
type input "3200"
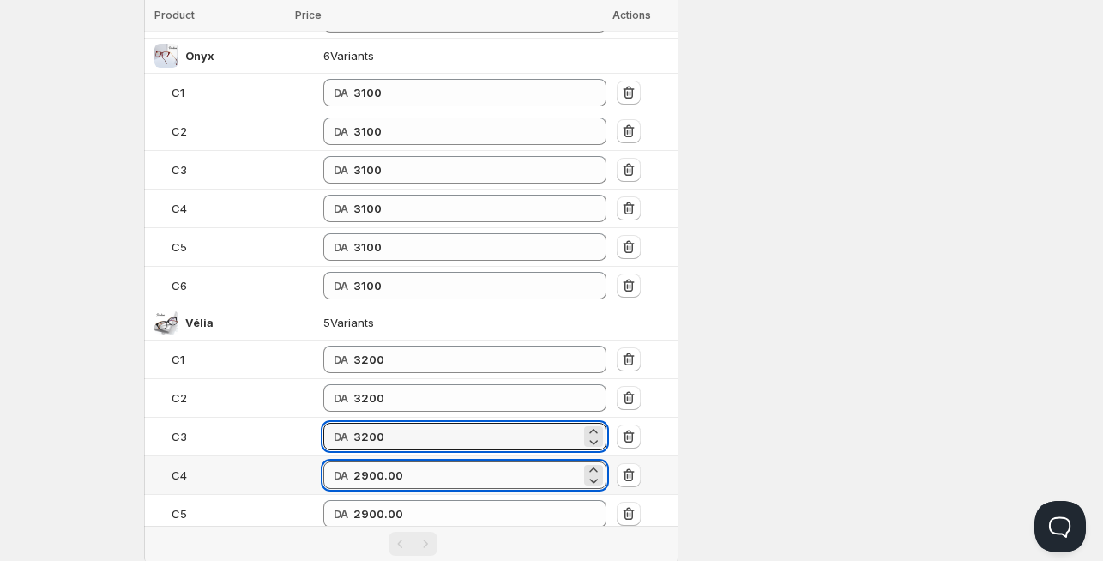
click at [353, 462] on input "2900.00" at bounding box center [466, 475] width 227 height 27
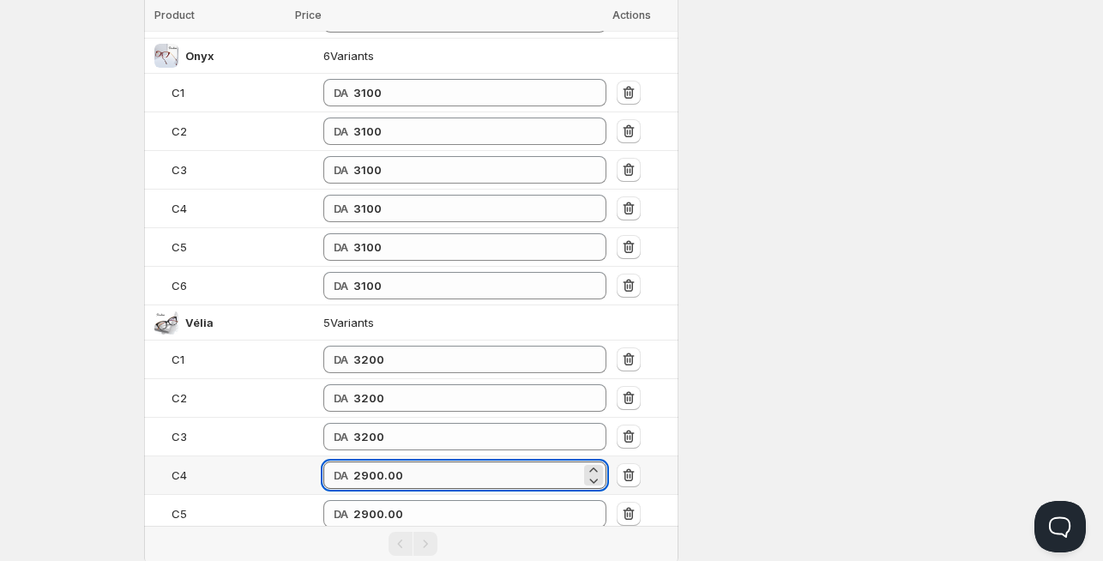
click at [353, 462] on input "2900.00" at bounding box center [466, 475] width 227 height 27
paste input "32"
type input "3200"
click at [353, 500] on input "2900.00" at bounding box center [466, 513] width 227 height 27
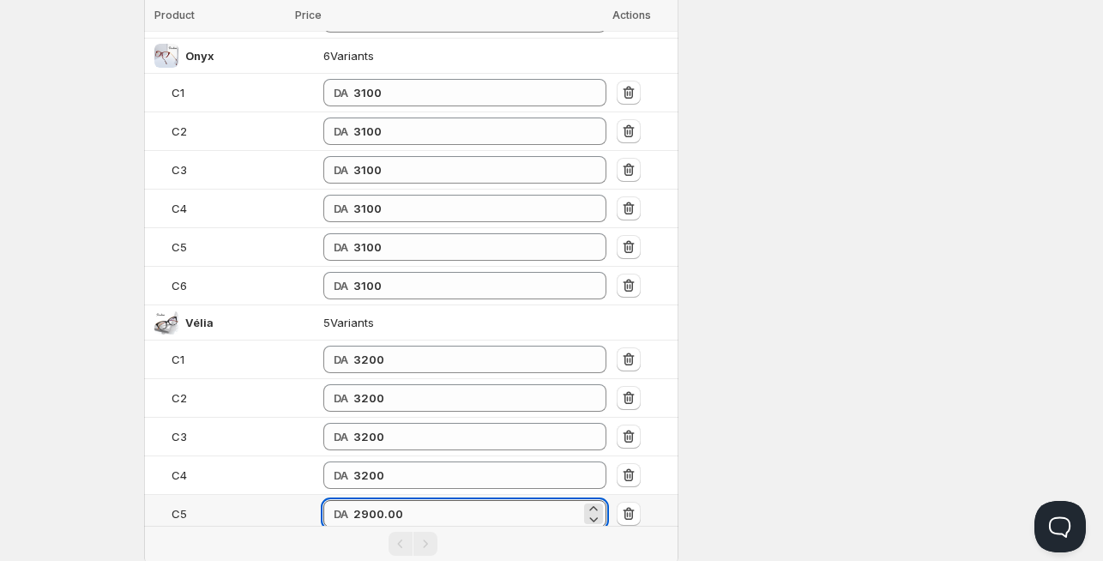
click at [353, 500] on input "2900.00" at bounding box center [466, 513] width 227 height 27
paste input "32"
type input "3200"
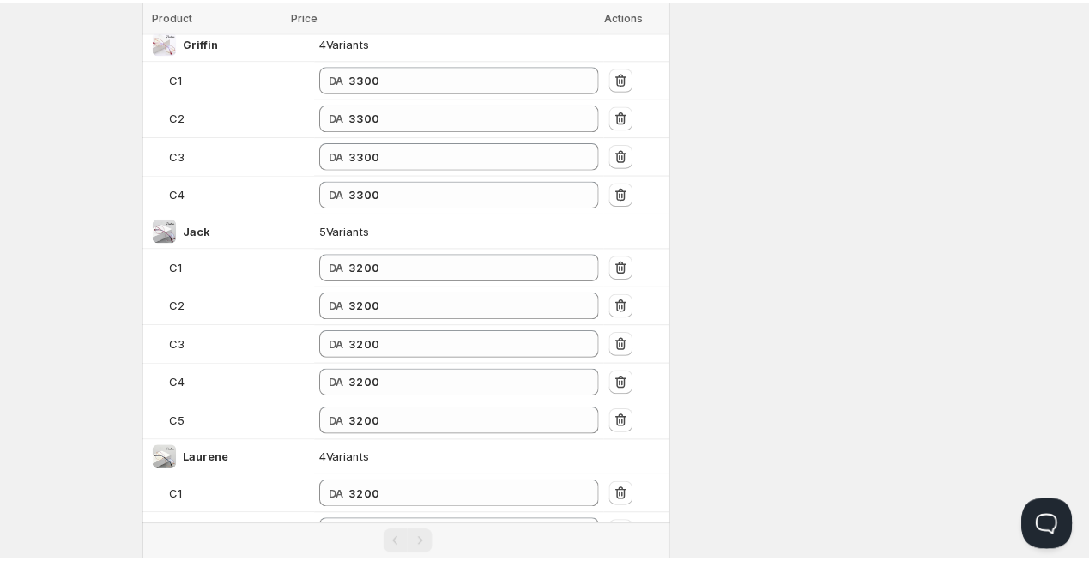
scroll to position [1347, 0]
